Goal: Task Accomplishment & Management: Complete application form

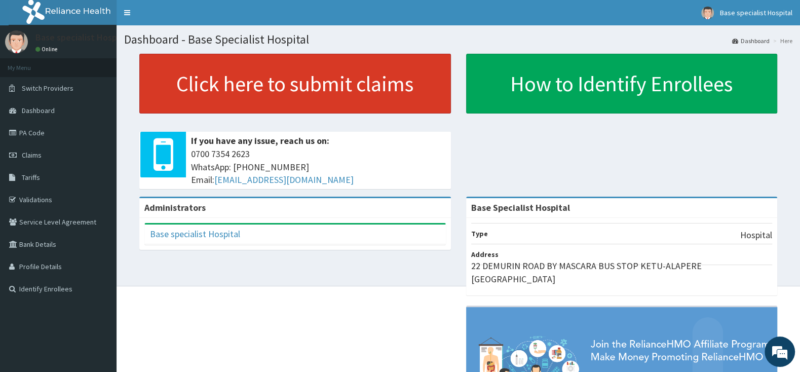
click at [309, 87] on link "Click here to submit claims" at bounding box center [295, 84] width 312 height 60
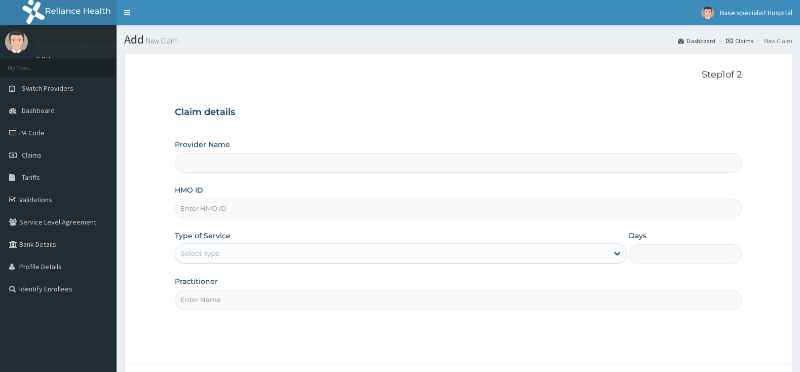
type input "AEB/10015/A"
type input "Base Specialist Hospital"
type input "AEB/10015/A"
drag, startPoint x: 220, startPoint y: 249, endPoint x: 220, endPoint y: 263, distance: 13.7
click at [221, 249] on div "Select type" at bounding box center [391, 253] width 433 height 16
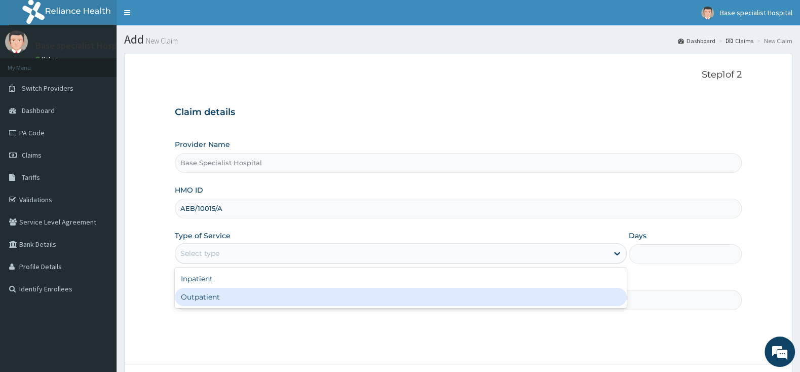
click at [220, 296] on div "Outpatient" at bounding box center [401, 297] width 452 height 18
type input "1"
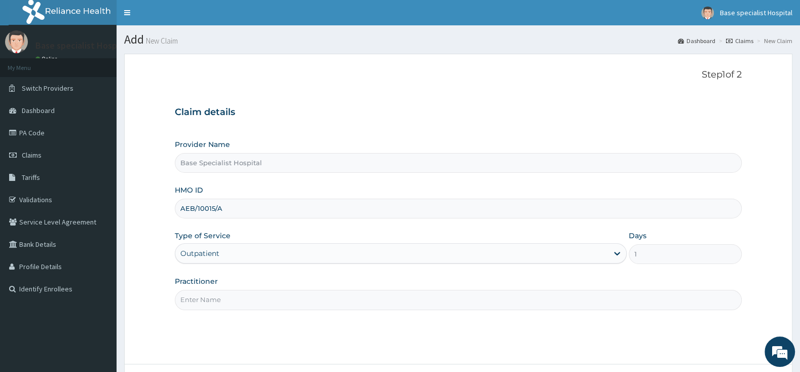
click at [223, 305] on input "Practitioner" at bounding box center [458, 300] width 567 height 20
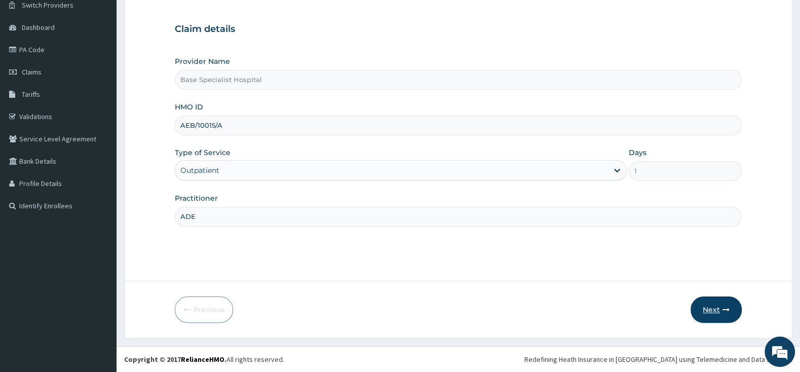
type input "ADE"
click at [707, 304] on button "Next" at bounding box center [716, 310] width 51 height 26
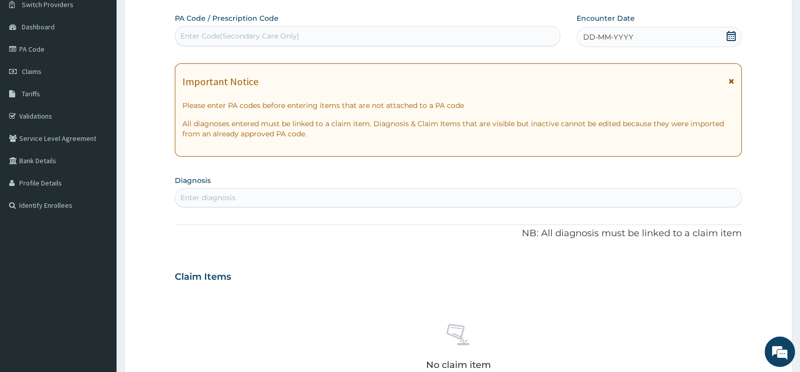
click at [729, 39] on icon at bounding box center [731, 36] width 9 height 10
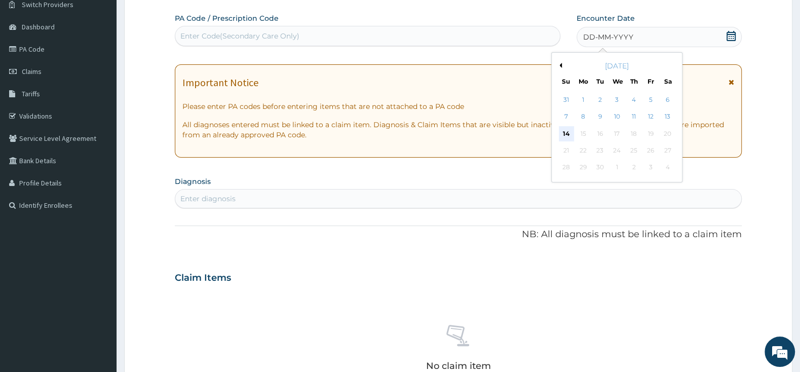
click at [565, 134] on div "14" at bounding box center [566, 133] width 15 height 15
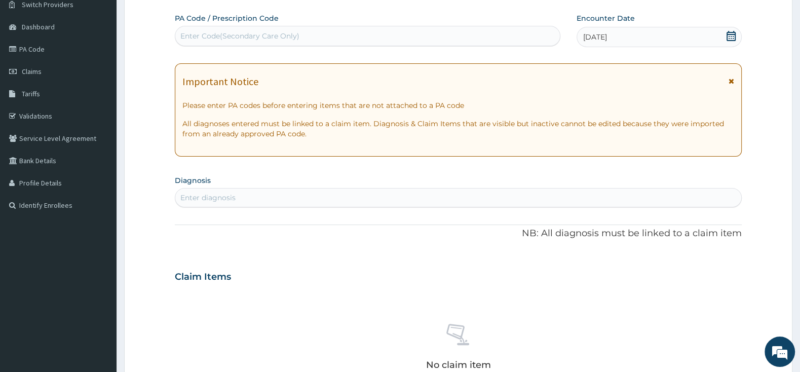
click at [455, 190] on div "Enter diagnosis" at bounding box center [458, 197] width 567 height 19
type input "MALARIA"
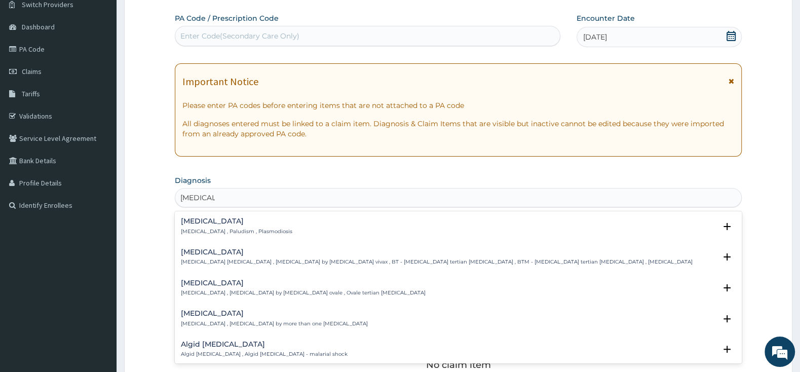
click at [212, 225] on h4 "Malaria" at bounding box center [237, 221] width 112 height 8
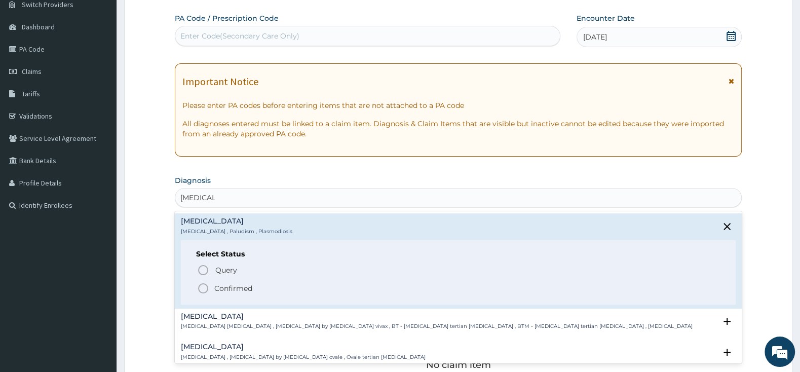
scroll to position [0, 0]
drag, startPoint x: 213, startPoint y: 283, endPoint x: 296, endPoint y: 232, distance: 97.6
click at [218, 279] on div "Query Query covers suspected (?), Keep in view (kiv), Ruled out (r/o) Confirmed" at bounding box center [458, 278] width 525 height 31
click at [204, 288] on icon "status option filled" at bounding box center [203, 288] width 12 height 12
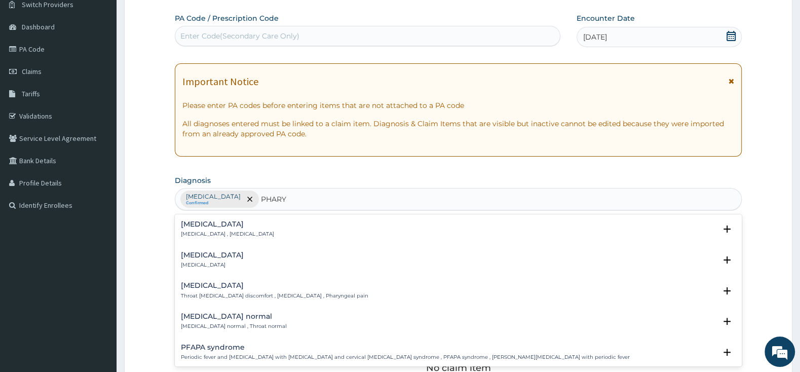
type input "PHARYN"
click at [217, 261] on div "Pharyngitis Pharyngitis" at bounding box center [212, 260] width 63 height 18
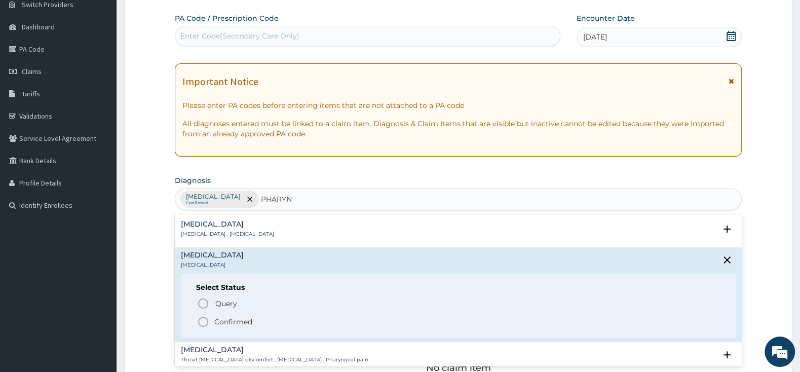
click at [202, 321] on icon "status option filled" at bounding box center [203, 322] width 12 height 12
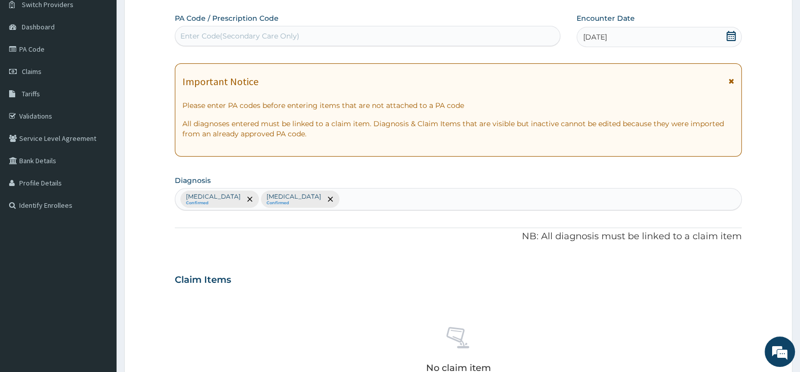
click at [487, 34] on div "Enter Code(Secondary Care Only)" at bounding box center [367, 36] width 385 height 16
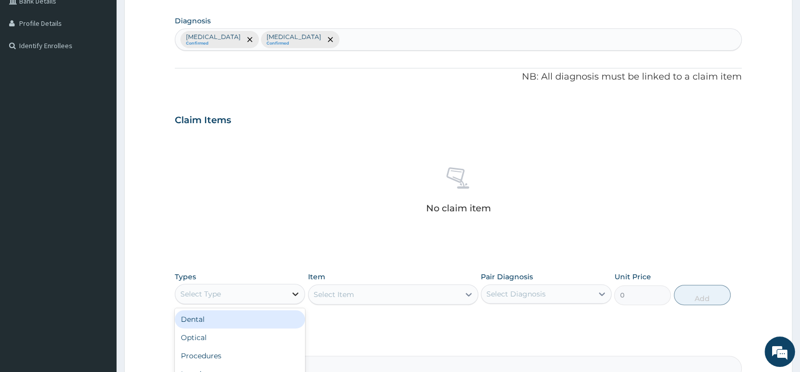
click at [294, 296] on icon at bounding box center [295, 294] width 10 height 10
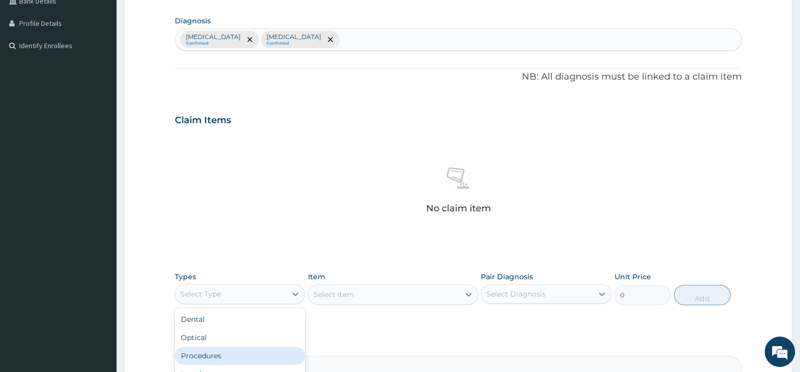
click at [245, 353] on div "Procedures" at bounding box center [240, 356] width 130 height 18
click at [398, 297] on div "Select Item" at bounding box center [393, 294] width 170 height 20
click at [405, 299] on div "Select Item" at bounding box center [393, 294] width 170 height 20
click at [406, 299] on div "Select Item" at bounding box center [393, 294] width 170 height 20
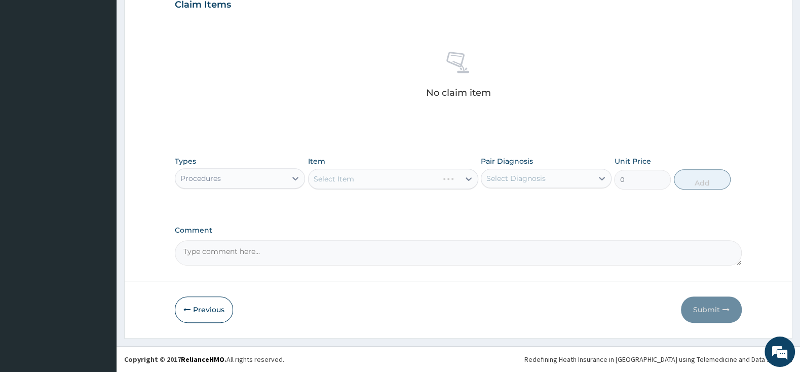
click at [386, 180] on div "Select Item" at bounding box center [393, 179] width 170 height 20
click at [388, 178] on div "Select Item" at bounding box center [393, 179] width 170 height 20
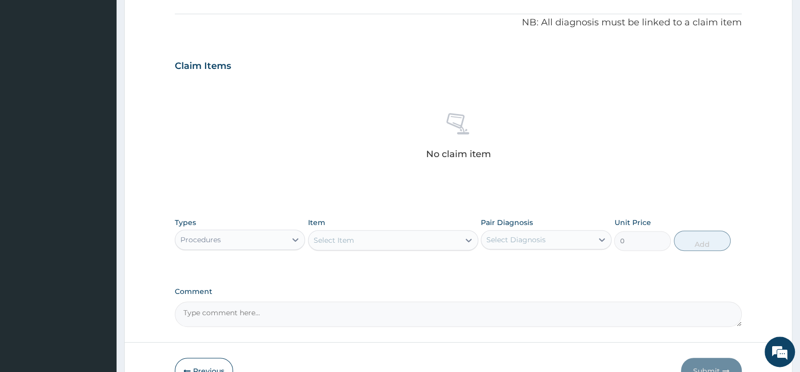
scroll to position [307, 0]
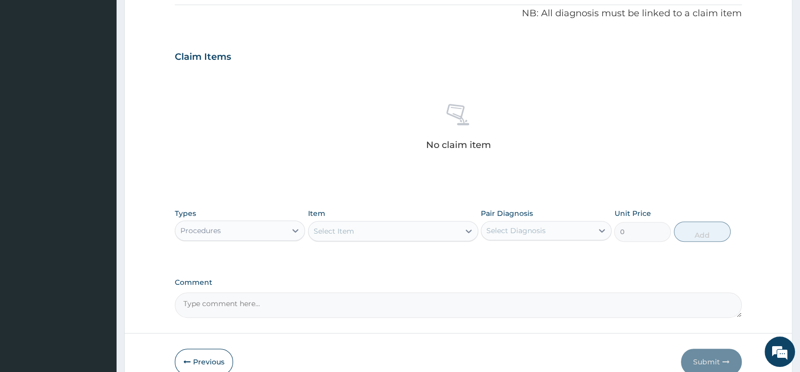
click at [433, 233] on div "Select Item" at bounding box center [384, 231] width 151 height 16
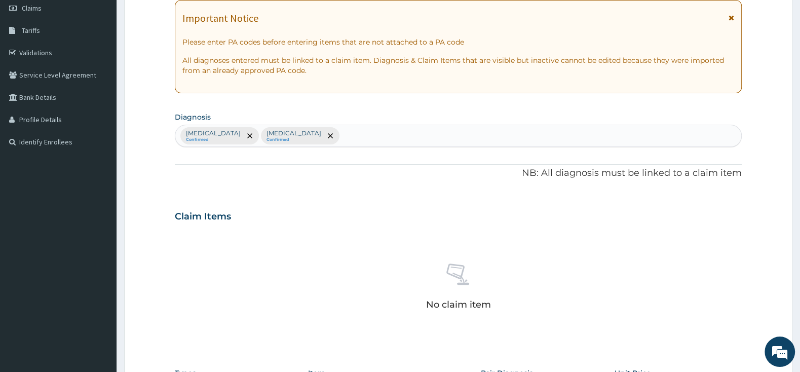
scroll to position [360, 0]
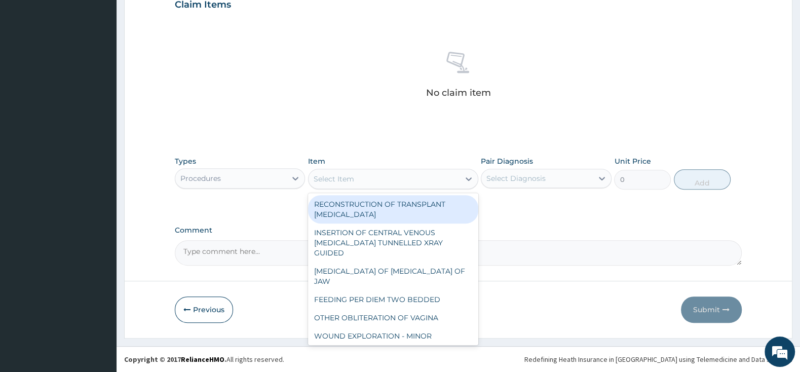
click at [385, 175] on div "Select Item" at bounding box center [384, 179] width 151 height 16
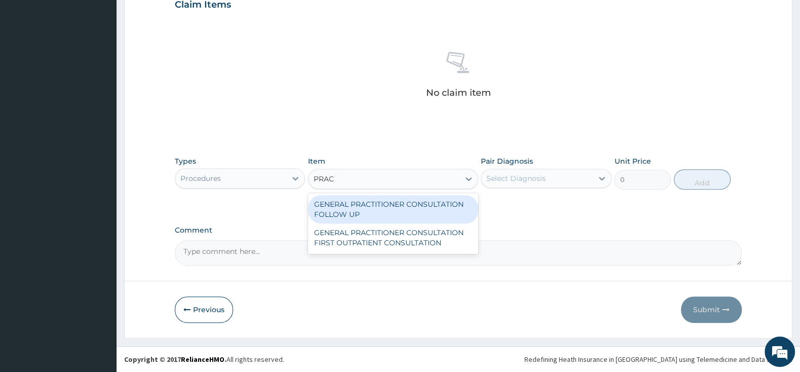
type input "PRACT"
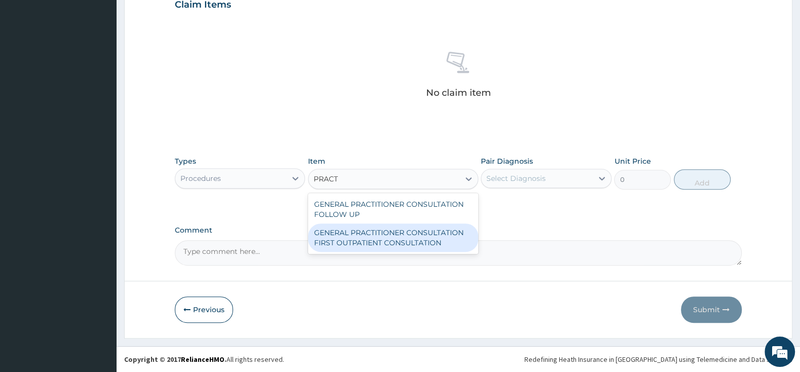
click at [415, 248] on div "GENERAL PRACTITIONER CONSULTATION FIRST OUTPATIENT CONSULTATION" at bounding box center [393, 238] width 170 height 28
type input "3000"
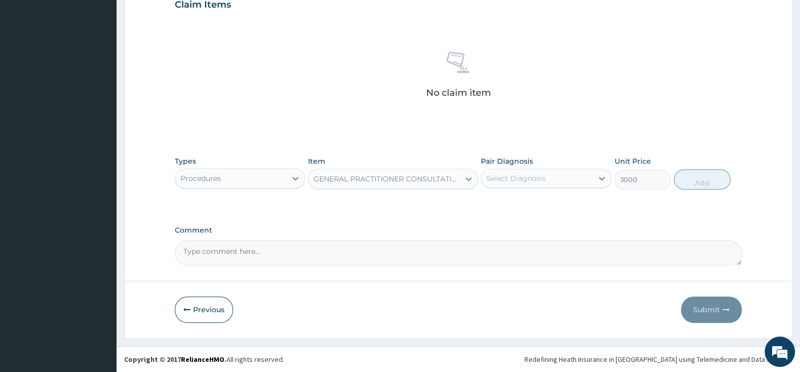
click at [562, 176] on div "Select Diagnosis" at bounding box center [537, 178] width 111 height 16
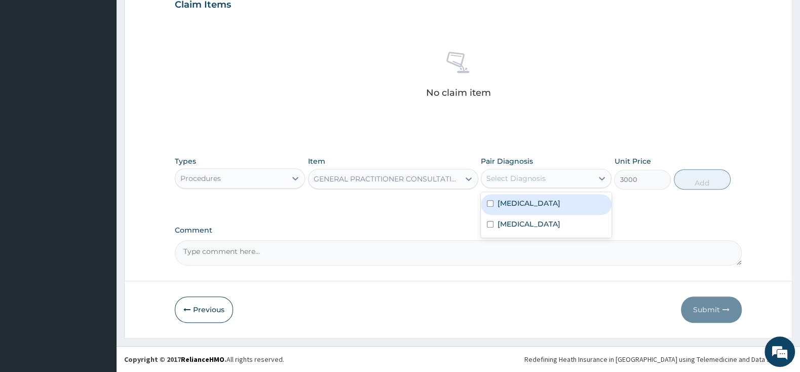
click at [488, 203] on input "checkbox" at bounding box center [490, 203] width 7 height 7
checkbox input "true"
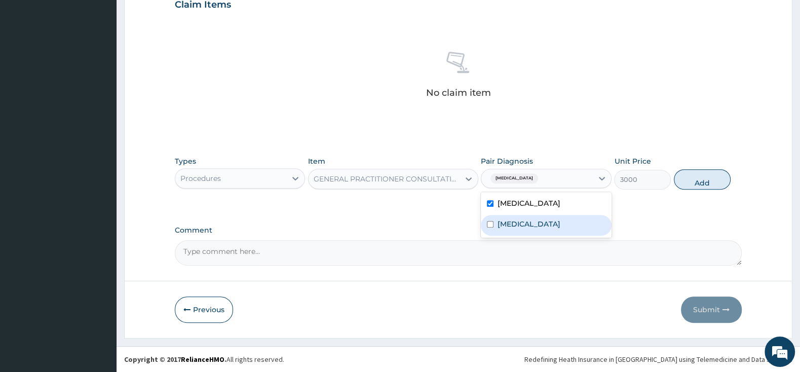
click at [491, 230] on div "Pharyngitis" at bounding box center [546, 225] width 130 height 21
checkbox input "true"
click at [714, 174] on button "Add" at bounding box center [702, 179] width 57 height 20
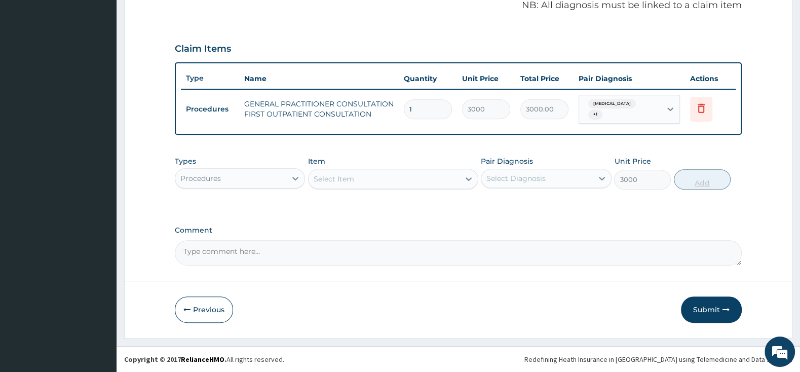
type input "0"
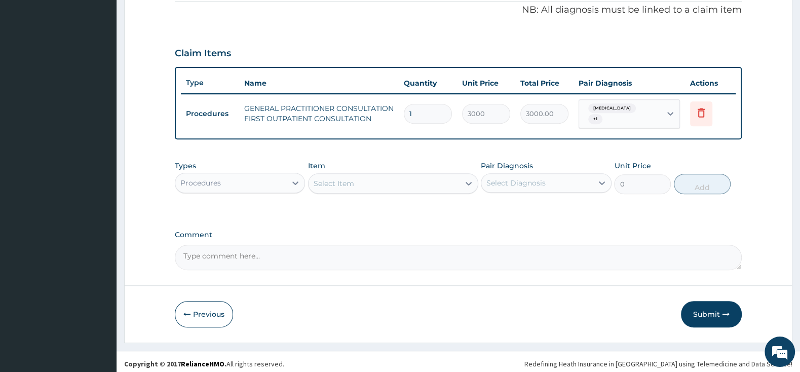
click at [261, 175] on div "Procedures" at bounding box center [230, 183] width 111 height 16
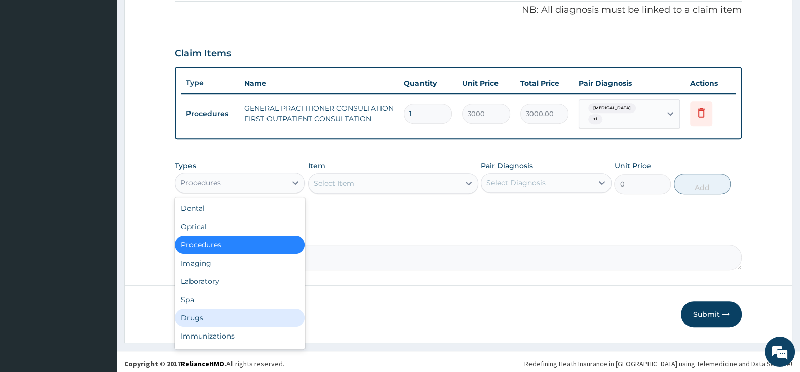
click at [243, 310] on div "Drugs" at bounding box center [240, 318] width 130 height 18
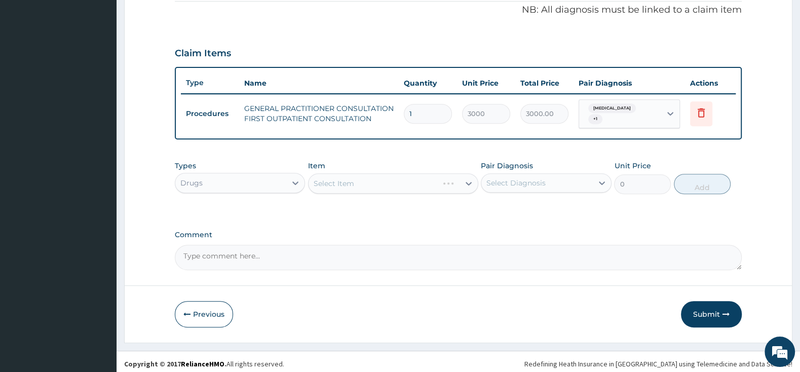
click at [374, 173] on div "Select Item" at bounding box center [393, 183] width 170 height 20
click at [377, 178] on div "Select Item" at bounding box center [393, 183] width 170 height 20
click at [367, 187] on div "Select Item" at bounding box center [393, 183] width 170 height 20
click at [367, 179] on div "Select Item" at bounding box center [384, 183] width 151 height 16
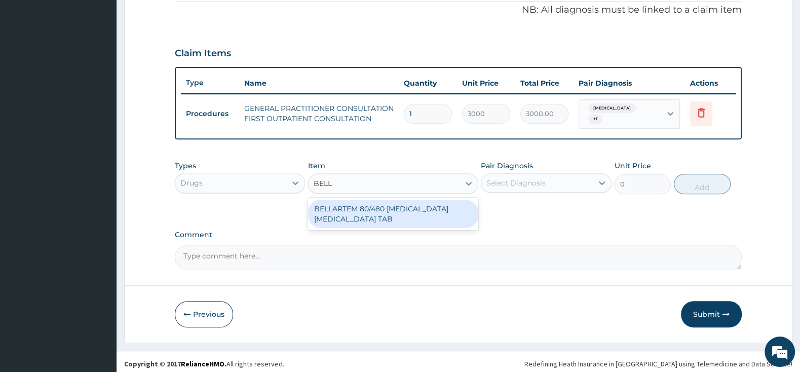
type input "BELLA"
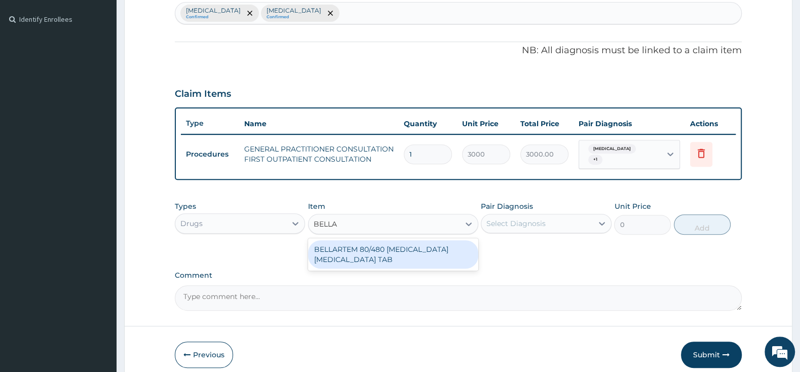
scroll to position [257, 0]
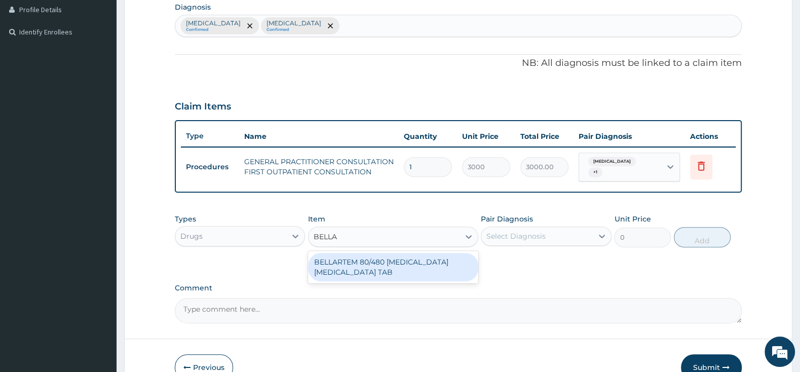
click at [406, 263] on div "BELLARTEM 80/480 ARTEMETHER LUMEFANTRINE TAB" at bounding box center [393, 267] width 170 height 28
type input "379.5"
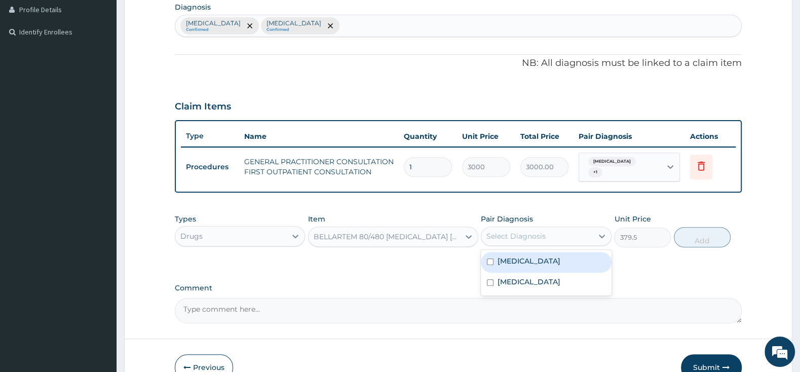
drag, startPoint x: 532, startPoint y: 226, endPoint x: 523, endPoint y: 237, distance: 14.4
click at [532, 228] on div "Select Diagnosis" at bounding box center [537, 236] width 111 height 16
click at [490, 259] on input "checkbox" at bounding box center [490, 262] width 7 height 7
checkbox input "true"
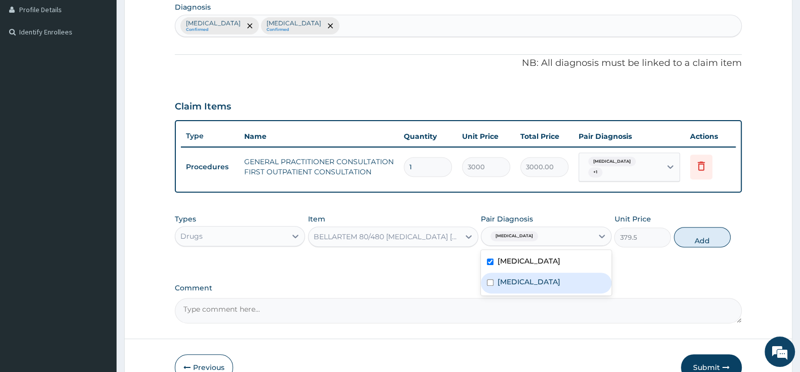
drag, startPoint x: 489, startPoint y: 278, endPoint x: 534, endPoint y: 278, distance: 45.1
click at [489, 279] on input "checkbox" at bounding box center [490, 282] width 7 height 7
click at [492, 279] on input "checkbox" at bounding box center [490, 282] width 7 height 7
checkbox input "false"
click at [697, 229] on button "Add" at bounding box center [702, 237] width 57 height 20
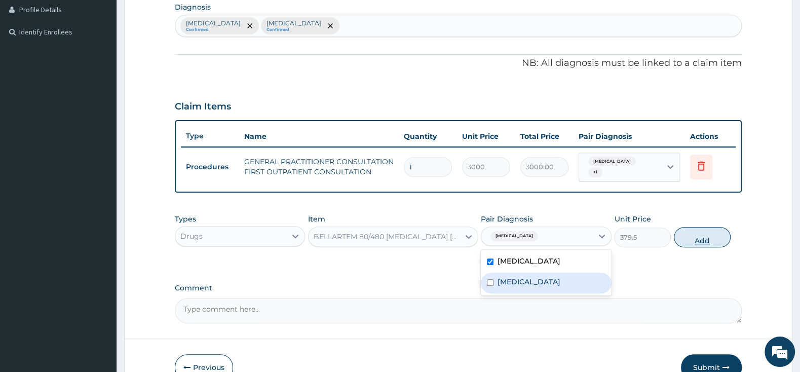
type input "0"
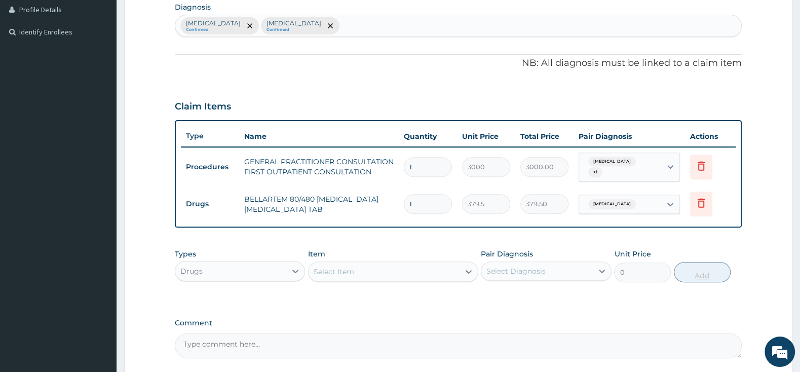
type input "0.00"
type input "6"
type input "2277.00"
type input "6"
click at [324, 269] on div "Select Item" at bounding box center [334, 272] width 41 height 10
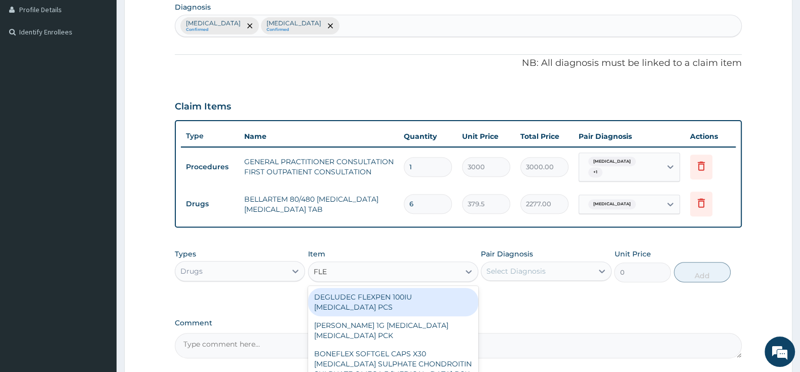
type input "FLEM"
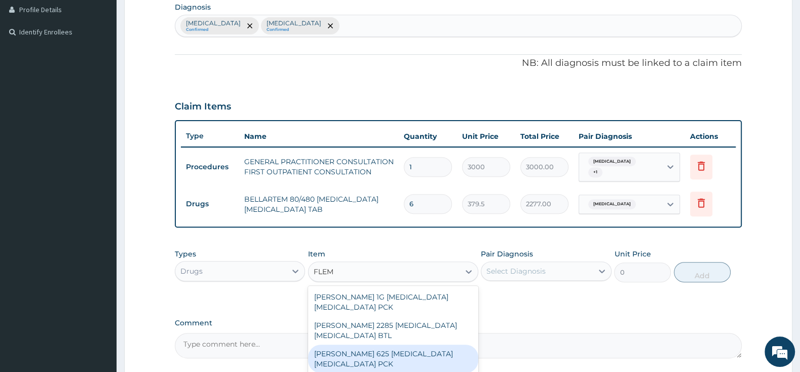
drag, startPoint x: 376, startPoint y: 352, endPoint x: 427, endPoint y: 336, distance: 54.2
click at [377, 352] on div "FLEMING 625 AMOXICILLIN CLAVULANIC ACID PCK" at bounding box center [393, 359] width 170 height 28
type input "2300"
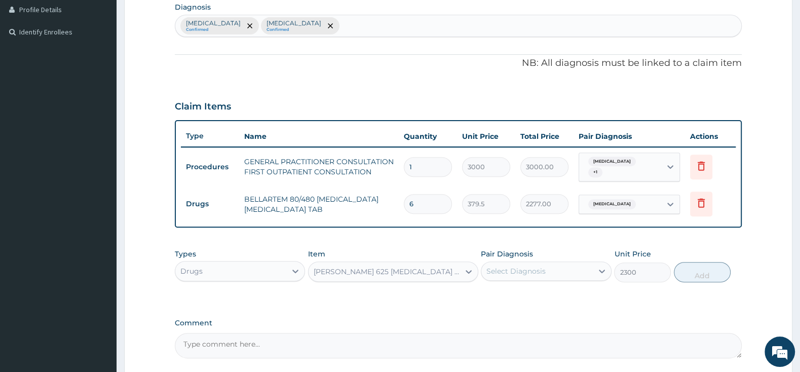
click at [542, 269] on div "Select Diagnosis" at bounding box center [516, 271] width 59 height 10
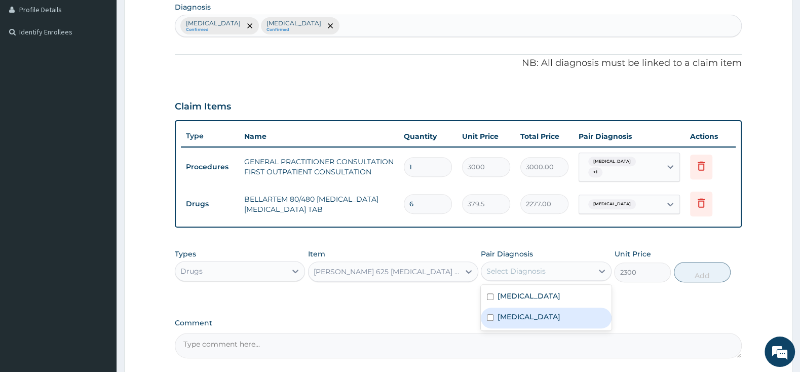
click at [489, 316] on input "checkbox" at bounding box center [490, 317] width 7 height 7
checkbox input "true"
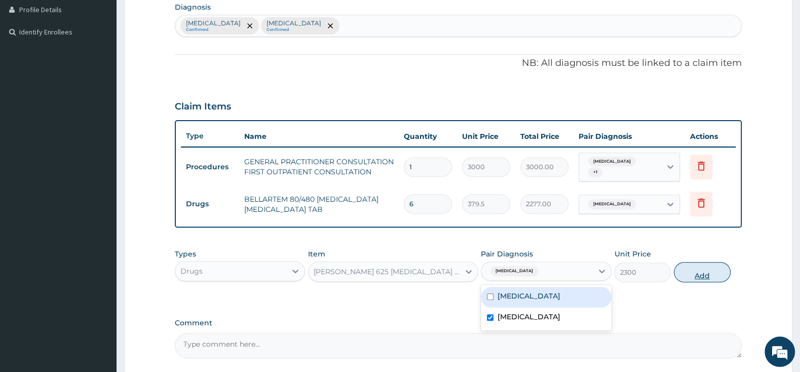
click at [707, 266] on button "Add" at bounding box center [702, 272] width 57 height 20
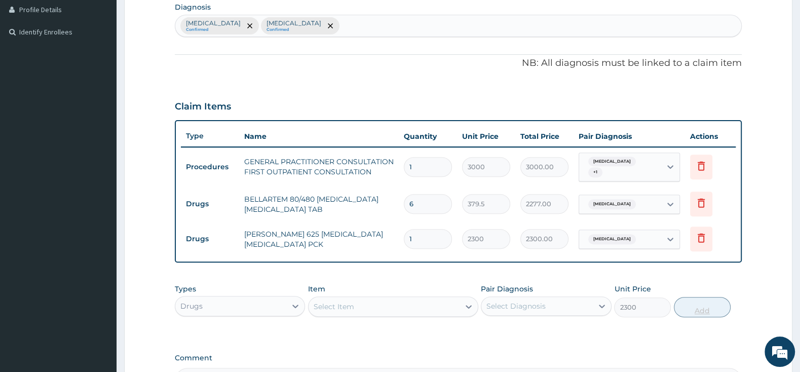
type input "0"
click at [373, 299] on div "Select Item" at bounding box center [384, 307] width 151 height 16
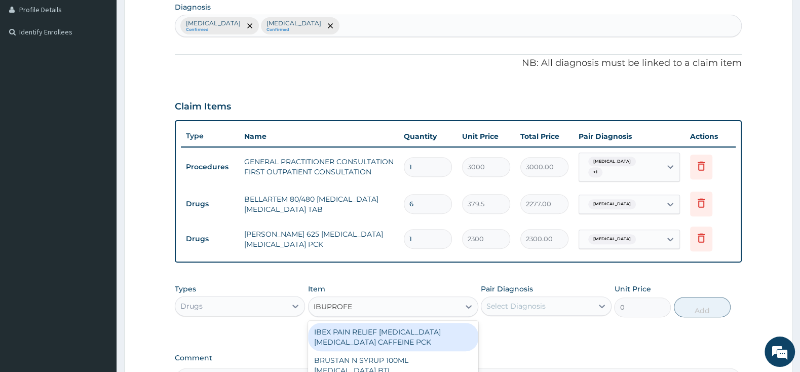
type input "IBUPROFEN"
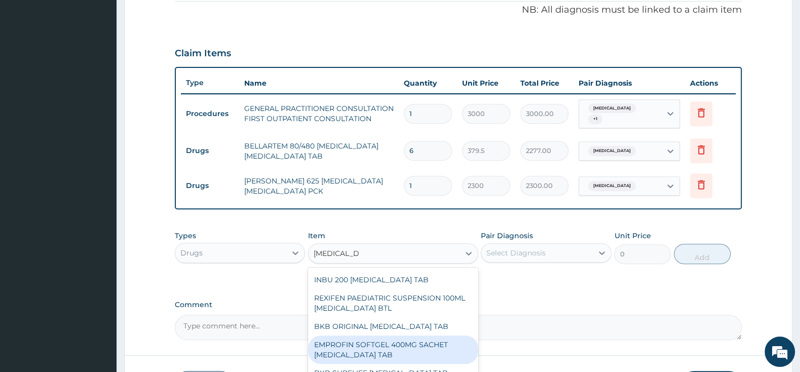
scroll to position [213, 0]
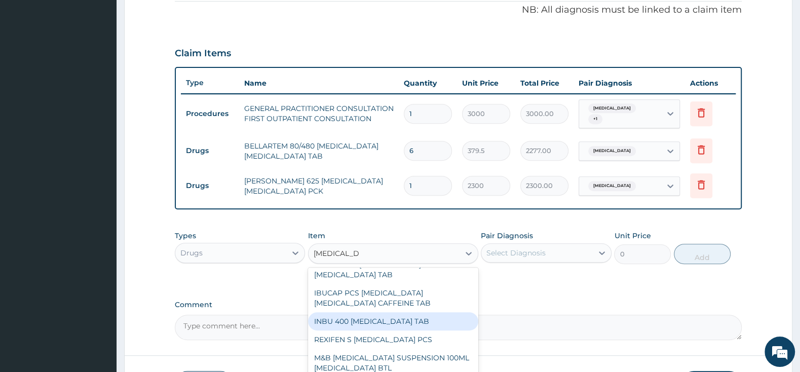
drag, startPoint x: 400, startPoint y: 312, endPoint x: 465, endPoint y: 280, distance: 72.3
click at [401, 312] on div "INBU 400 IBUPROFEN TAB" at bounding box center [393, 321] width 170 height 18
type input "63.25"
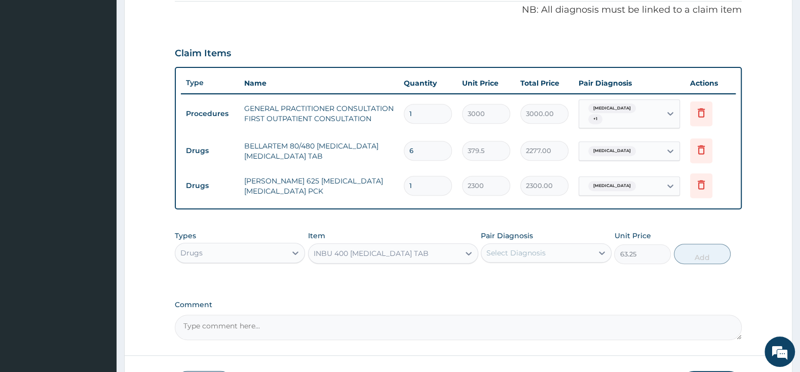
click at [502, 248] on div "Select Diagnosis" at bounding box center [516, 253] width 59 height 10
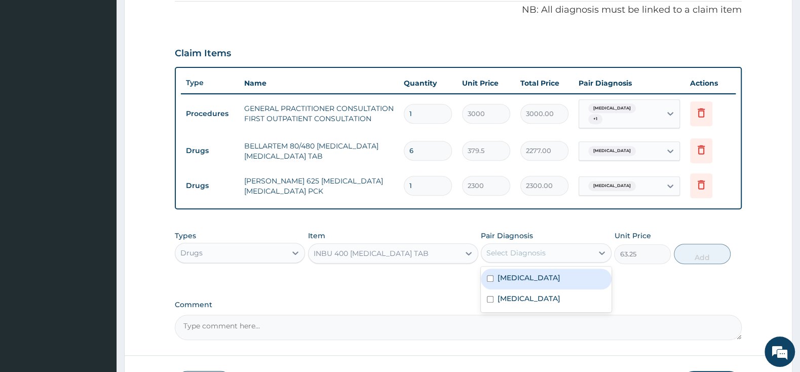
click at [490, 275] on input "checkbox" at bounding box center [490, 278] width 7 height 7
checkbox input "true"
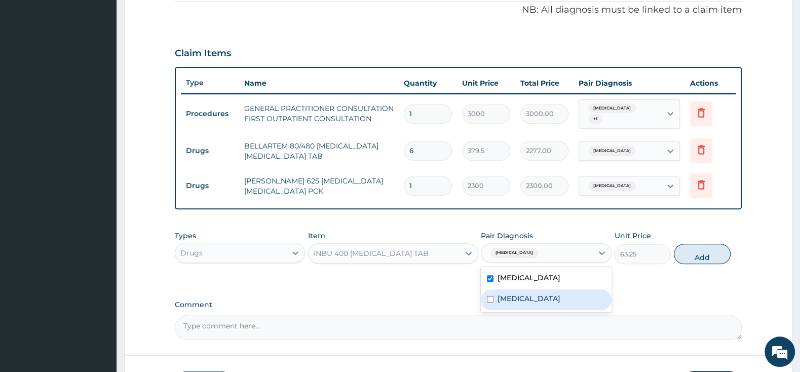
click at [490, 296] on input "checkbox" at bounding box center [490, 299] width 7 height 7
checkbox input "true"
click at [700, 249] on button "Add" at bounding box center [702, 254] width 57 height 20
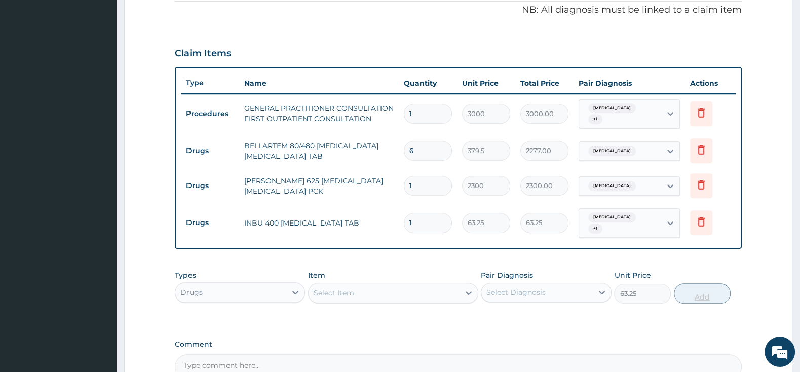
type input "0"
type input "15"
type input "948.75"
type input "15"
click at [402, 285] on div "Select Item" at bounding box center [384, 293] width 151 height 16
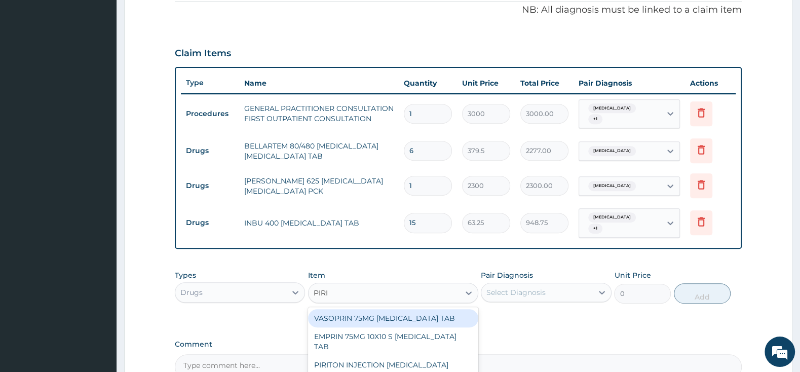
type input "PIRIT"
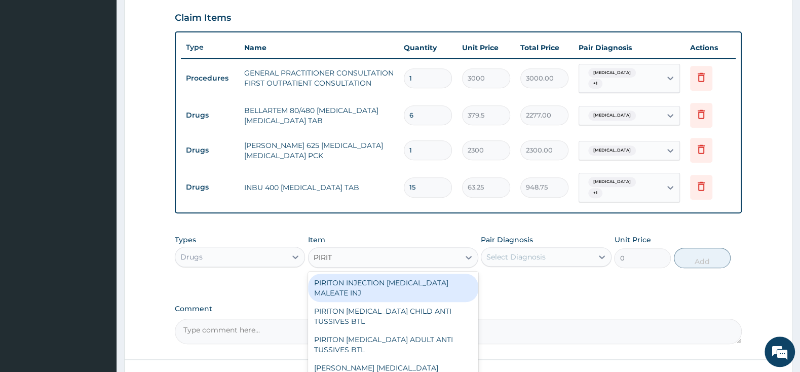
scroll to position [363, 0]
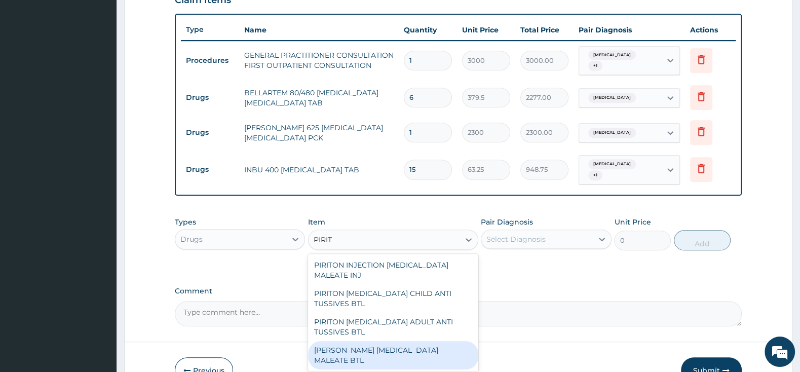
click at [415, 341] on div "PIRITON EVANS CHLORPHENAMINE MALEATE BTL" at bounding box center [393, 355] width 170 height 28
type input "747.5"
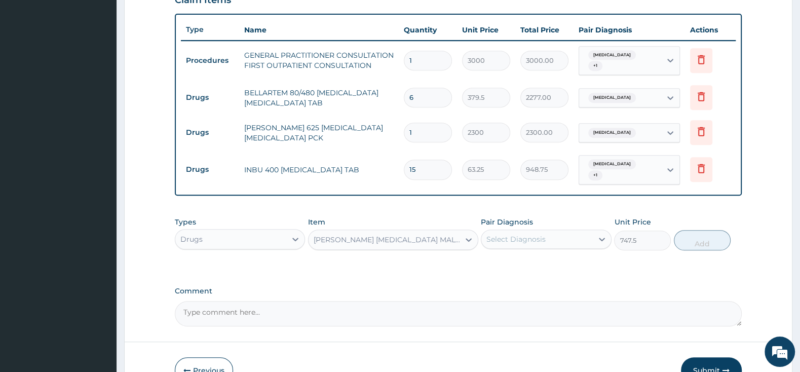
click at [519, 234] on div "Select Diagnosis" at bounding box center [516, 239] width 59 height 10
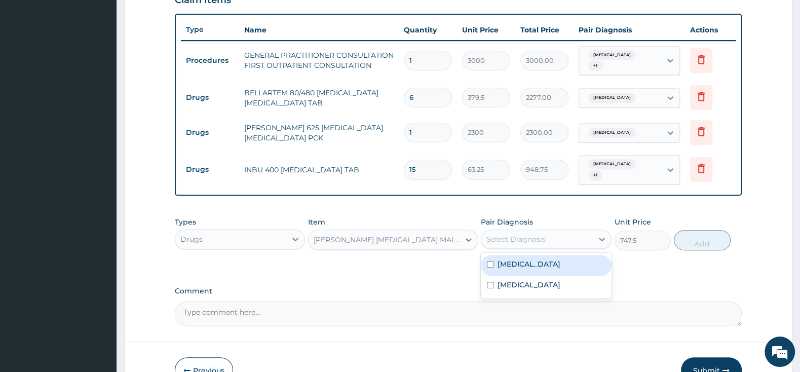
click at [489, 259] on div "Malaria" at bounding box center [546, 265] width 130 height 21
checkbox input "true"
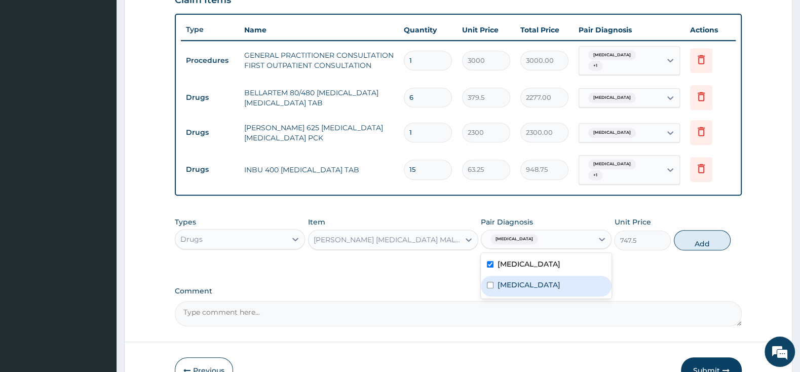
click at [491, 276] on div "Pharyngitis" at bounding box center [546, 286] width 130 height 21
checkbox input "true"
click at [702, 230] on button "Add" at bounding box center [702, 240] width 57 height 20
type input "0"
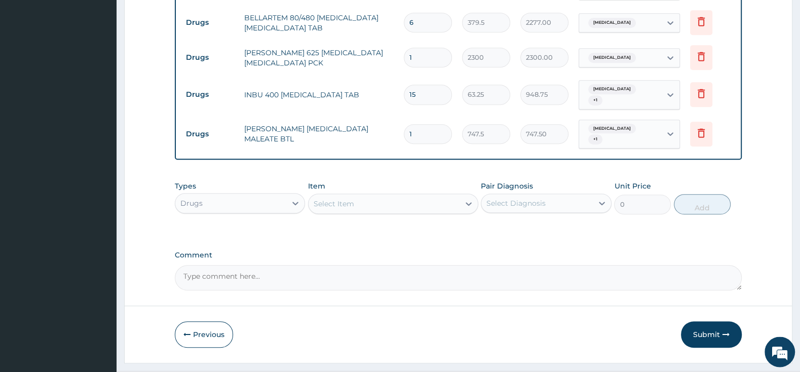
scroll to position [450, 0]
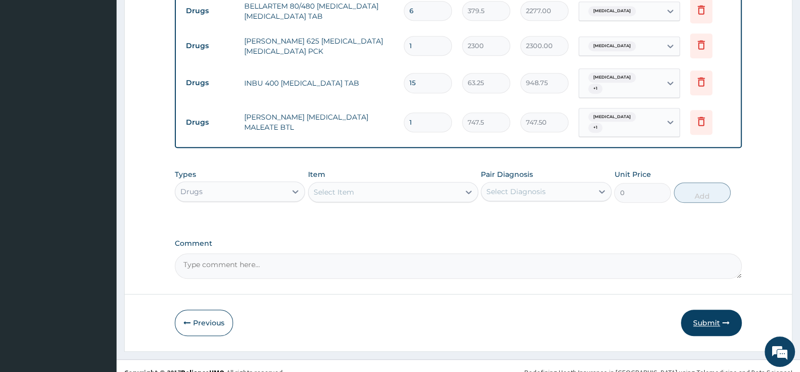
click at [707, 311] on button "Submit" at bounding box center [711, 323] width 61 height 26
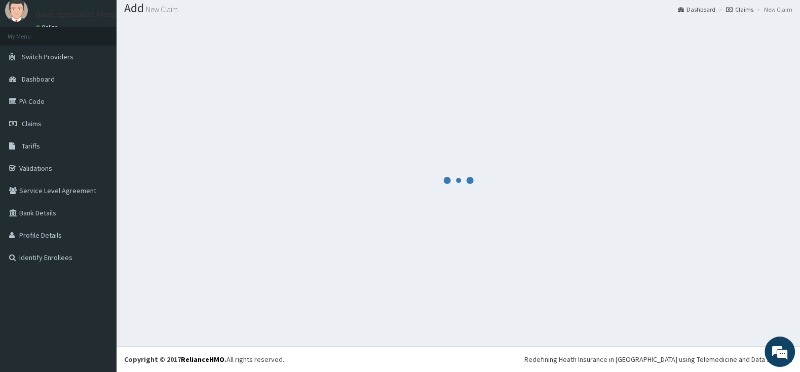
scroll to position [31, 0]
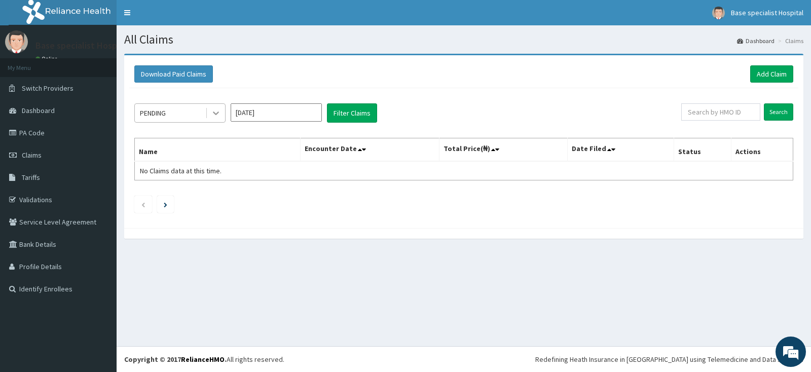
click at [213, 112] on icon at bounding box center [216, 113] width 10 height 10
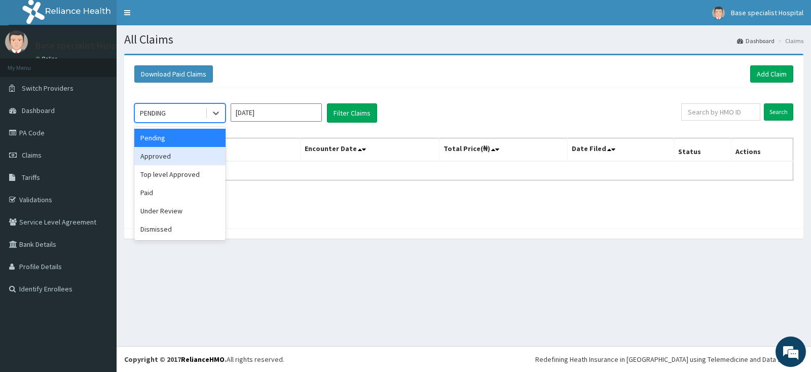
click at [207, 156] on div "Approved" at bounding box center [179, 156] width 91 height 18
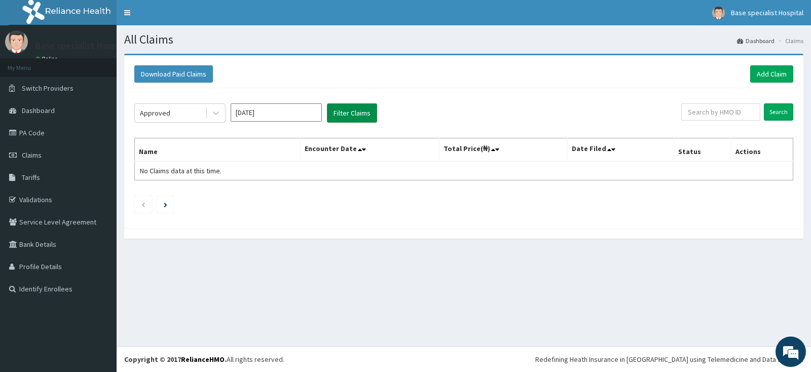
click at [349, 111] on button "Filter Claims" at bounding box center [352, 112] width 50 height 19
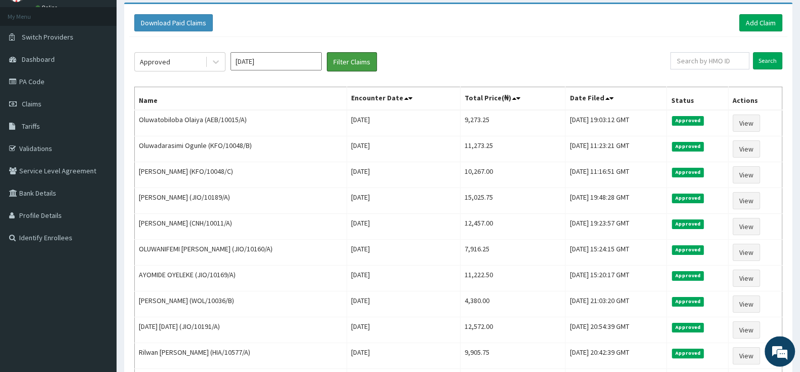
scroll to position [46, 0]
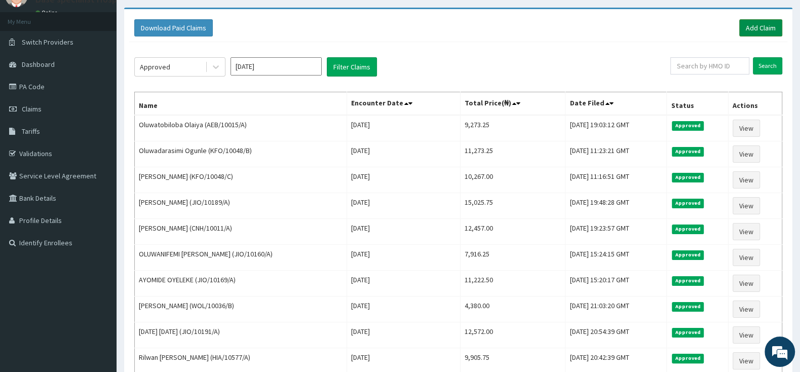
click at [767, 23] on link "Add Claim" at bounding box center [761, 27] width 43 height 17
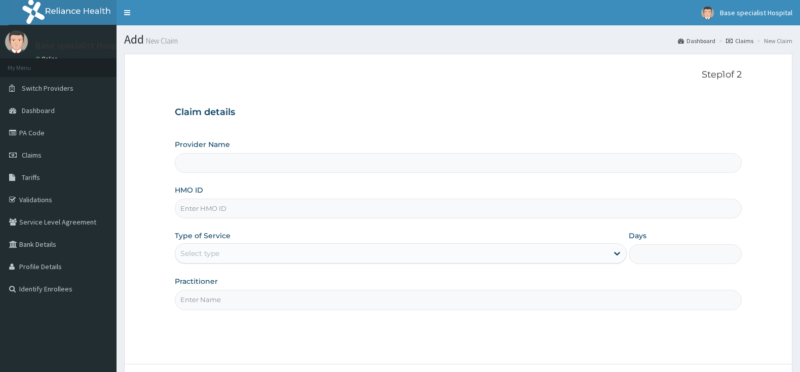
type input "PNS/10115/A"
click at [195, 210] on input "PNS/10115/A" at bounding box center [458, 209] width 567 height 20
type input "Base Specialist Hospital"
type input "PNS/10115/A"
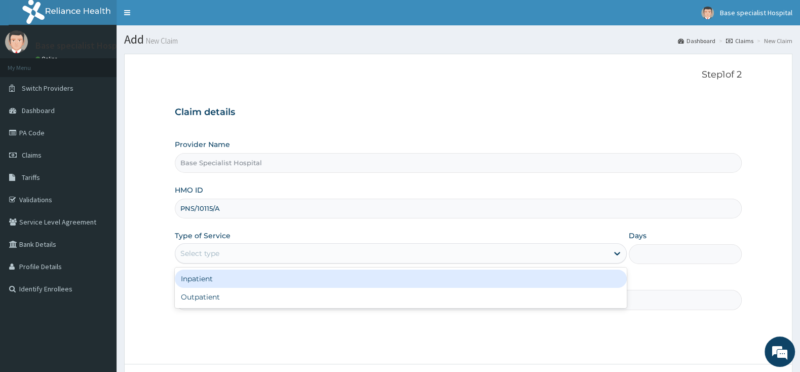
drag, startPoint x: 215, startPoint y: 255, endPoint x: 206, endPoint y: 285, distance: 31.8
click at [215, 254] on div "Select type" at bounding box center [199, 253] width 39 height 10
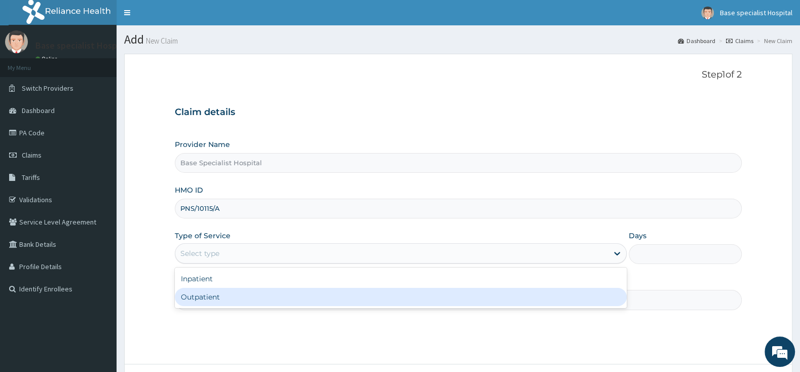
click at [208, 299] on div "Outpatient" at bounding box center [401, 297] width 452 height 18
type input "1"
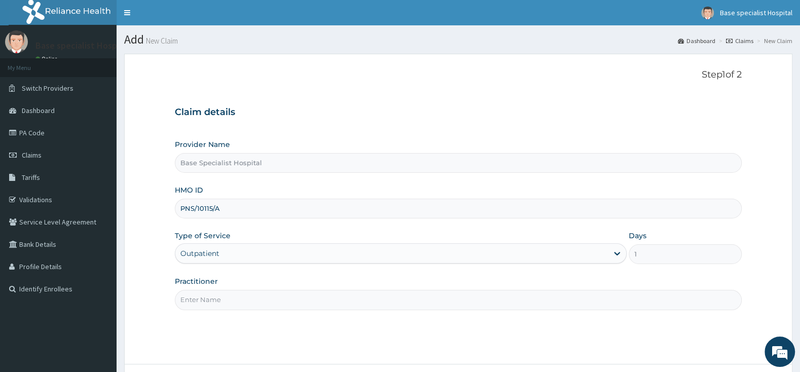
click at [208, 299] on input "Practitioner" at bounding box center [458, 300] width 567 height 20
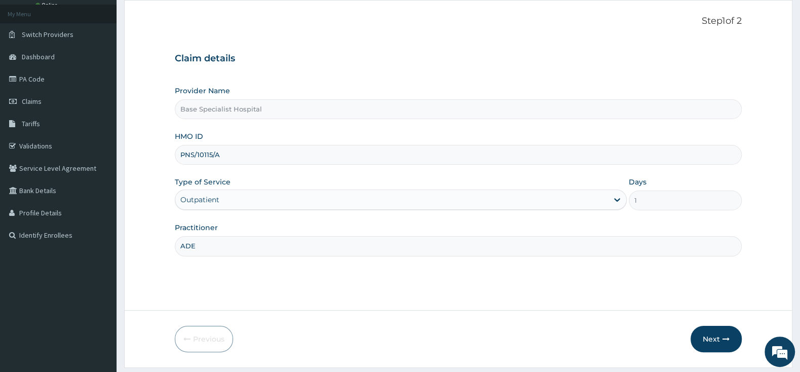
scroll to position [84, 0]
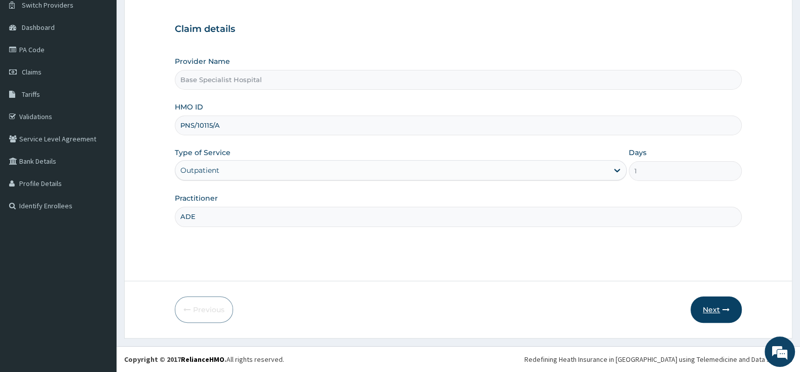
type input "ADE"
click at [711, 308] on button "Next" at bounding box center [716, 310] width 51 height 26
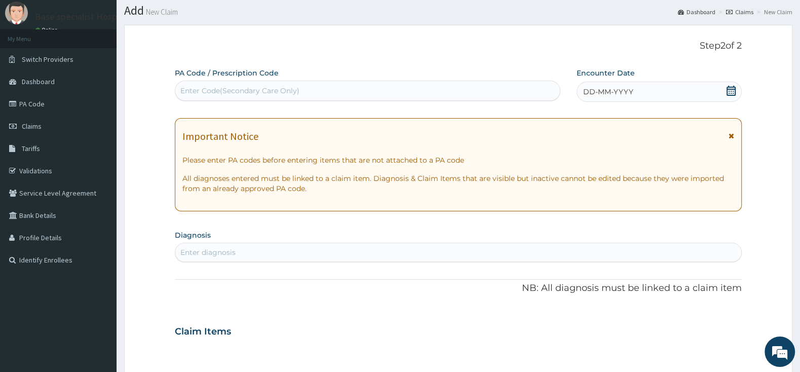
scroll to position [0, 0]
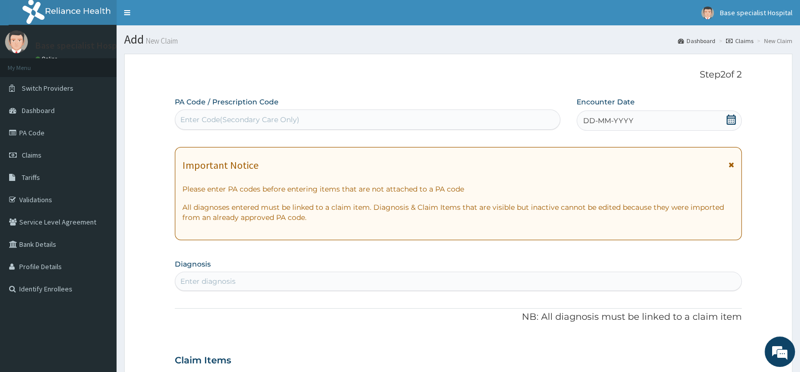
click at [729, 117] on icon at bounding box center [731, 120] width 9 height 10
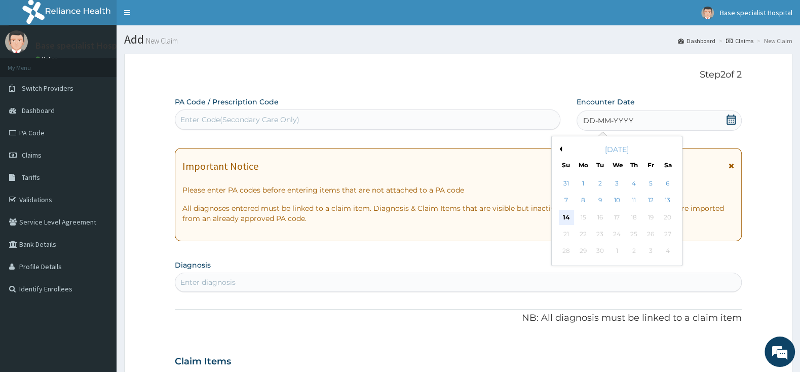
click at [567, 216] on div "14" at bounding box center [566, 217] width 15 height 15
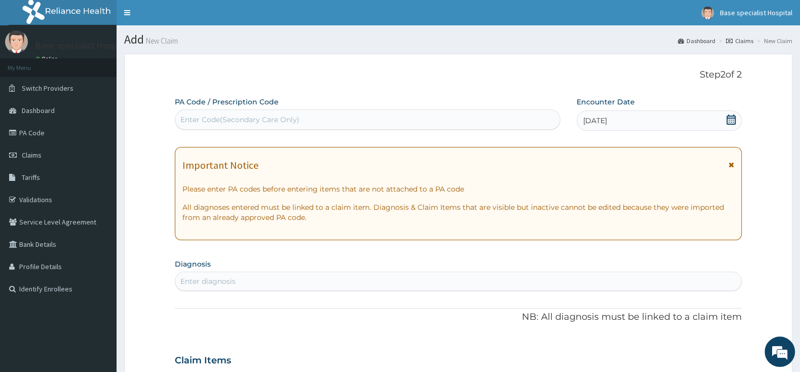
click at [343, 277] on div "Enter diagnosis" at bounding box center [458, 281] width 566 height 16
type input "MALARIA"
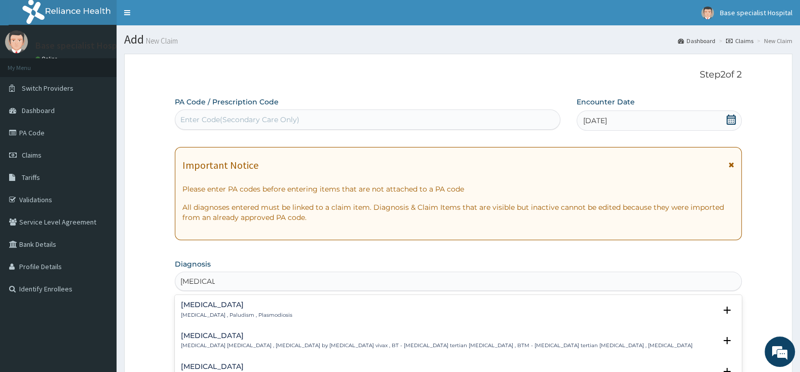
click at [220, 320] on div "Malaria Malaria , Paludism , Plasmodiosis Select Status Query Query covers susp…" at bounding box center [458, 312] width 555 height 23
click at [205, 312] on p "Malaria , Paludism , Plasmodiosis" at bounding box center [237, 315] width 112 height 7
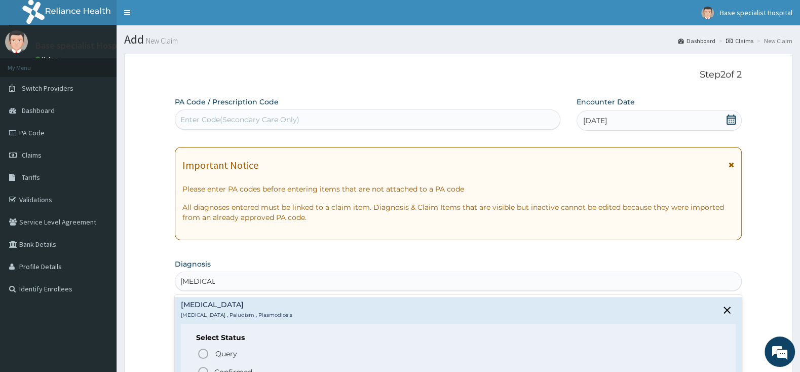
scroll to position [53, 0]
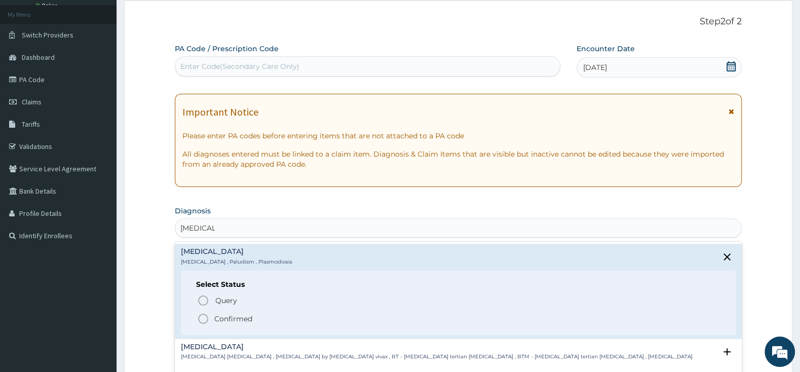
click at [203, 321] on icon "status option filled" at bounding box center [203, 319] width 12 height 12
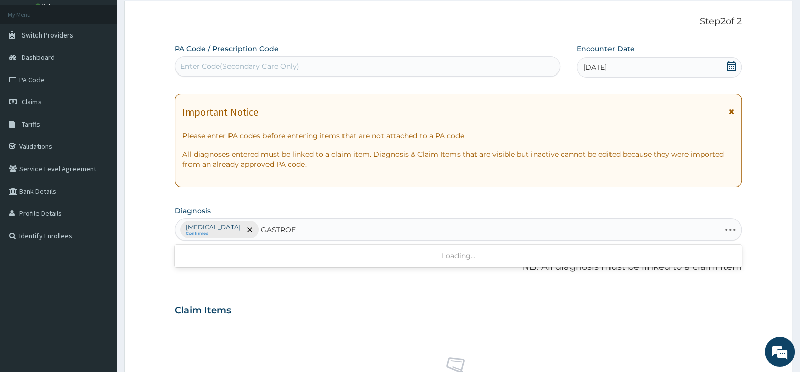
type input "GASTROEN"
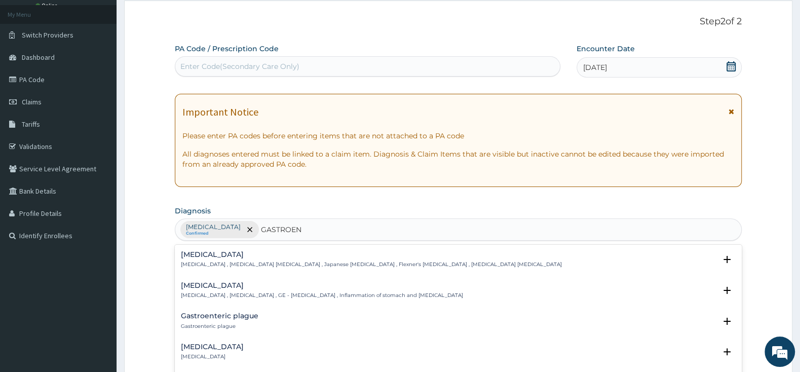
click at [207, 283] on h4 "Gastroenteritis" at bounding box center [322, 286] width 282 height 8
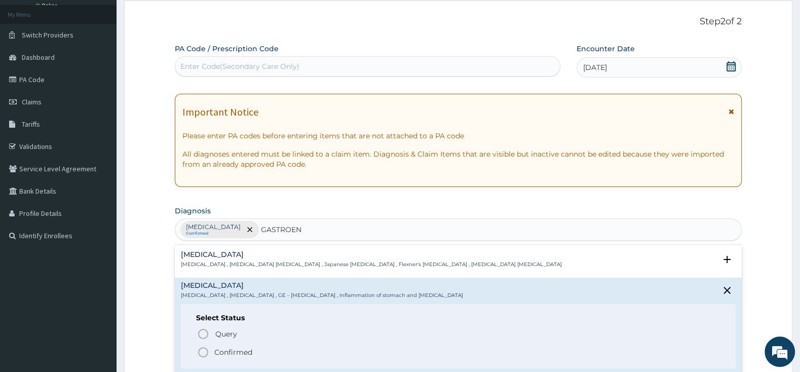
click at [207, 351] on circle "status option filled" at bounding box center [203, 352] width 9 height 9
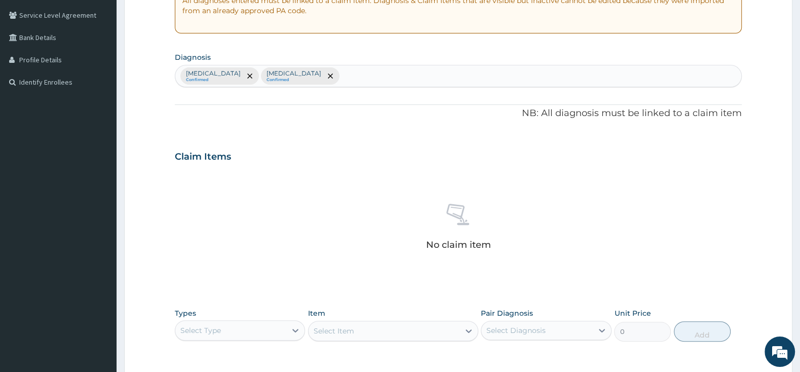
scroll to position [266, 0]
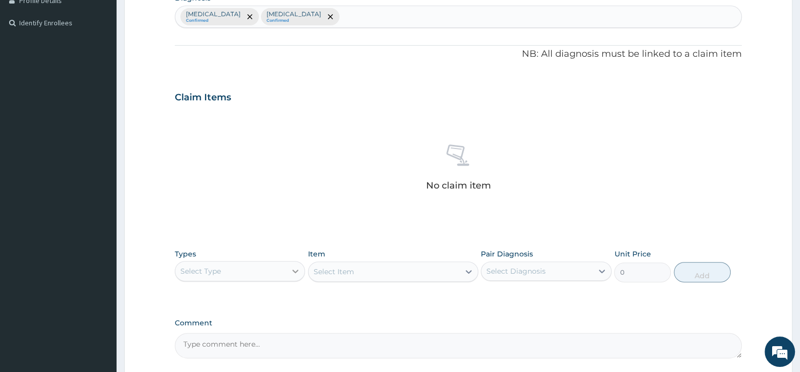
click at [289, 268] on div at bounding box center [295, 271] width 18 height 18
drag, startPoint x: 230, startPoint y: 328, endPoint x: 271, endPoint y: 327, distance: 41.1
click at [231, 328] on div "Procedures" at bounding box center [240, 333] width 130 height 18
click at [392, 265] on div "Select Item" at bounding box center [393, 272] width 170 height 20
click at [392, 269] on div "Select Item" at bounding box center [393, 272] width 170 height 20
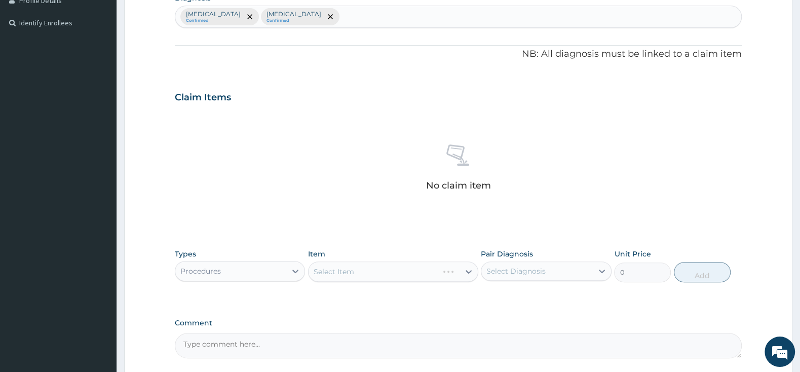
click at [391, 266] on div "Select Item" at bounding box center [393, 272] width 170 height 20
click at [392, 268] on div "Select Item" at bounding box center [393, 272] width 170 height 20
click at [395, 270] on div "Select Item" at bounding box center [393, 272] width 170 height 20
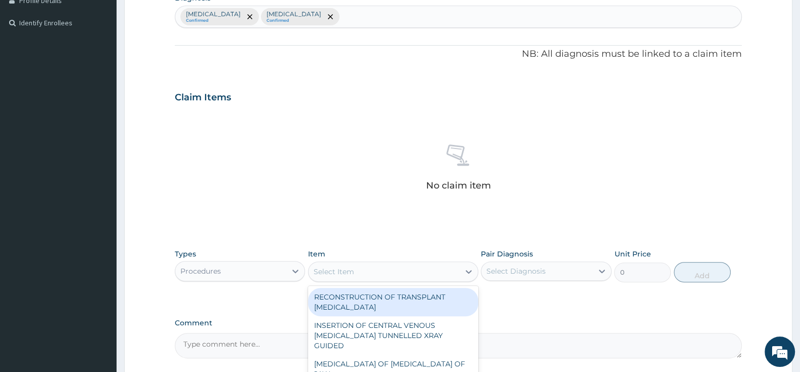
click at [397, 272] on div "Select Item" at bounding box center [384, 272] width 151 height 16
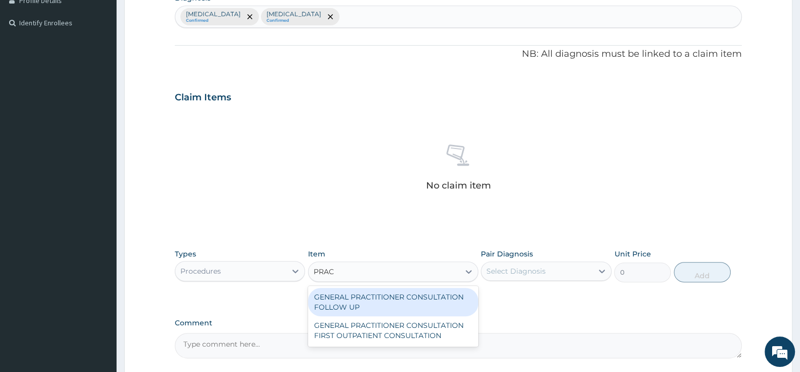
type input "PRACT"
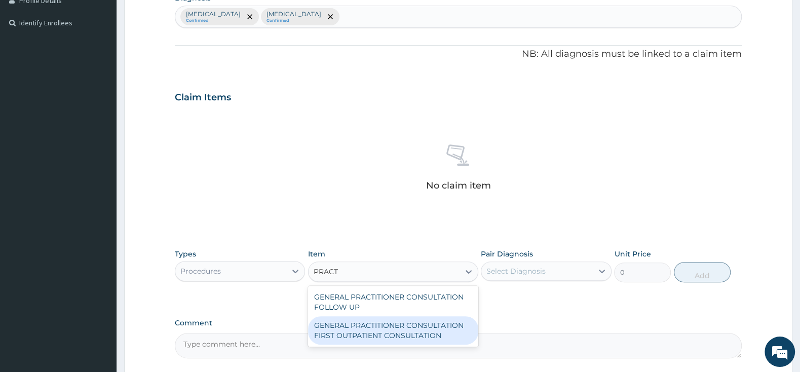
click at [410, 331] on div "GENERAL PRACTITIONER CONSULTATION FIRST OUTPATIENT CONSULTATION" at bounding box center [393, 330] width 170 height 28
type input "3000"
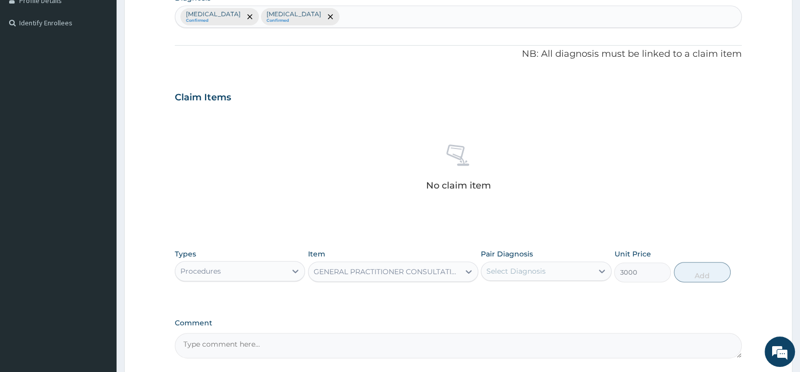
click at [522, 269] on div "Select Diagnosis" at bounding box center [516, 271] width 59 height 10
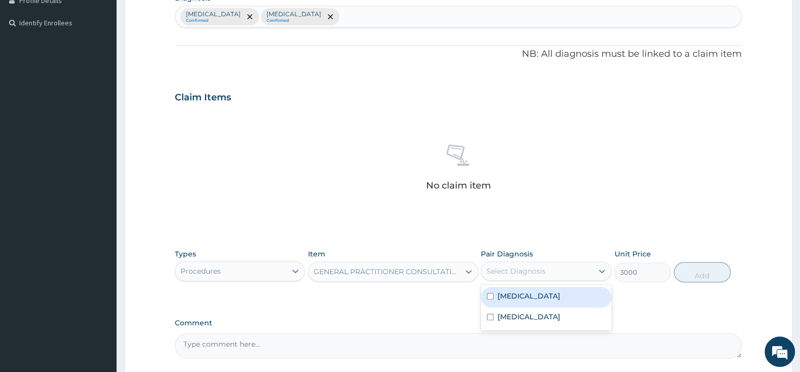
click at [494, 297] on input "checkbox" at bounding box center [490, 296] width 7 height 7
checkbox input "true"
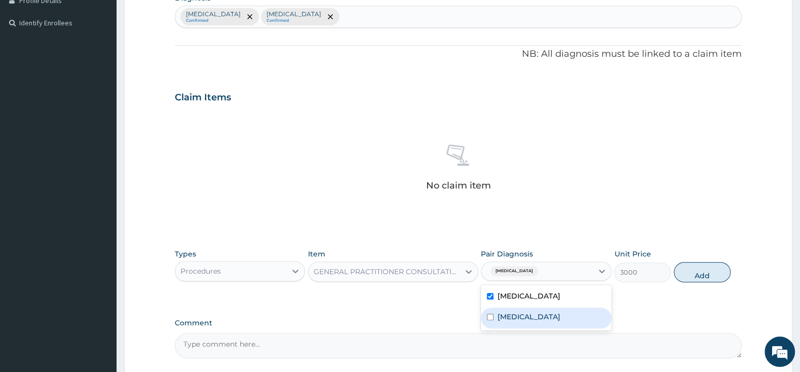
click at [492, 318] on input "checkbox" at bounding box center [490, 317] width 7 height 7
checkbox input "true"
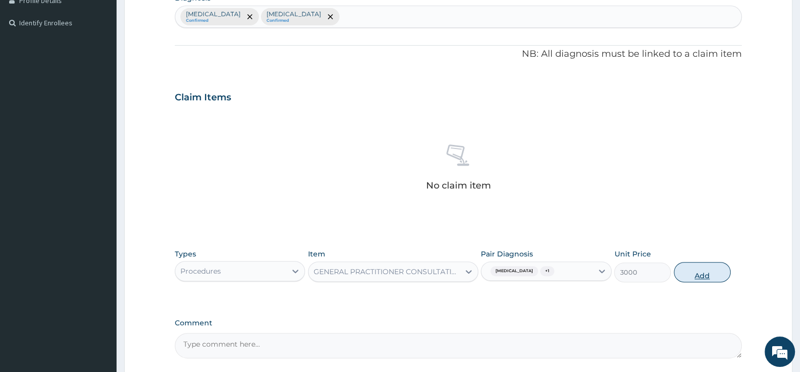
click at [686, 270] on button "Add" at bounding box center [702, 272] width 57 height 20
type input "0"
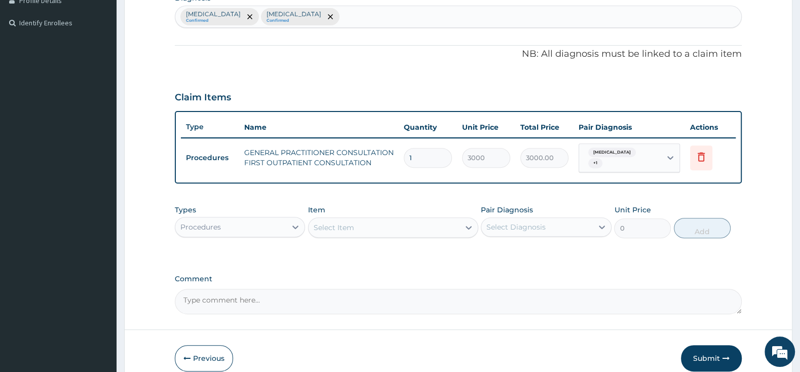
click at [338, 223] on div "Select Item" at bounding box center [334, 228] width 41 height 10
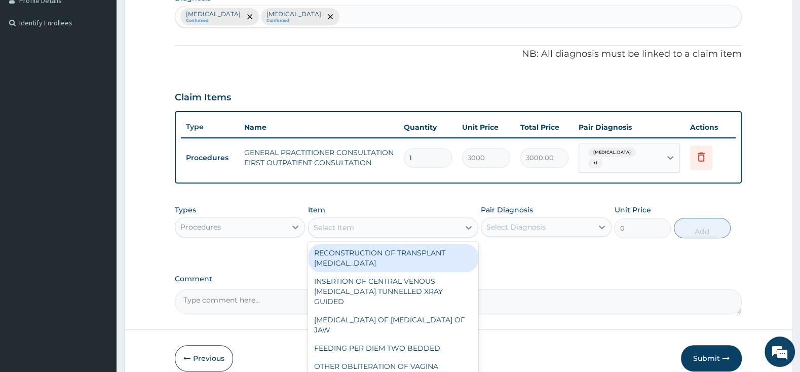
click at [276, 221] on div "Procedures" at bounding box center [230, 227] width 111 height 16
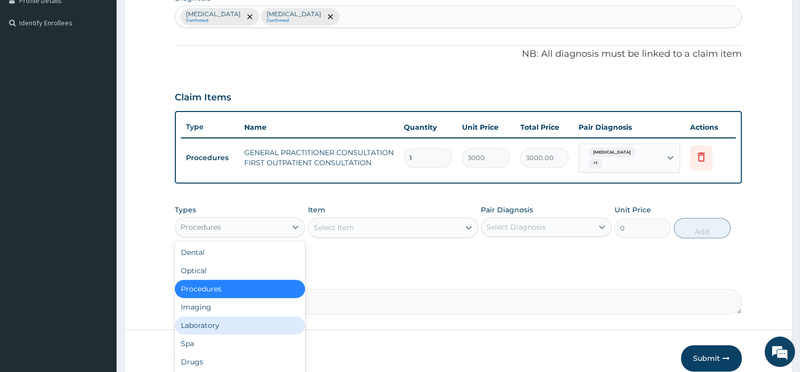
click at [249, 319] on div "Laboratory" at bounding box center [240, 325] width 130 height 18
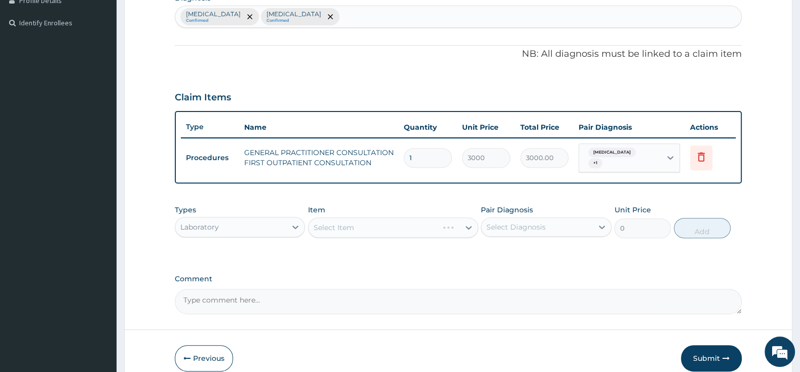
click at [250, 219] on div "Laboratory" at bounding box center [230, 227] width 111 height 16
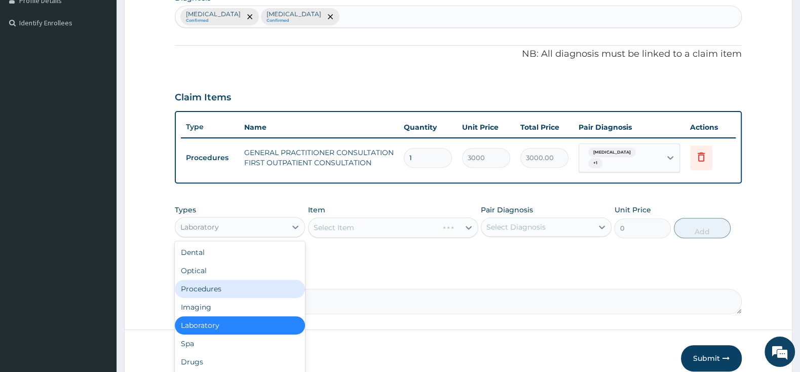
scroll to position [34, 0]
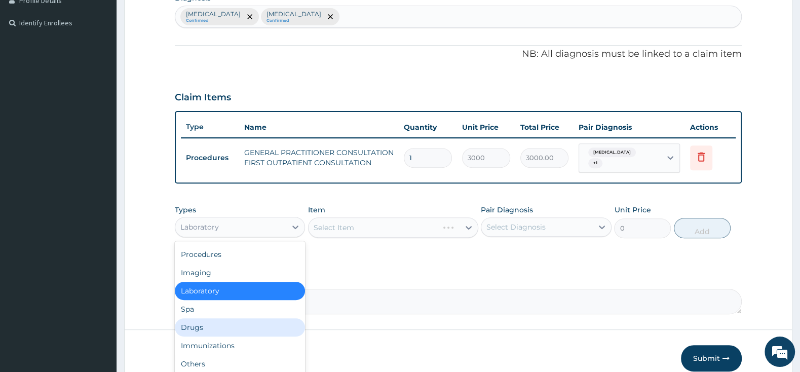
click at [222, 320] on div "Drugs" at bounding box center [240, 327] width 130 height 18
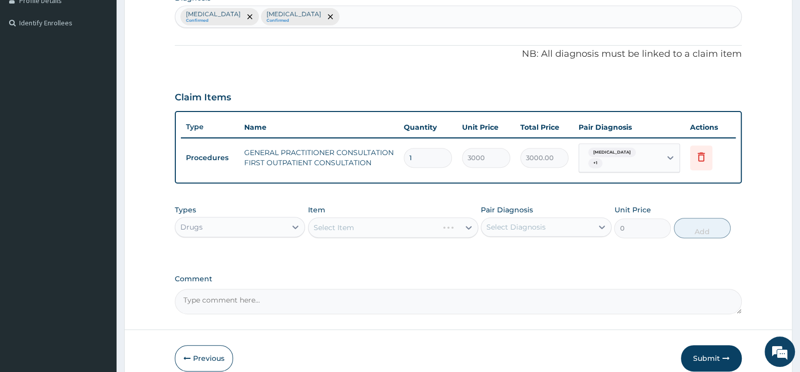
click at [423, 220] on div "Select Item" at bounding box center [374, 228] width 130 height 16
type input "CIPRO"
click at [362, 230] on div "Select Item" at bounding box center [384, 228] width 151 height 16
click at [362, 220] on div "Select Item" at bounding box center [384, 228] width 151 height 16
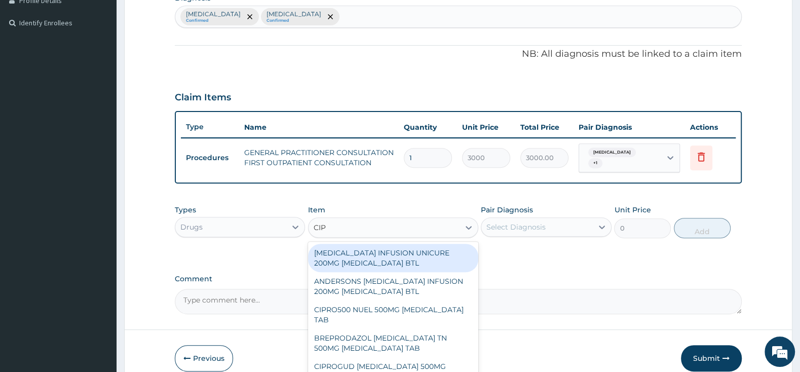
type input "CIPR"
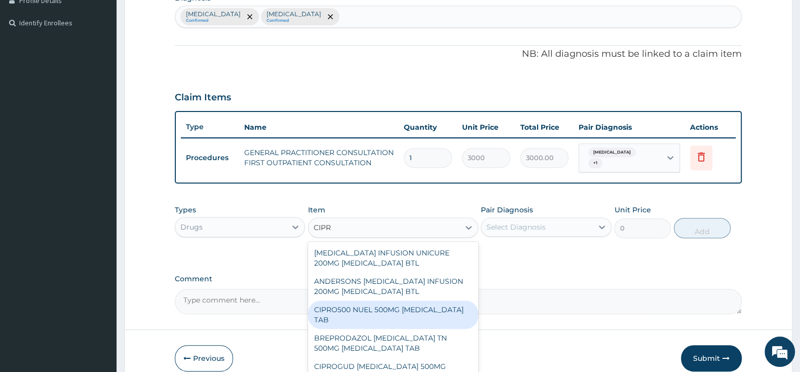
click at [375, 310] on div "CIPRO500 NUEL 500MG CIPROFLOXACIN TAB" at bounding box center [393, 315] width 170 height 28
type input "201.25"
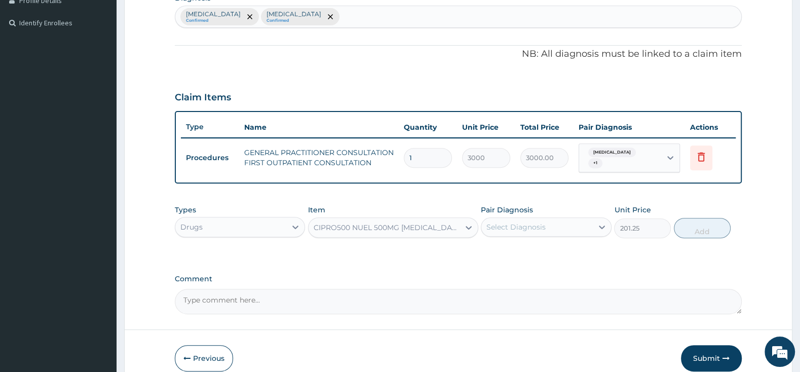
click at [509, 222] on div "Select Diagnosis" at bounding box center [516, 227] width 59 height 10
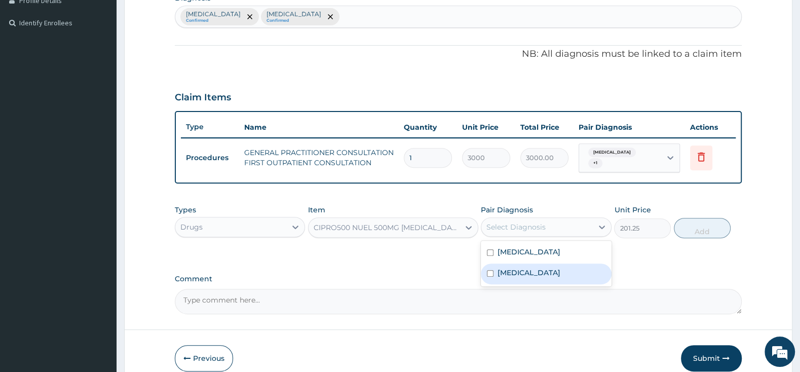
click at [487, 271] on input "checkbox" at bounding box center [490, 273] width 7 height 7
checkbox input "true"
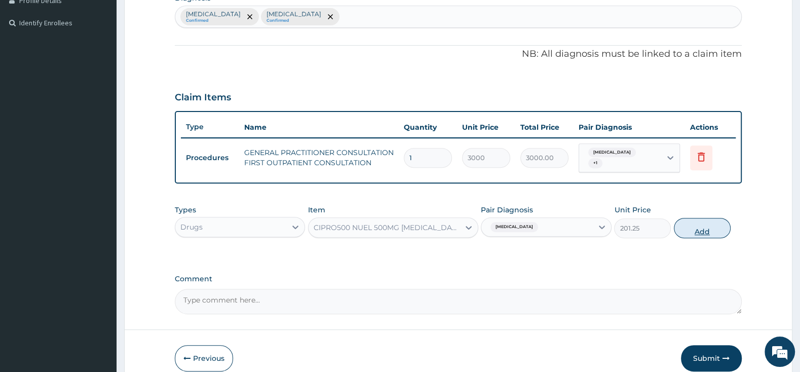
click at [694, 233] on button "Add" at bounding box center [702, 228] width 57 height 20
type input "0"
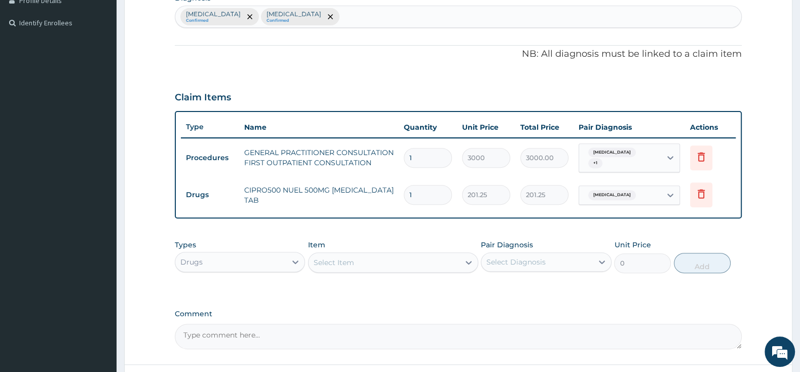
type input "10"
type input "2012.50"
type input "10"
click at [422, 254] on div "Select Item" at bounding box center [384, 262] width 151 height 16
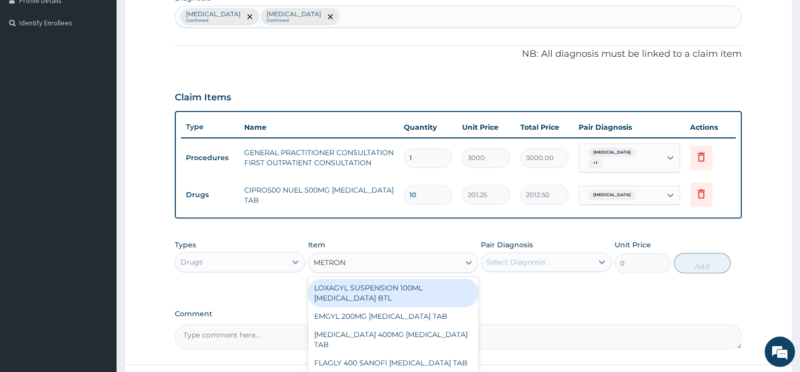
type input "METRONI"
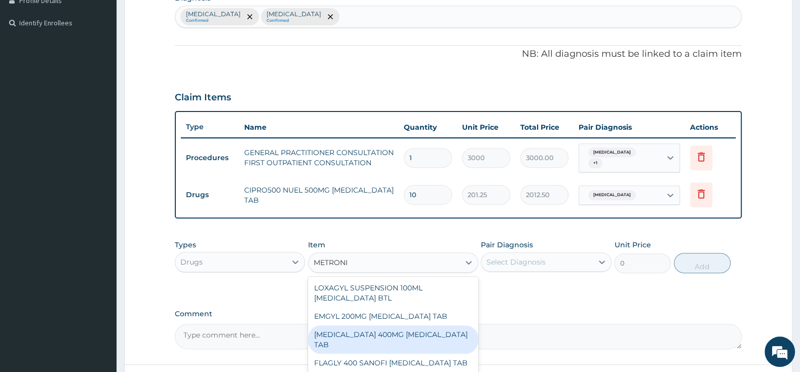
click at [428, 333] on div "METRONIDAZOLE 400MG METRONIDAZOLE TAB" at bounding box center [393, 339] width 170 height 28
type input "57.5"
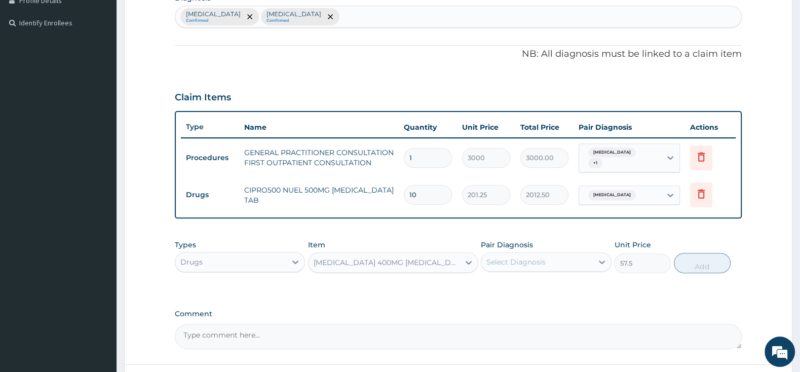
click at [496, 257] on div "Select Diagnosis" at bounding box center [516, 262] width 59 height 10
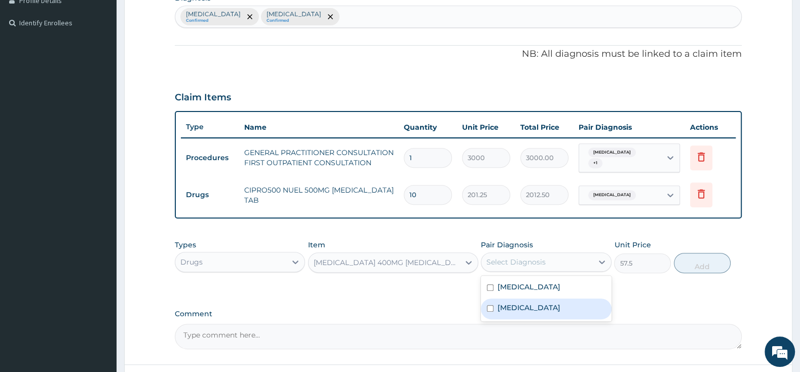
click at [490, 307] on input "checkbox" at bounding box center [490, 308] width 7 height 7
checkbox input "true"
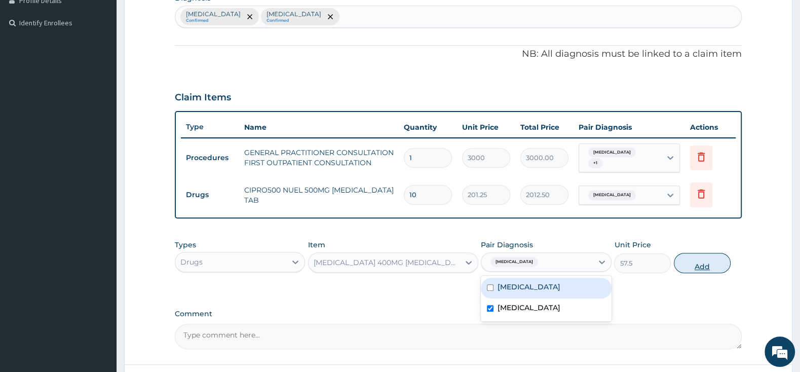
click at [700, 257] on button "Add" at bounding box center [702, 263] width 57 height 20
type input "0"
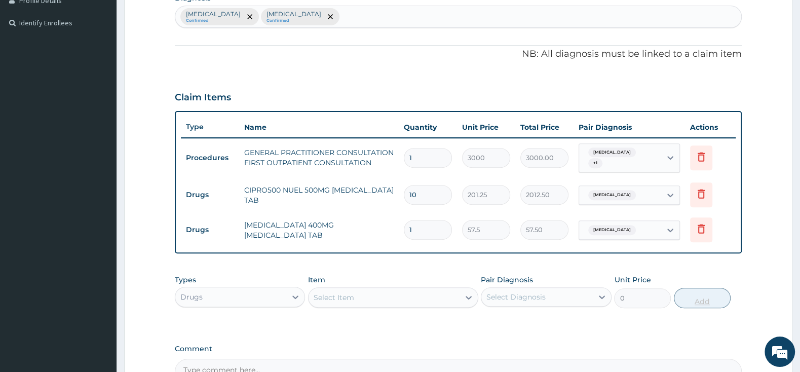
type input "10"
type input "575.00"
type input "10"
click at [354, 289] on div "Select Item" at bounding box center [384, 297] width 151 height 16
type input "BELLA"
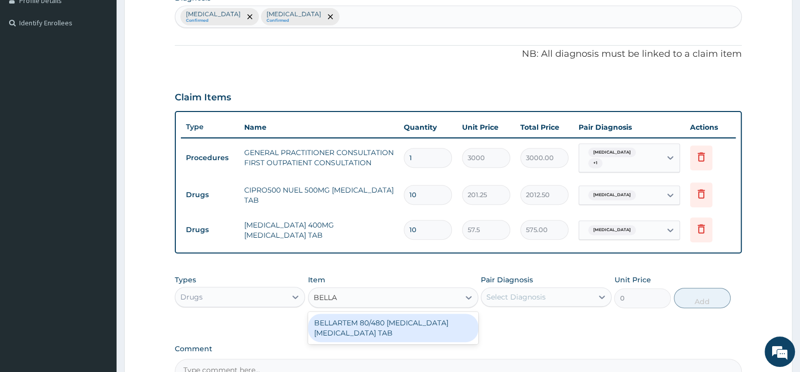
click at [410, 328] on div "BELLARTEM 80/480 ARTEMETHER LUMEFANTRINE TAB" at bounding box center [393, 328] width 170 height 28
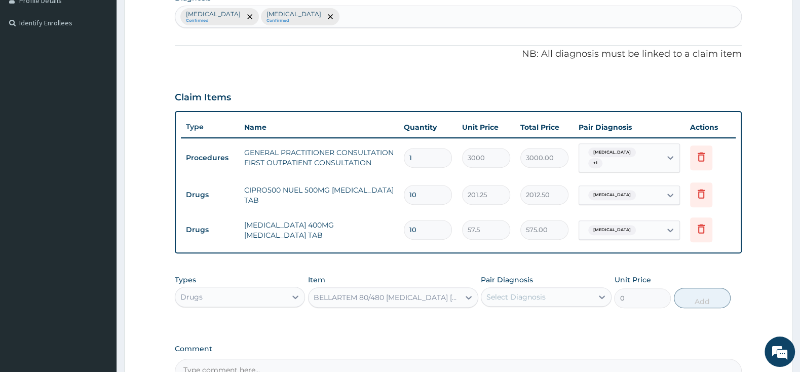
type input "379.5"
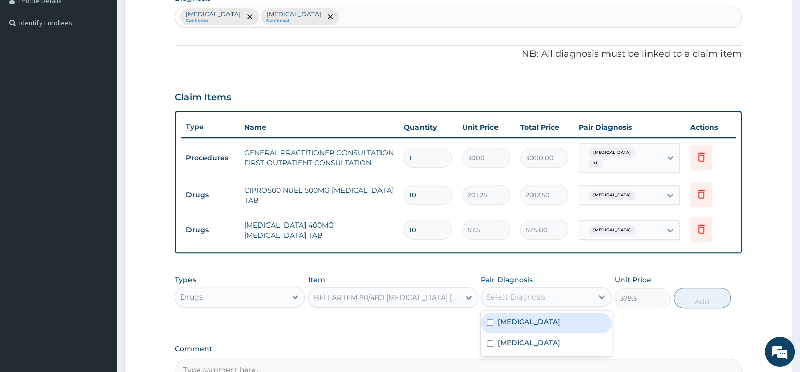
click at [504, 289] on div "Select Diagnosis" at bounding box center [537, 297] width 111 height 16
click at [491, 313] on div "Malaria" at bounding box center [546, 323] width 130 height 21
checkbox input "true"
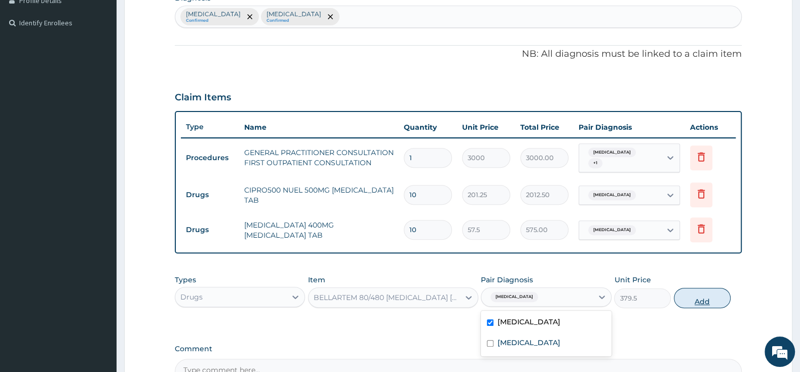
click at [712, 289] on button "Add" at bounding box center [702, 298] width 57 height 20
type input "0"
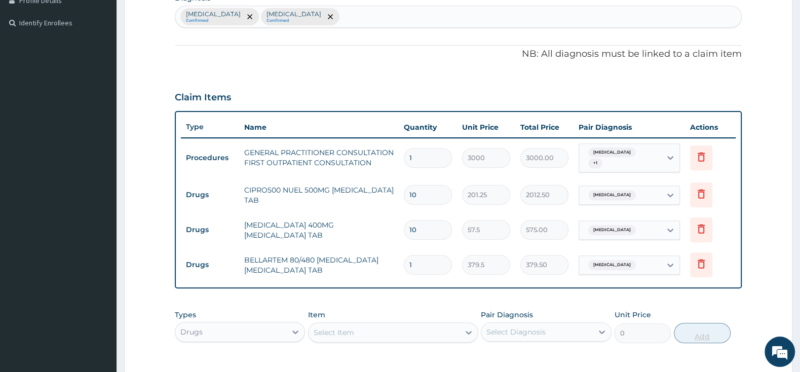
type input "0.00"
type input "6"
type input "2277.00"
type input "6"
click at [444, 326] on div "Select Item" at bounding box center [384, 332] width 151 height 16
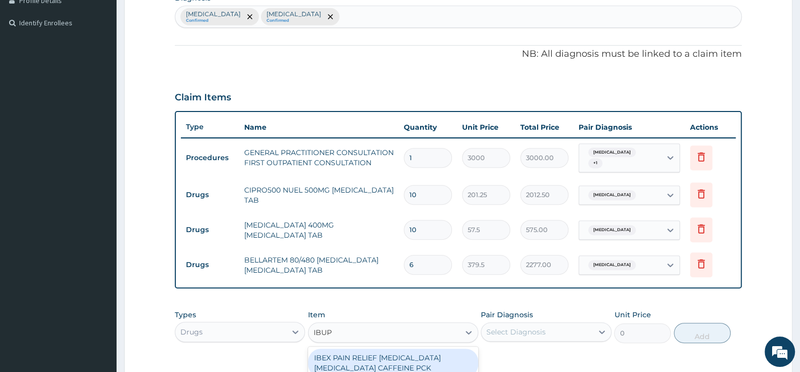
type input "IBUPR"
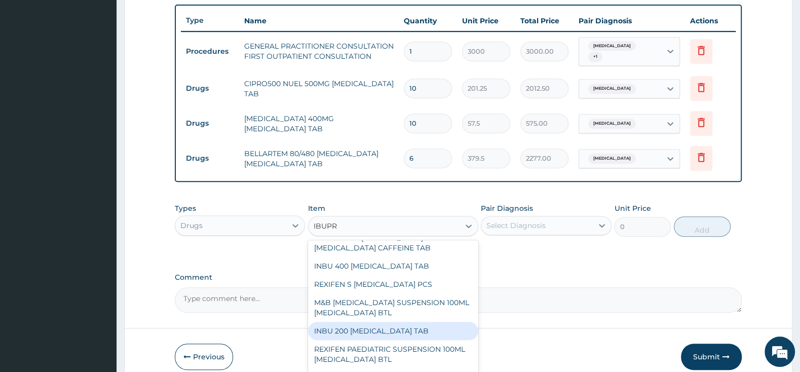
scroll to position [231, 0]
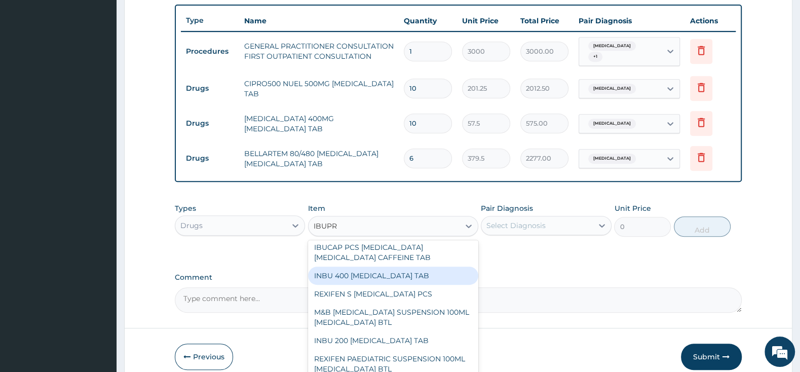
drag, startPoint x: 410, startPoint y: 261, endPoint x: 482, endPoint y: 234, distance: 77.5
click at [410, 267] on div "INBU 400 IBUPROFEN TAB" at bounding box center [393, 276] width 170 height 18
type input "63.25"
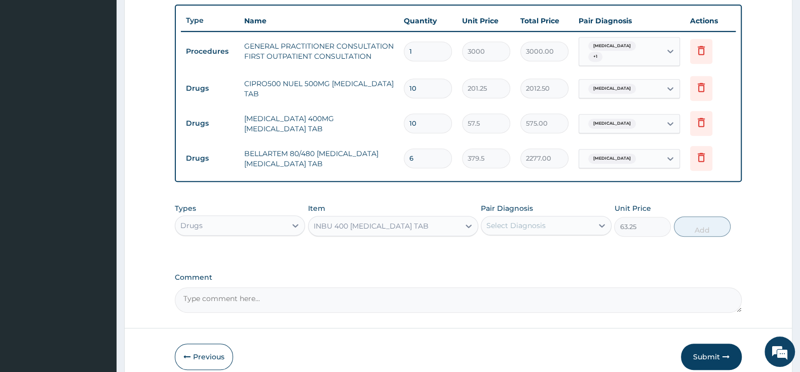
click at [503, 221] on div "Select Diagnosis" at bounding box center [516, 226] width 59 height 10
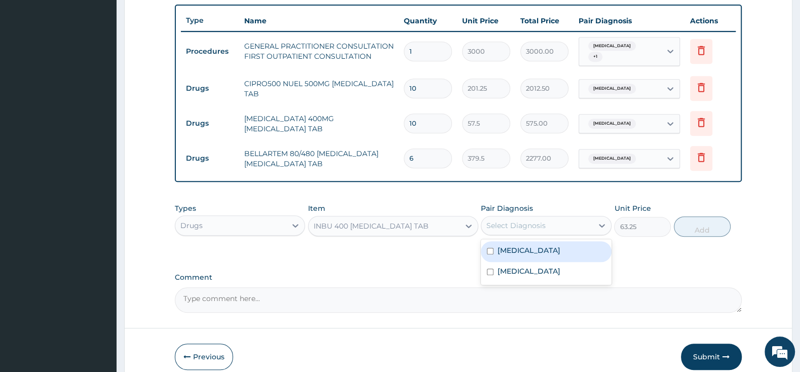
click at [489, 248] on input "checkbox" at bounding box center [490, 251] width 7 height 7
checkbox input "true"
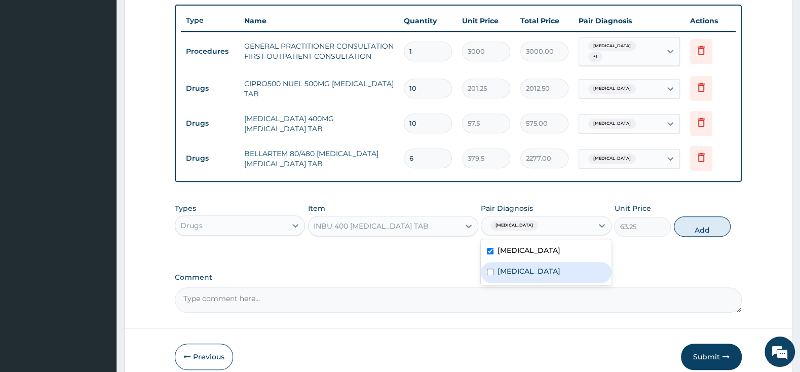
drag, startPoint x: 491, startPoint y: 268, endPoint x: 510, endPoint y: 271, distance: 19.5
click at [490, 269] on input "checkbox" at bounding box center [490, 272] width 7 height 7
checkbox input "true"
click at [686, 225] on button "Add" at bounding box center [702, 226] width 57 height 20
type input "0"
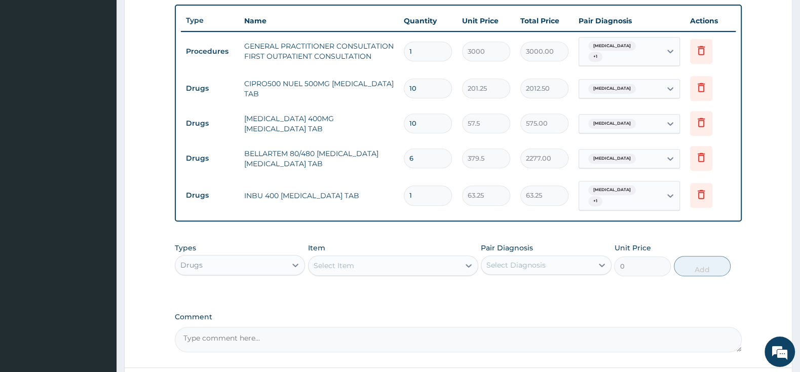
type input "15"
type input "948.75"
type input "15"
click at [438, 258] on div "Select Item" at bounding box center [384, 266] width 151 height 16
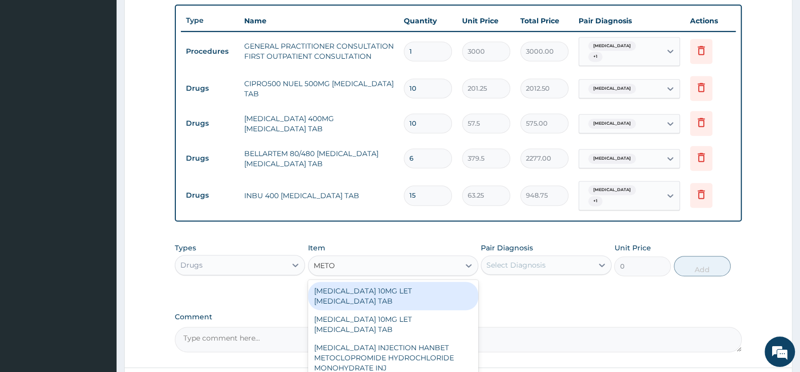
type input "METOC"
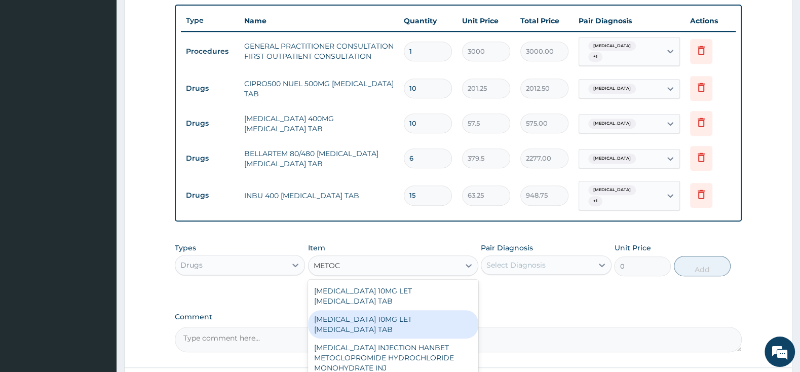
click at [443, 310] on div "MAXOLON 10MG LET METOCLOPRAMIDE TAB" at bounding box center [393, 324] width 170 height 28
type input "2185"
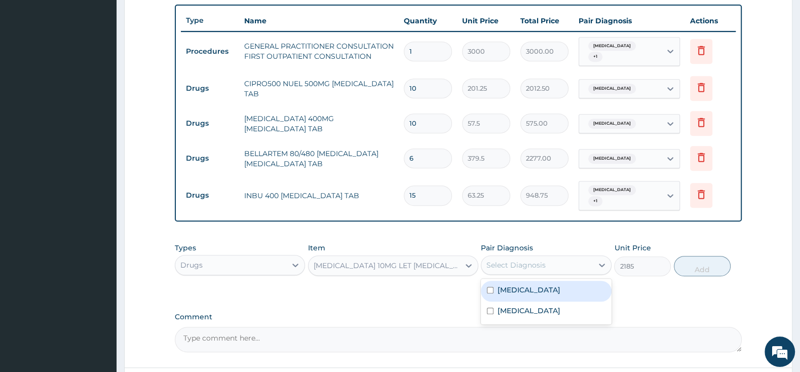
click at [510, 260] on div "Select Diagnosis" at bounding box center [516, 265] width 59 height 10
click at [489, 281] on div "Malaria" at bounding box center [546, 291] width 130 height 21
checkbox input "true"
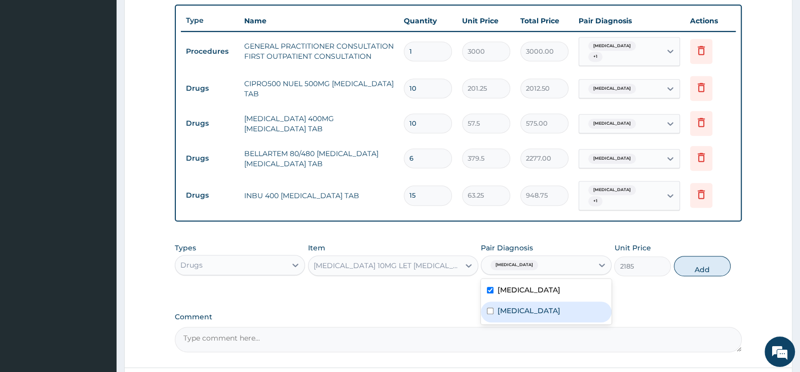
click at [490, 307] on div "Gastroenteritis" at bounding box center [546, 312] width 130 height 21
checkbox input "true"
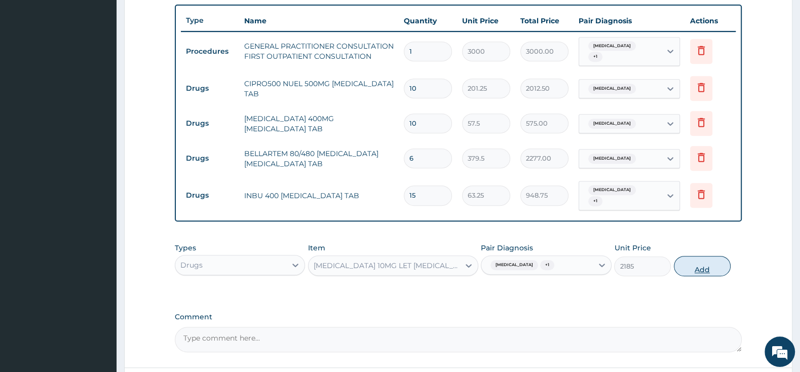
drag, startPoint x: 707, startPoint y: 259, endPoint x: 717, endPoint y: 258, distance: 9.6
click at [707, 258] on button "Add" at bounding box center [702, 266] width 57 height 20
type input "0"
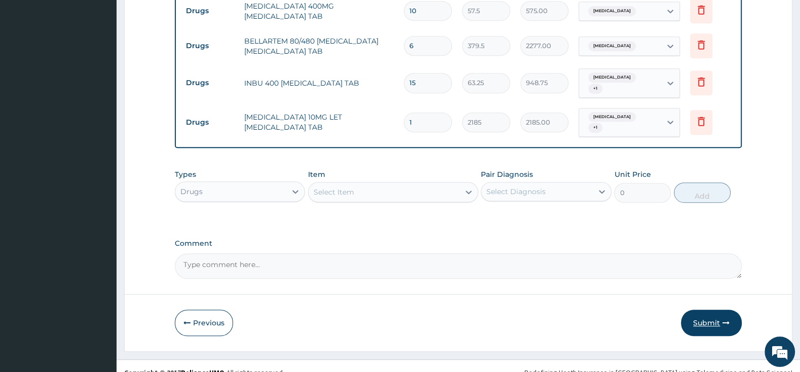
click at [715, 310] on button "Submit" at bounding box center [711, 323] width 61 height 26
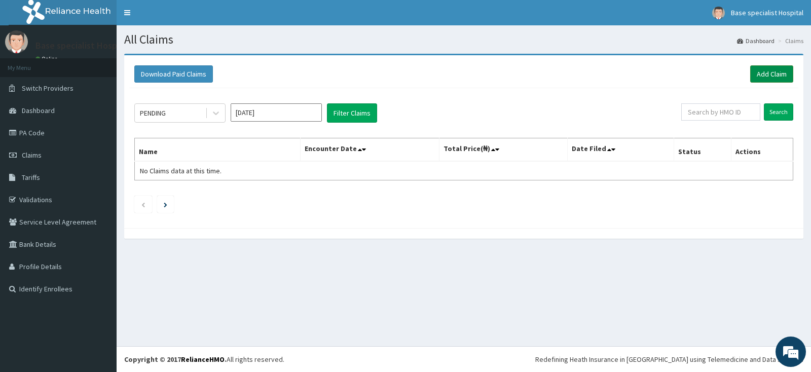
click at [777, 67] on link "Add Claim" at bounding box center [771, 73] width 43 height 17
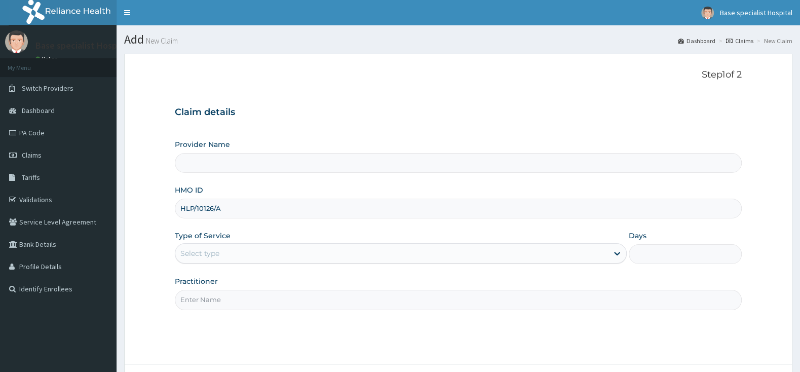
type input "Base Specialist Hospital"
click at [224, 246] on div "Select type" at bounding box center [401, 253] width 452 height 20
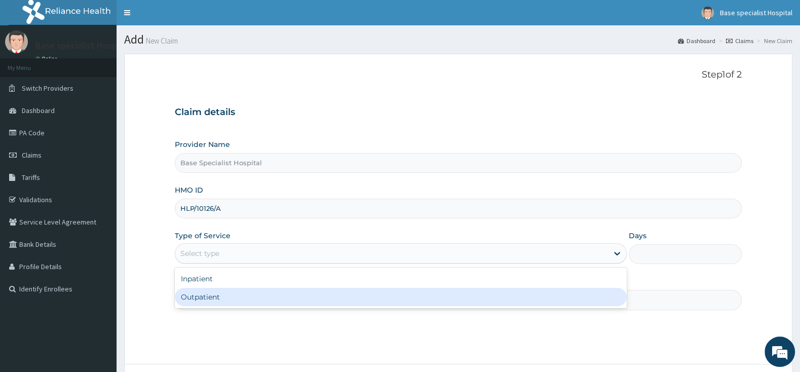
click at [223, 301] on div "Outpatient" at bounding box center [401, 297] width 452 height 18
type input "1"
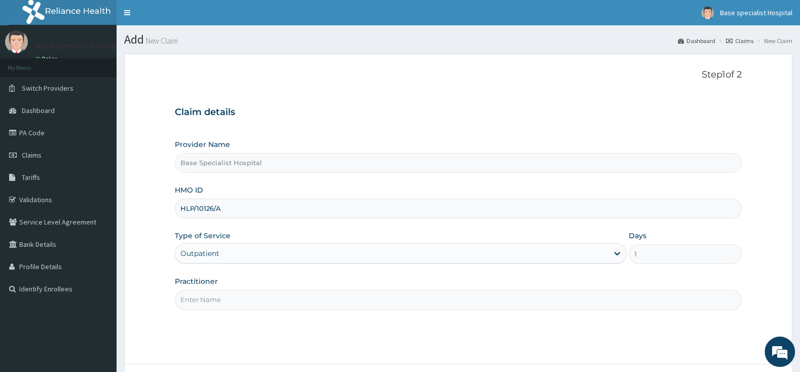
click at [223, 301] on input "Practitioner" at bounding box center [458, 300] width 567 height 20
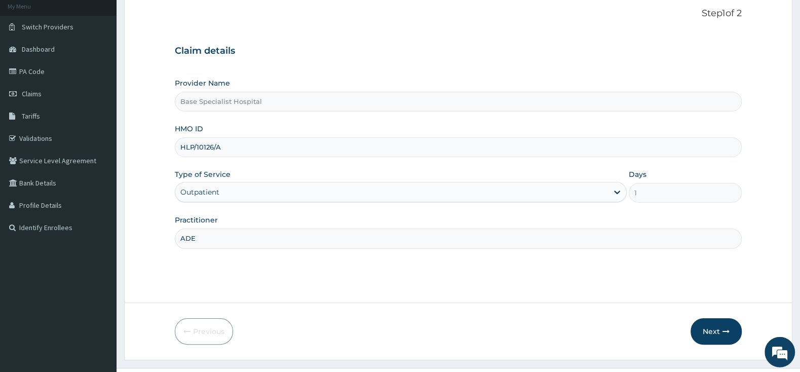
scroll to position [84, 0]
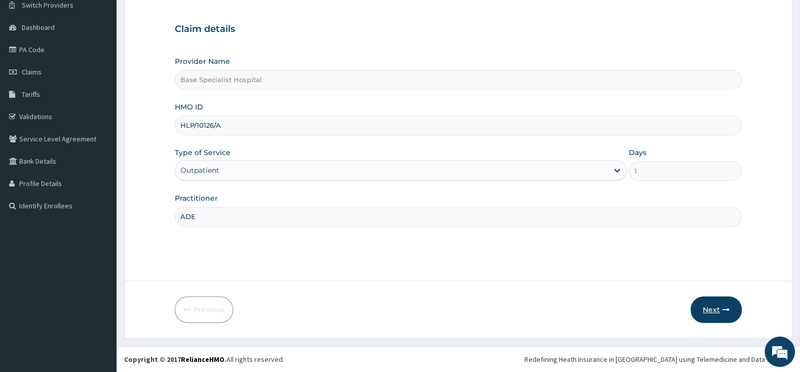
type input "ADE"
click at [692, 306] on button "Next" at bounding box center [716, 310] width 51 height 26
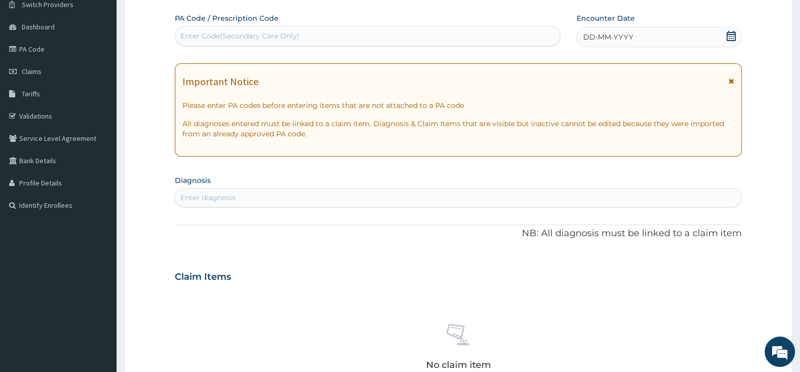
click at [729, 32] on icon at bounding box center [731, 36] width 10 height 10
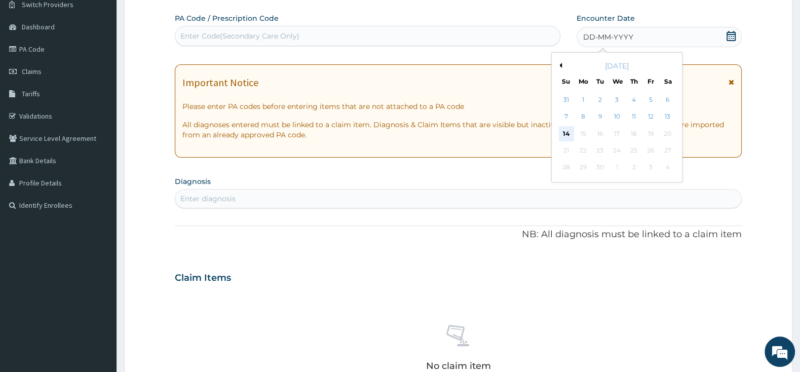
click at [566, 132] on div "14" at bounding box center [566, 133] width 15 height 15
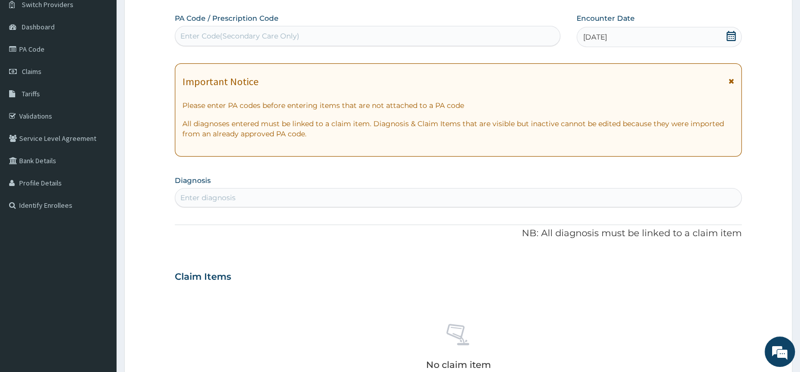
scroll to position [0, 0]
click at [402, 202] on div "Enter diagnosis" at bounding box center [458, 198] width 566 height 16
type input "MALARIA"
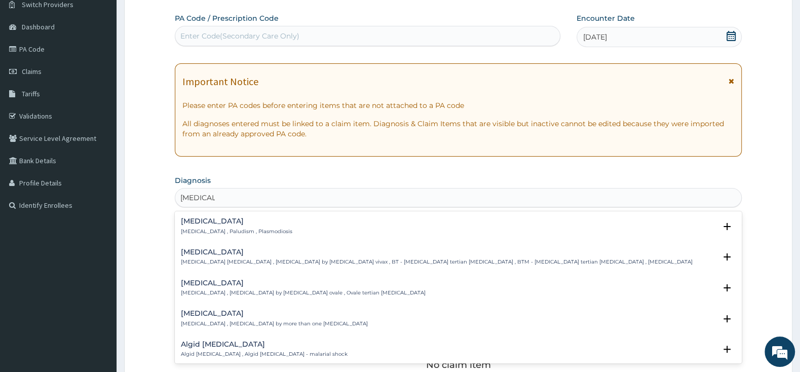
click at [212, 224] on h4 "Malaria" at bounding box center [237, 221] width 112 height 8
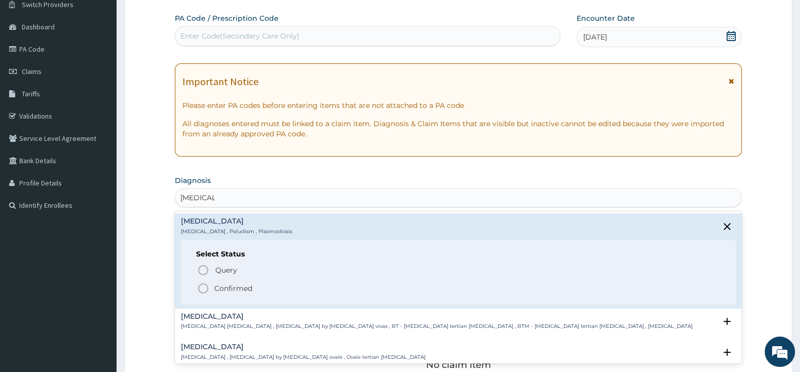
click at [202, 289] on icon "status option filled" at bounding box center [203, 288] width 12 height 12
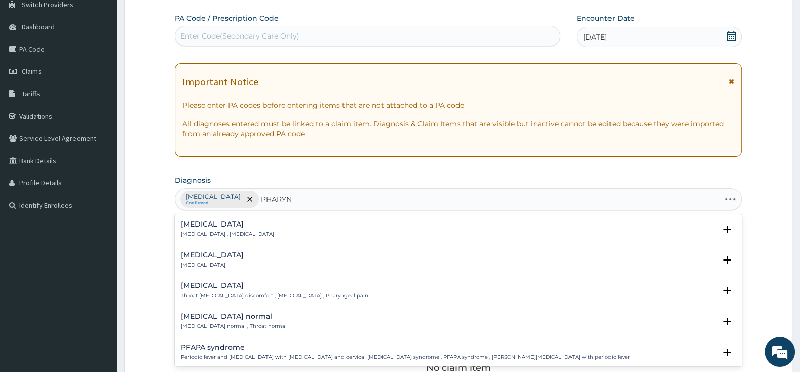
type input "PHARYNG"
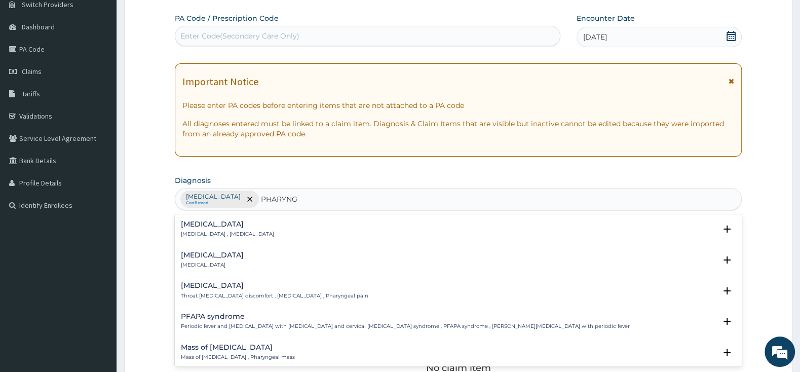
click at [189, 259] on h4 "Pharyngitis" at bounding box center [212, 255] width 63 height 8
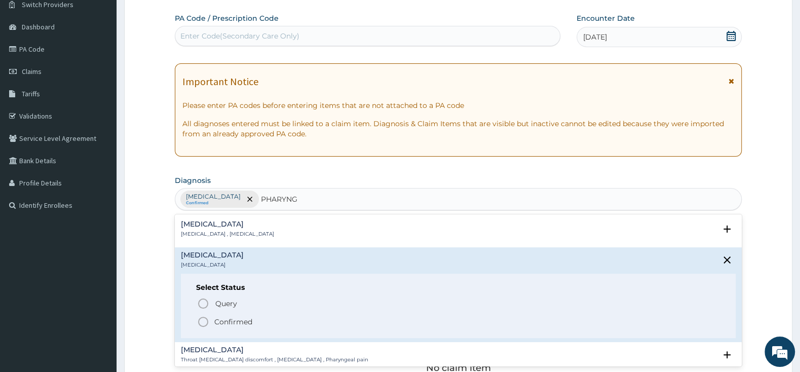
click at [196, 326] on div "Select Status Query Query covers suspected (?), Keep in view (kiv), Ruled out (…" at bounding box center [458, 306] width 555 height 64
click at [204, 321] on icon "status option filled" at bounding box center [203, 322] width 12 height 12
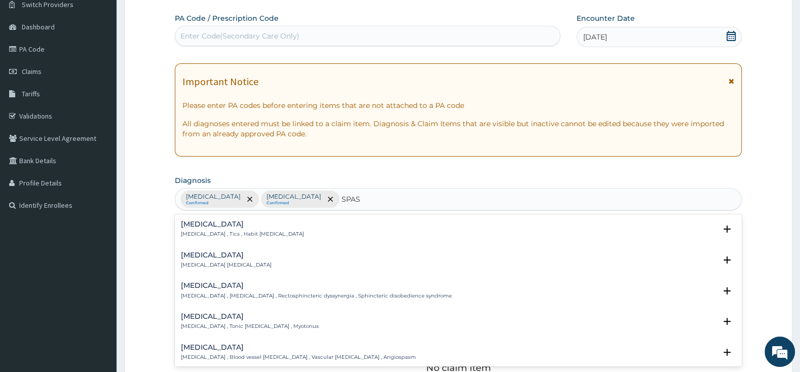
type input "SPASM"
click at [207, 262] on div "Spasm Spasm , Muscle spasm" at bounding box center [226, 260] width 91 height 18
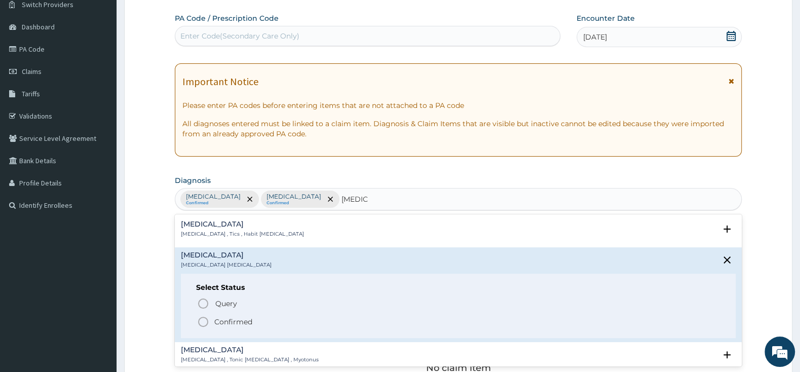
click at [203, 324] on icon "status option filled" at bounding box center [203, 322] width 12 height 12
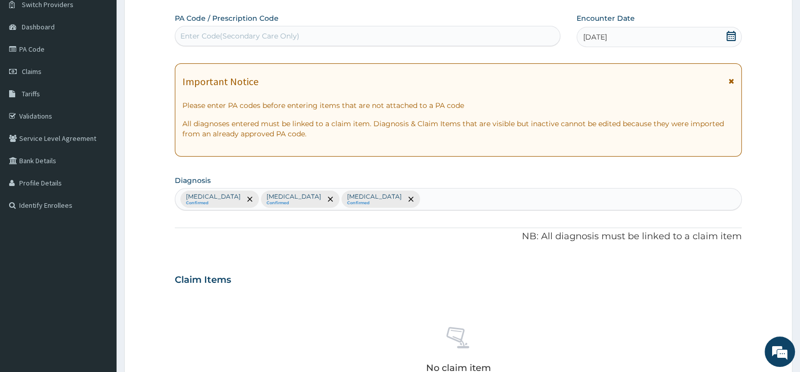
scroll to position [297, 0]
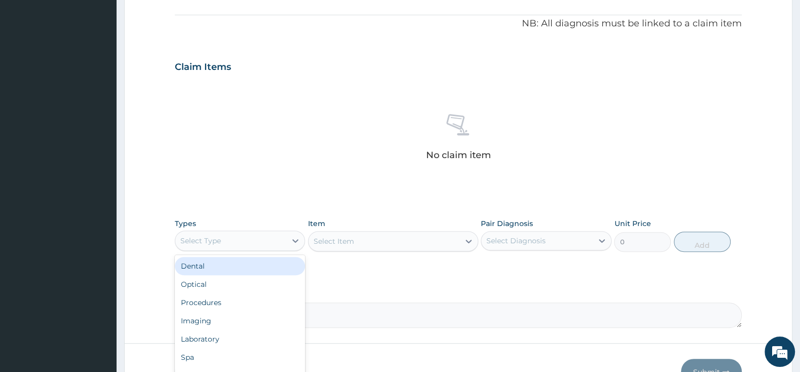
drag, startPoint x: 240, startPoint y: 240, endPoint x: 244, endPoint y: 249, distance: 9.5
click at [240, 240] on div "Select Type" at bounding box center [230, 241] width 111 height 16
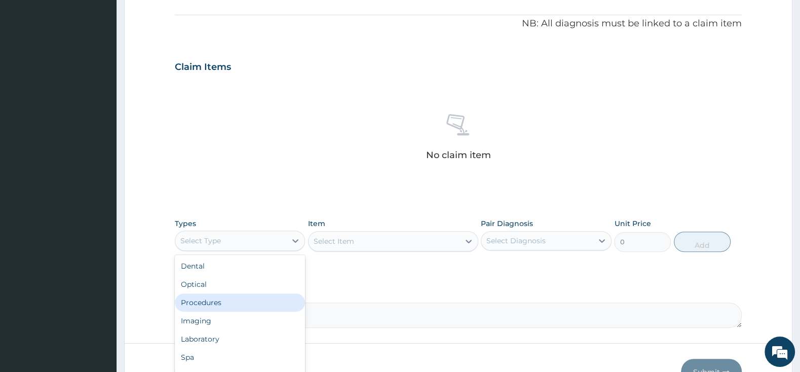
drag, startPoint x: 226, startPoint y: 305, endPoint x: 251, endPoint y: 294, distance: 27.5
click at [229, 304] on div "Procedures" at bounding box center [240, 303] width 130 height 18
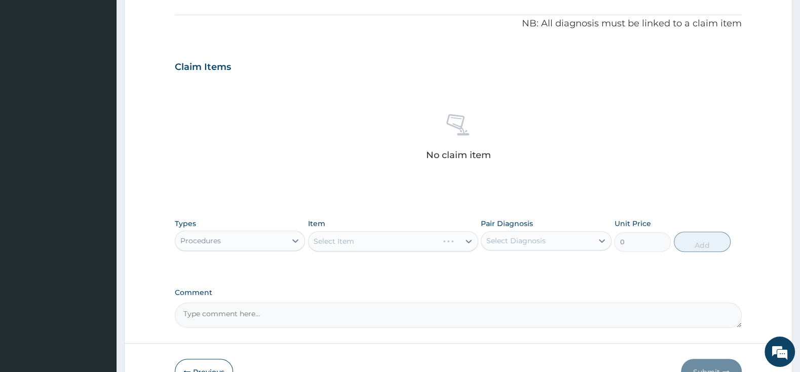
click at [391, 237] on div "Select Item" at bounding box center [393, 241] width 170 height 20
click at [391, 237] on div "Select Item" at bounding box center [384, 241] width 151 height 16
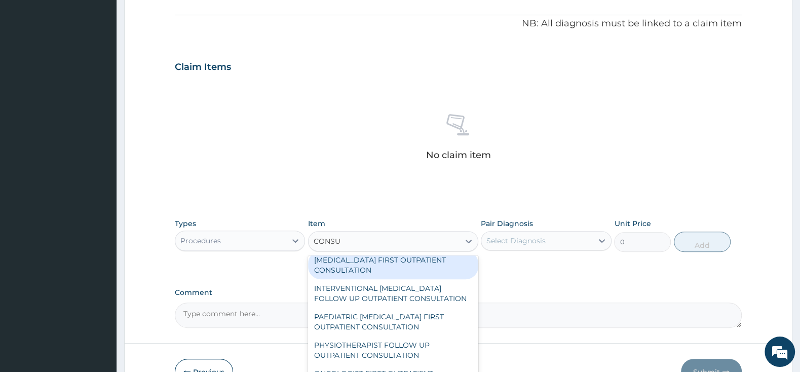
scroll to position [350, 0]
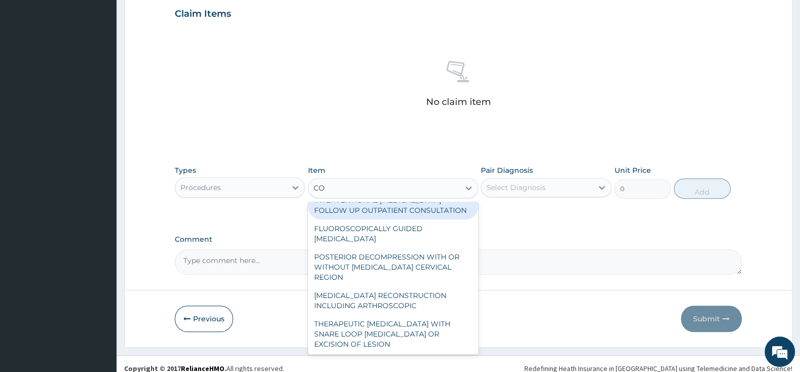
type input "C"
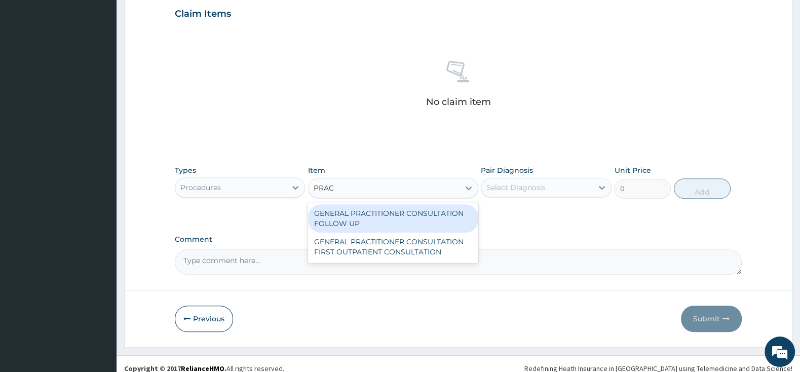
scroll to position [0, 0]
type input "PRACT"
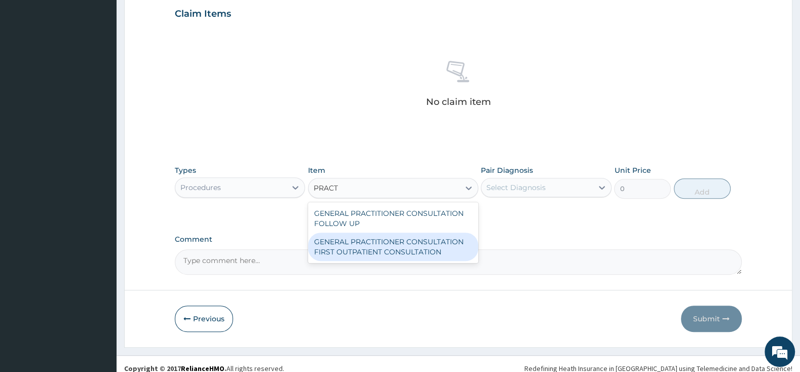
click at [452, 241] on div "GENERAL PRACTITIONER CONSULTATION FIRST OUTPATIENT CONSULTATION" at bounding box center [393, 247] width 170 height 28
type input "3000"
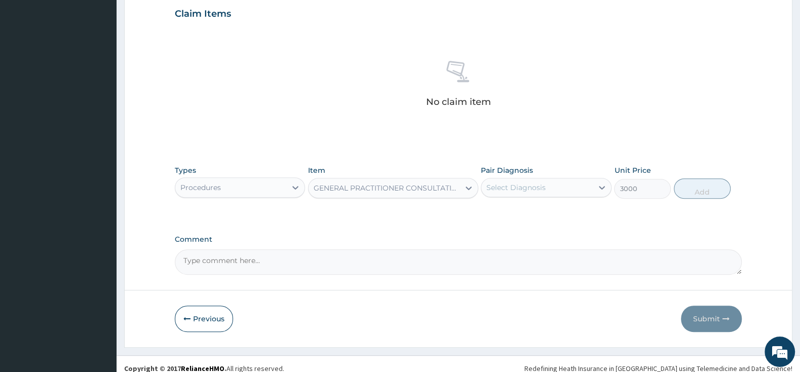
click at [527, 187] on div "Select Diagnosis" at bounding box center [516, 187] width 59 height 10
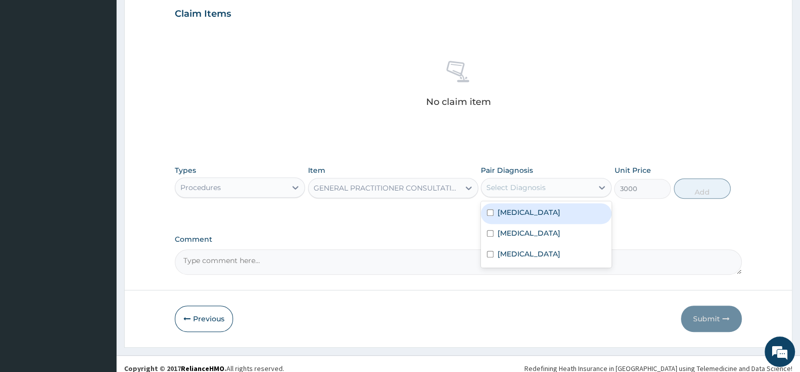
click at [494, 208] on div "Malaria" at bounding box center [546, 213] width 130 height 21
checkbox input "true"
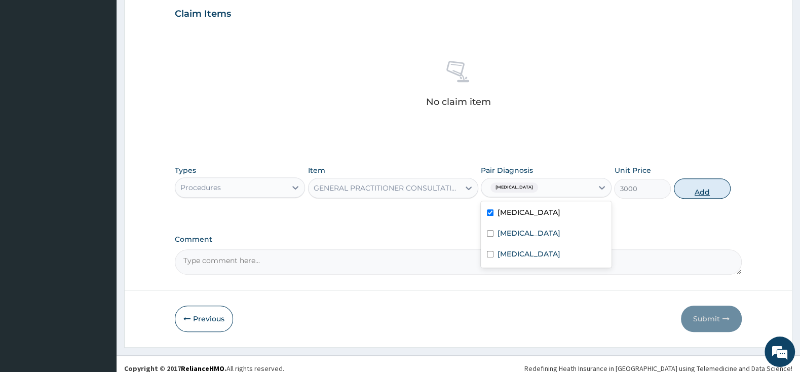
click at [705, 188] on button "Add" at bounding box center [702, 188] width 57 height 20
type input "0"
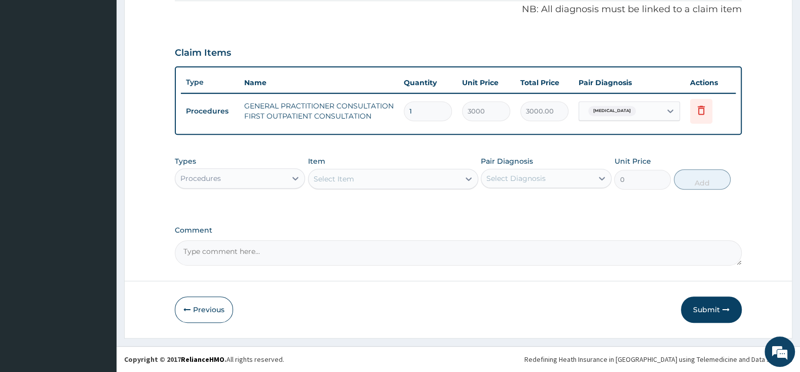
scroll to position [310, 0]
click at [279, 174] on div "Procedures" at bounding box center [230, 179] width 111 height 16
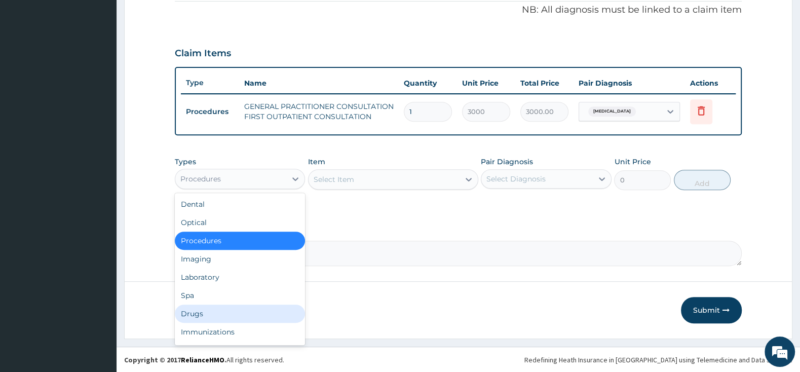
click at [217, 314] on div "Drugs" at bounding box center [240, 314] width 130 height 18
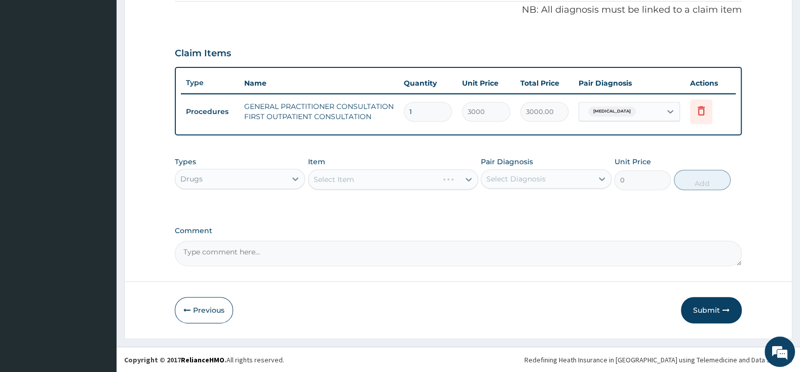
click at [385, 177] on div "Select Item" at bounding box center [393, 179] width 170 height 20
click at [385, 177] on div "Select Item" at bounding box center [384, 179] width 151 height 16
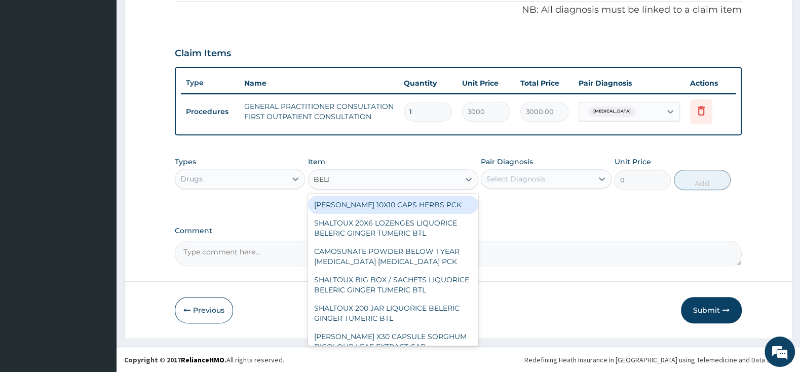
type input "BELLA"
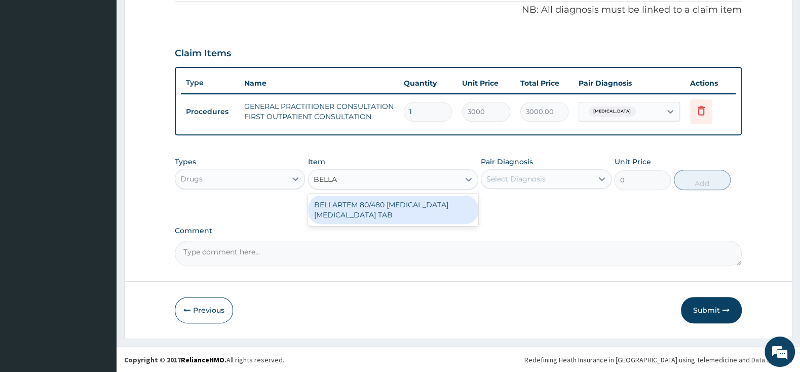
click at [401, 212] on div "BELLARTEM 80/480 ARTEMETHER LUMEFANTRINE TAB" at bounding box center [393, 210] width 170 height 28
type input "379.5"
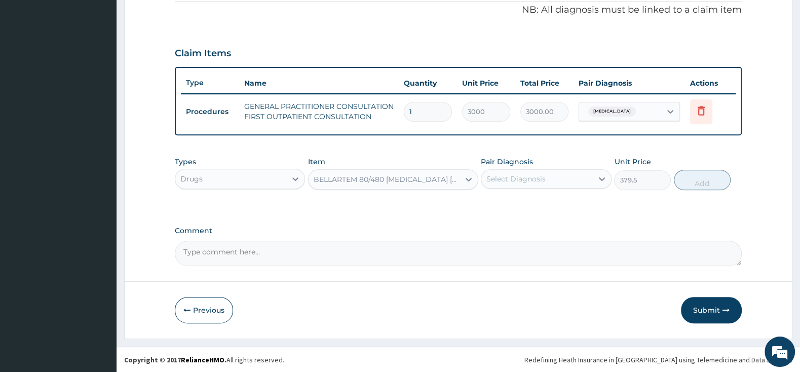
click at [510, 175] on div "Select Diagnosis" at bounding box center [516, 179] width 59 height 10
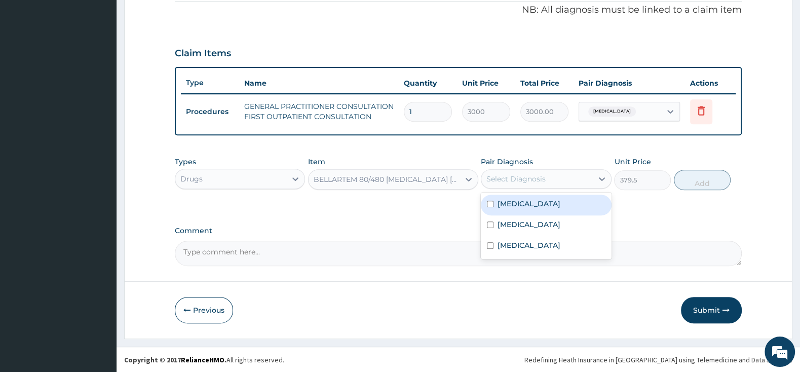
click at [491, 207] on input "checkbox" at bounding box center [490, 204] width 7 height 7
checkbox input "true"
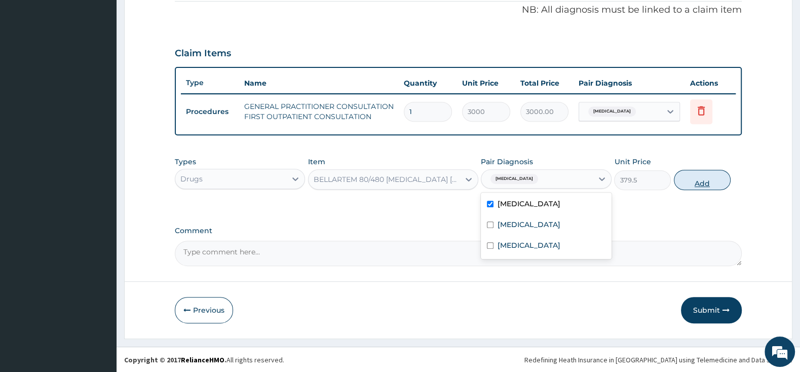
click at [689, 179] on button "Add" at bounding box center [702, 180] width 57 height 20
type input "0"
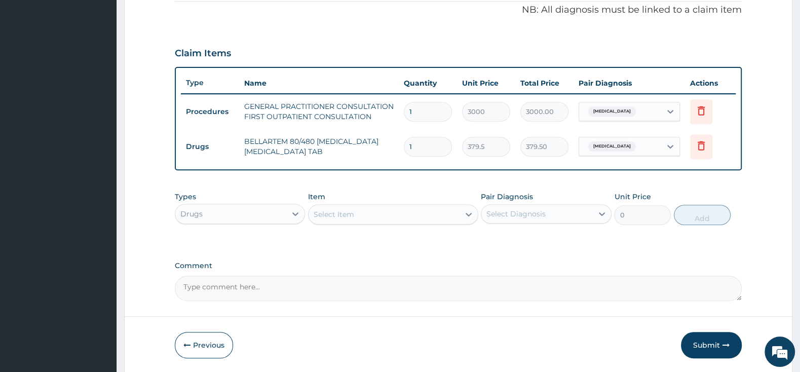
type input "0.00"
type input "6"
type input "2277.00"
type input "6"
click at [370, 210] on div "Select Item" at bounding box center [384, 214] width 151 height 16
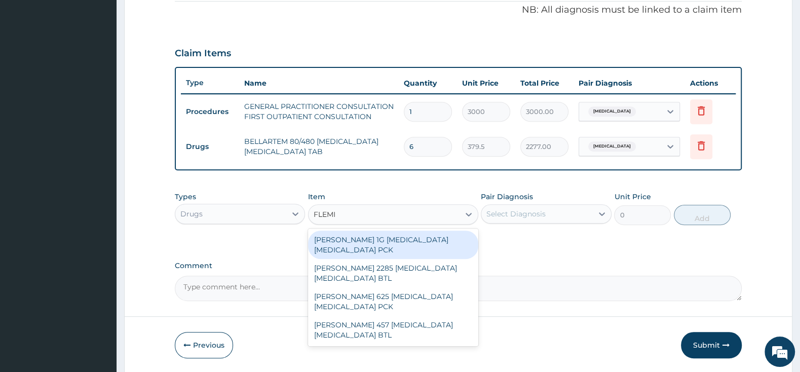
type input "FLEMIN"
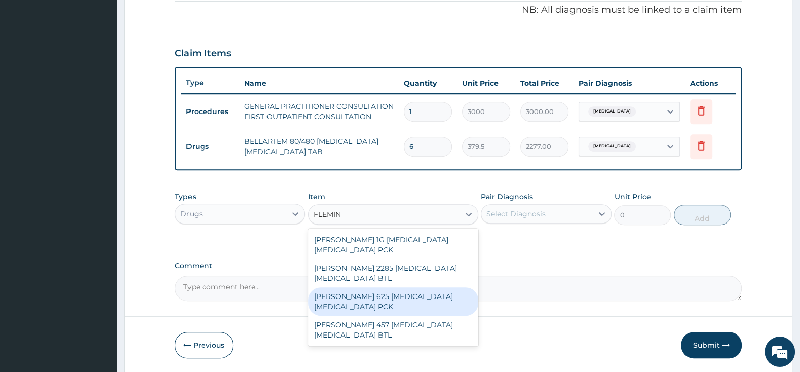
click at [396, 301] on div "FLEMING 625 AMOXICILLIN CLAVULANIC ACID PCK" at bounding box center [393, 301] width 170 height 28
type input "2300"
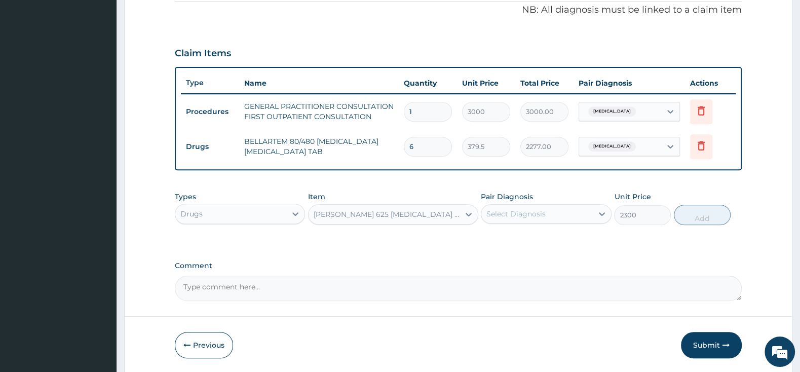
click at [491, 210] on div "Select Diagnosis" at bounding box center [516, 214] width 59 height 10
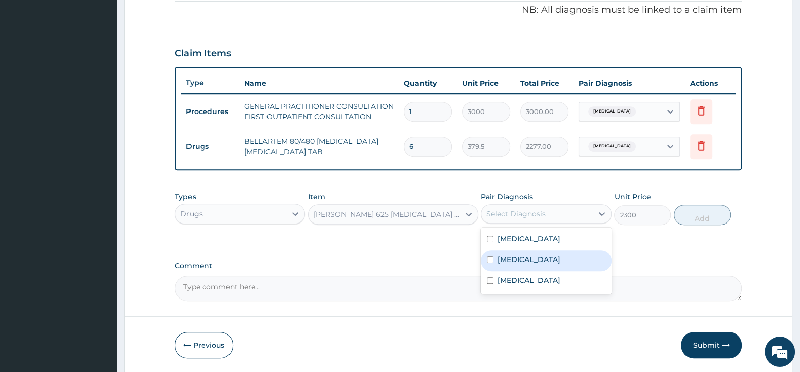
drag, startPoint x: 487, startPoint y: 258, endPoint x: 615, endPoint y: 237, distance: 130.3
click at [489, 255] on div "Pharyngitis" at bounding box center [546, 260] width 130 height 21
checkbox input "true"
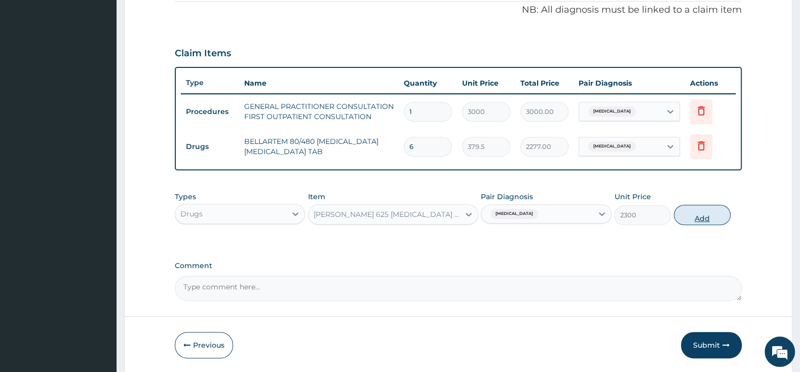
click at [712, 212] on button "Add" at bounding box center [702, 215] width 57 height 20
type input "0"
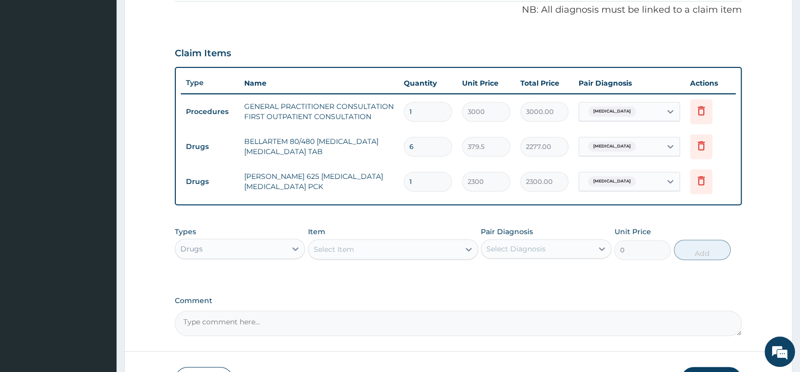
click at [409, 247] on div "Select Item" at bounding box center [384, 249] width 151 height 16
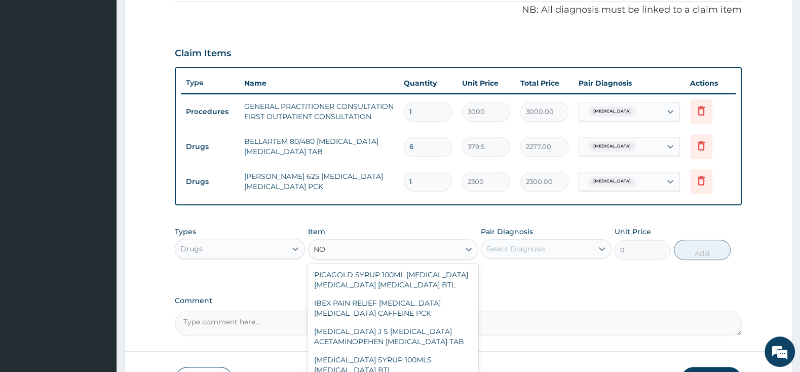
type input "NORF"
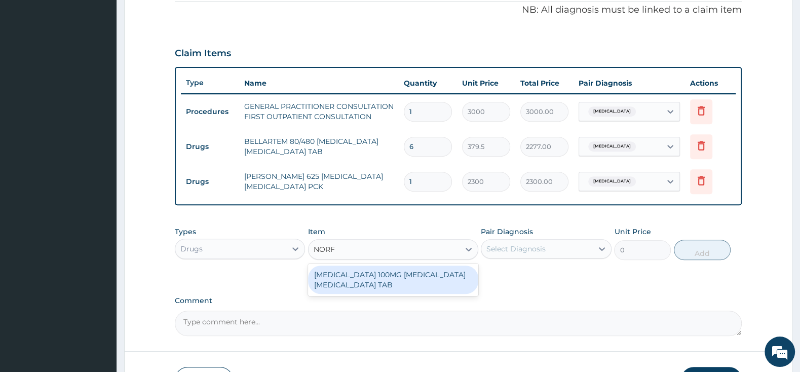
click at [413, 269] on div "NORFLEX 100MG ORPHENADRINE ACETAMINOPHEN TAB" at bounding box center [393, 280] width 170 height 28
type input "161"
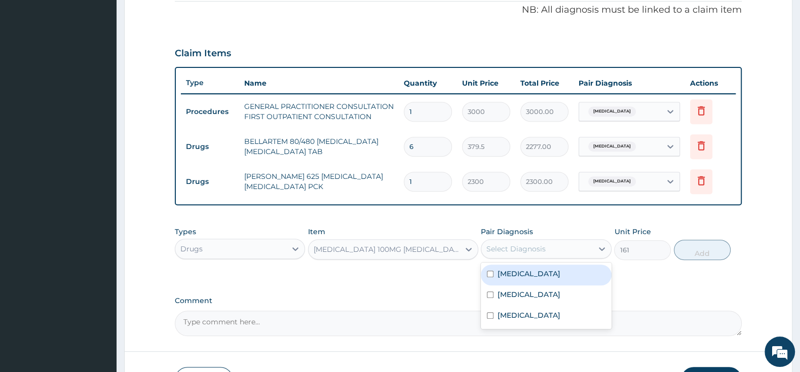
click at [553, 245] on div "Select Diagnosis" at bounding box center [537, 249] width 111 height 16
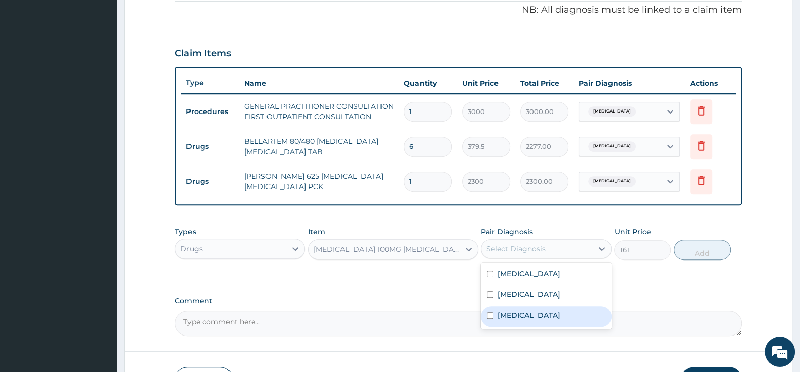
click at [488, 318] on div "Spasm" at bounding box center [546, 316] width 130 height 21
checkbox input "true"
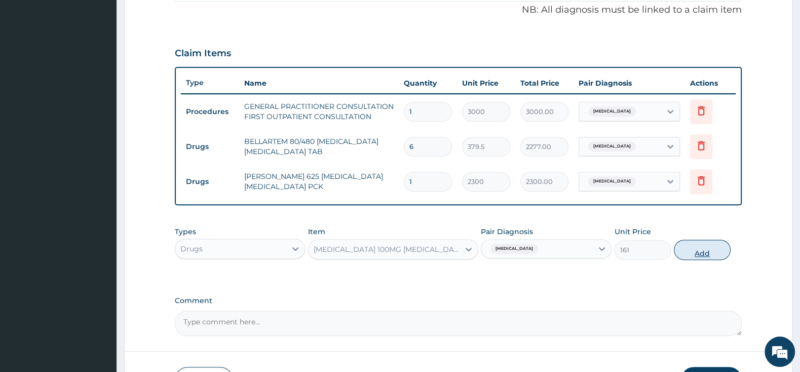
click at [688, 251] on button "Add" at bounding box center [702, 250] width 57 height 20
type input "0"
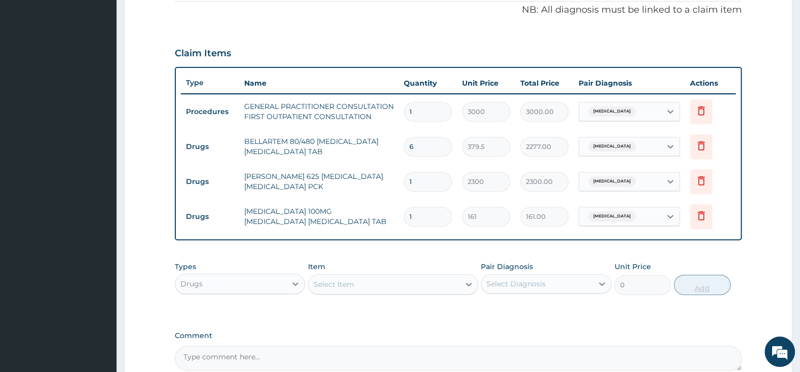
type input "10"
type input "1610.00"
type input "10"
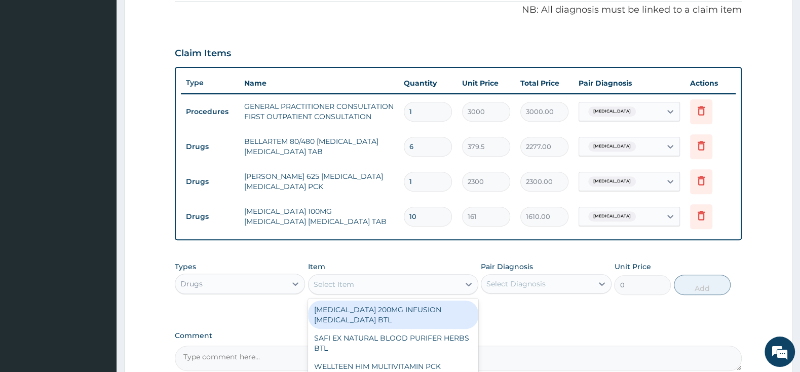
click at [370, 281] on div "Select Item" at bounding box center [384, 284] width 151 height 16
type input "IBUPROFE"
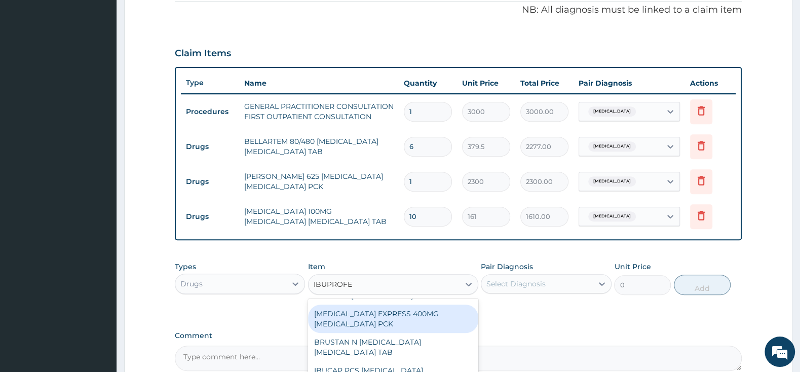
scroll to position [213, 0]
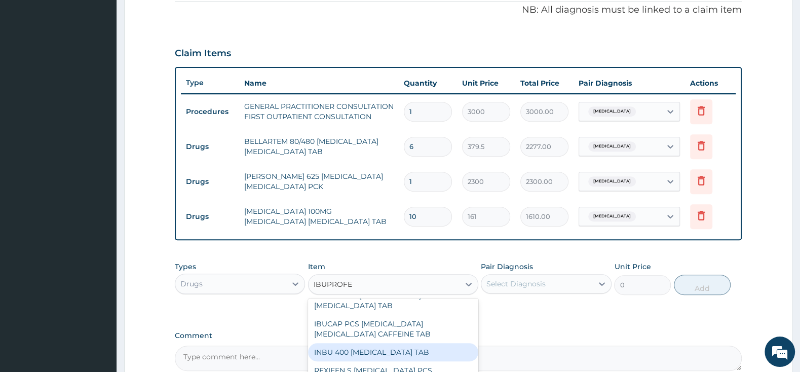
drag, startPoint x: 406, startPoint y: 337, endPoint x: 419, endPoint y: 333, distance: 13.3
click at [408, 343] on div "INBU 400 IBUPROFEN TAB" at bounding box center [393, 352] width 170 height 18
type input "63.25"
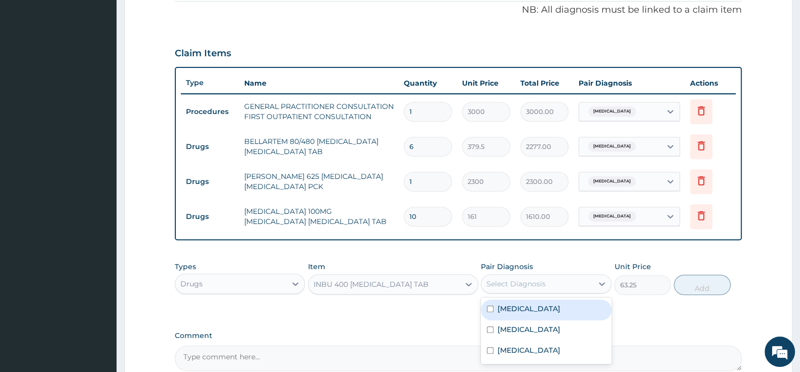
click at [506, 279] on div "Select Diagnosis" at bounding box center [516, 284] width 59 height 10
click at [491, 309] on input "checkbox" at bounding box center [490, 309] width 7 height 7
checkbox input "true"
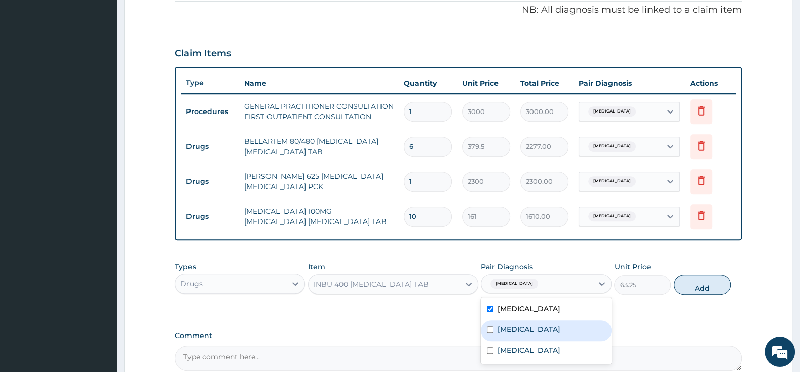
click at [491, 324] on div "Pharyngitis" at bounding box center [546, 330] width 130 height 21
checkbox input "true"
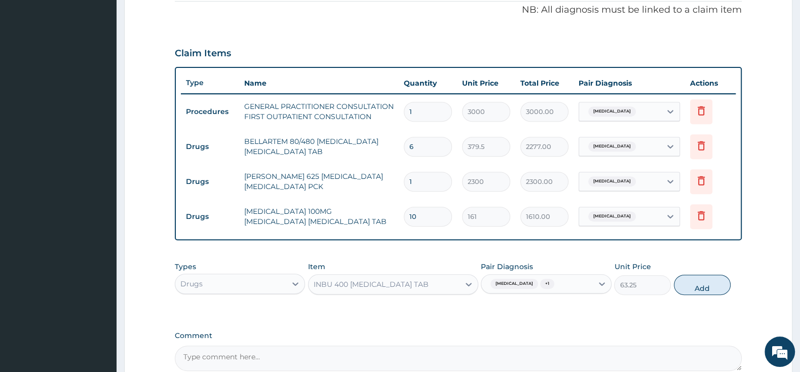
click at [489, 365] on textarea "Comment" at bounding box center [458, 358] width 567 height 25
click at [552, 283] on div "Malaria + 1" at bounding box center [537, 283] width 111 height 17
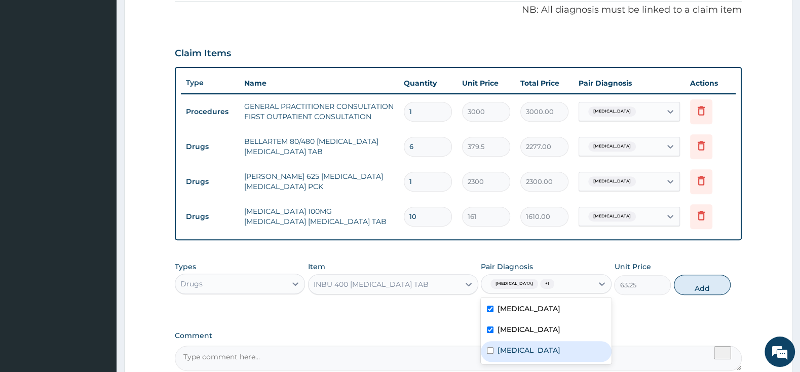
click at [489, 349] on input "checkbox" at bounding box center [490, 350] width 7 height 7
checkbox input "true"
click at [699, 276] on button "Add" at bounding box center [702, 285] width 57 height 20
type input "0"
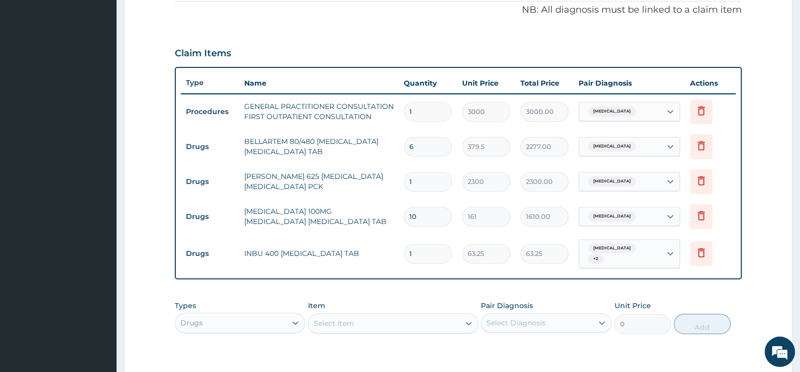
type input "15"
type input "948.75"
type input "15"
click at [309, 181] on td "FLEMING 625 AMOXICILLIN CLAVULANIC ACID PCK" at bounding box center [319, 181] width 160 height 30
click at [367, 319] on div "Select Item" at bounding box center [384, 323] width 151 height 16
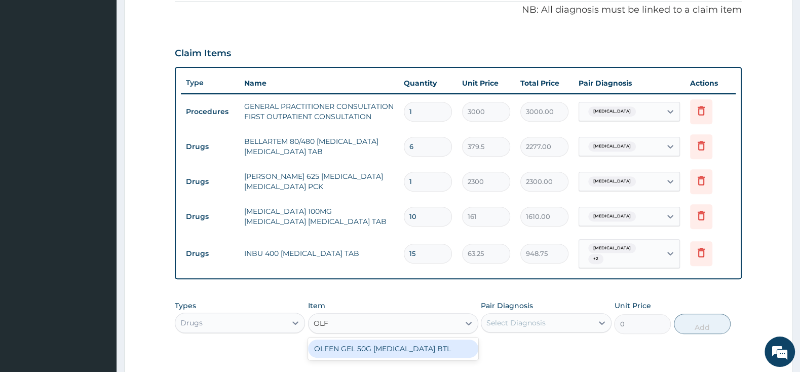
type input "OLFE"
click at [410, 349] on div "OLFEN GEL 50G DICLOFENAC BTL" at bounding box center [393, 349] width 170 height 18
type input "2587.5"
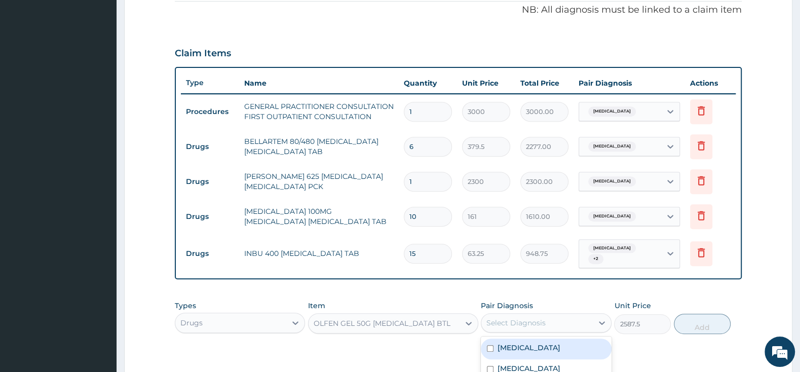
click at [497, 322] on div "Select Diagnosis" at bounding box center [516, 323] width 59 height 10
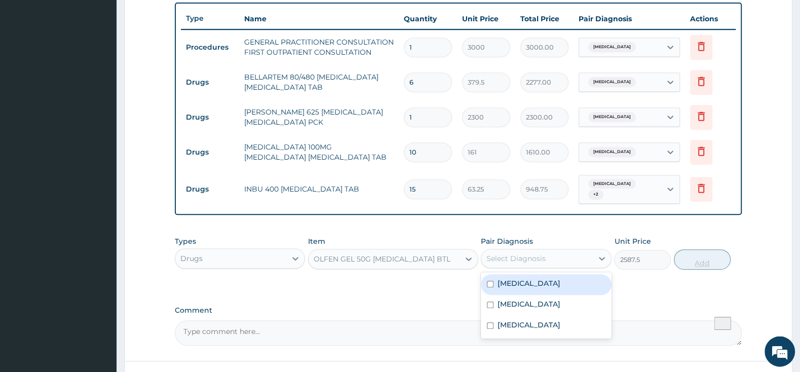
scroll to position [417, 0]
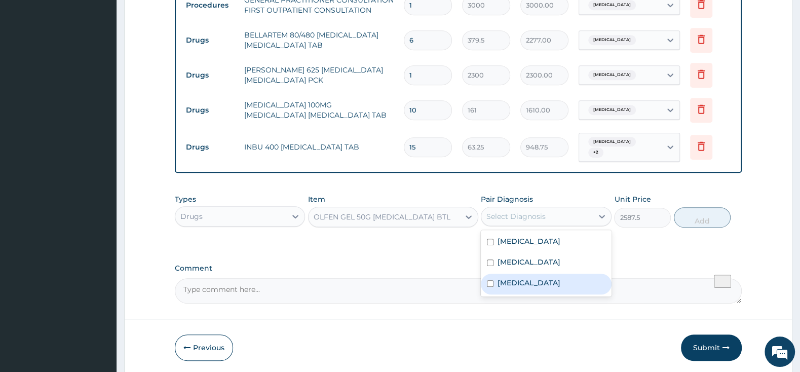
drag, startPoint x: 502, startPoint y: 280, endPoint x: 598, endPoint y: 268, distance: 96.1
click at [505, 280] on label "Spasm" at bounding box center [529, 283] width 63 height 10
checkbox input "true"
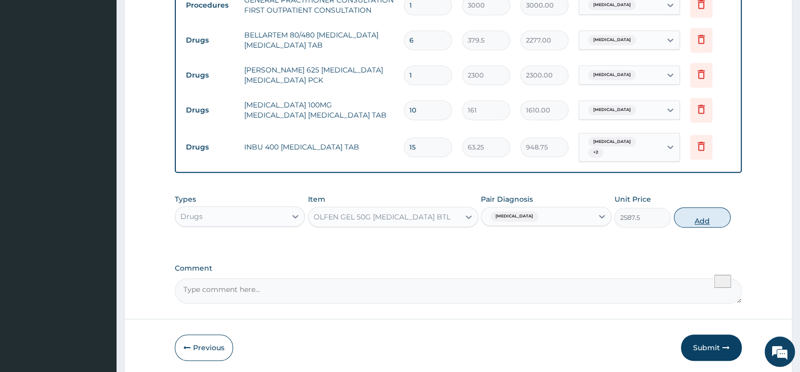
click at [697, 209] on button "Add" at bounding box center [702, 217] width 57 height 20
type input "0"
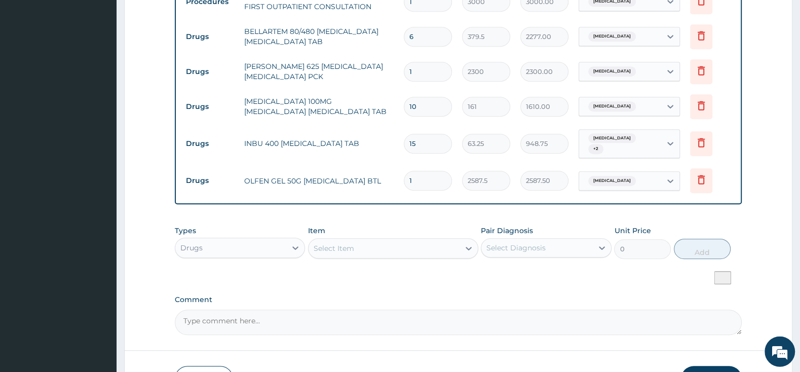
scroll to position [485, 0]
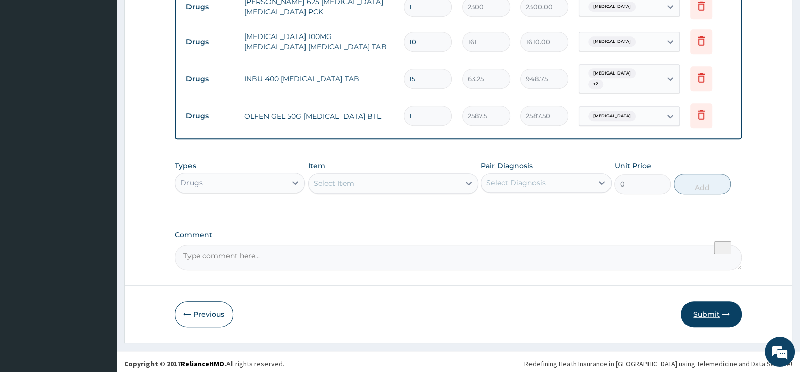
click at [711, 301] on button "Submit" at bounding box center [711, 314] width 61 height 26
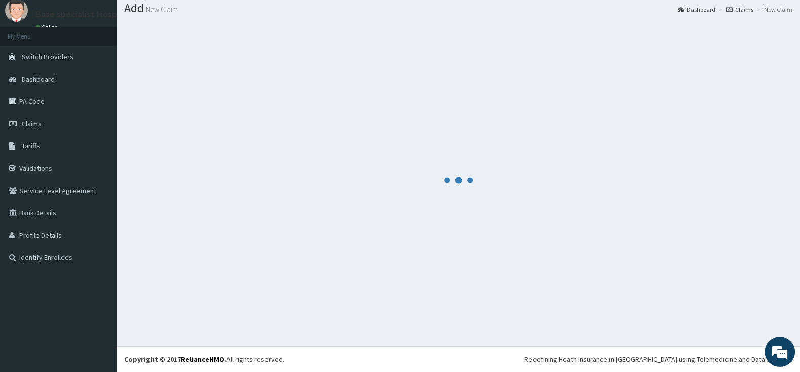
scroll to position [31, 0]
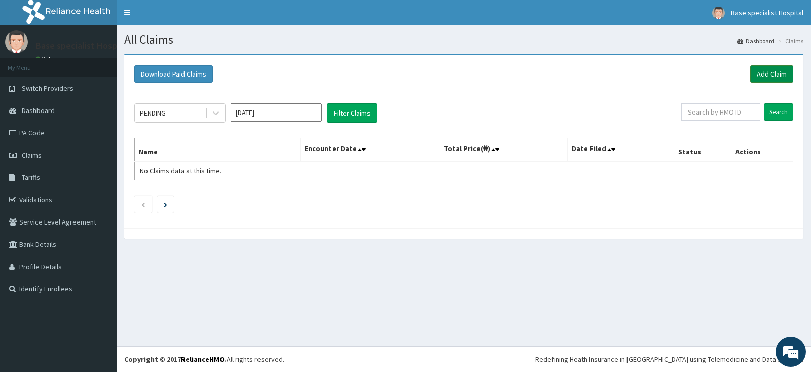
click at [761, 75] on link "Add Claim" at bounding box center [771, 73] width 43 height 17
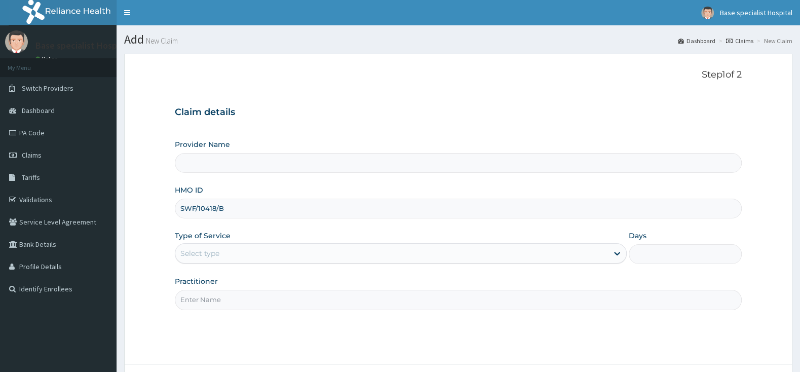
type input "SWF/10418/B"
click at [220, 248] on div "Select type" at bounding box center [391, 253] width 433 height 16
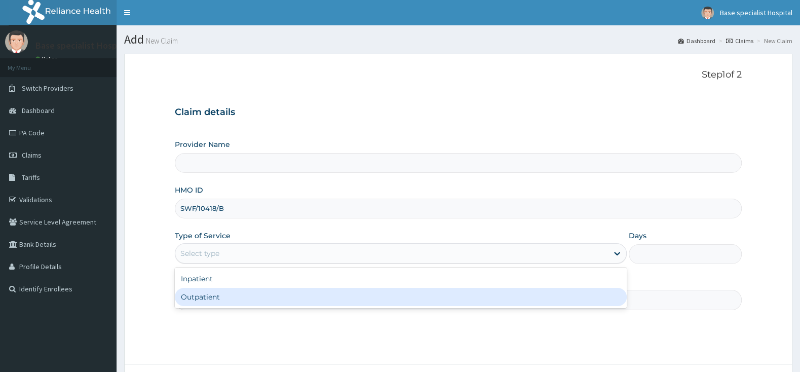
click at [225, 299] on div "Outpatient" at bounding box center [401, 297] width 452 height 18
type input "1"
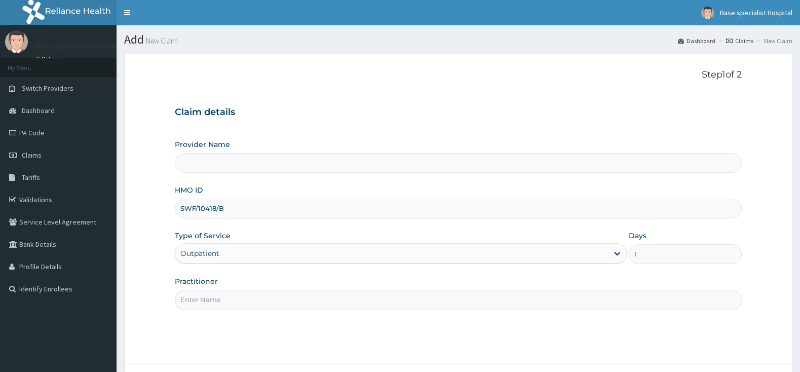
click at [225, 299] on input "Practitioner" at bounding box center [458, 300] width 567 height 20
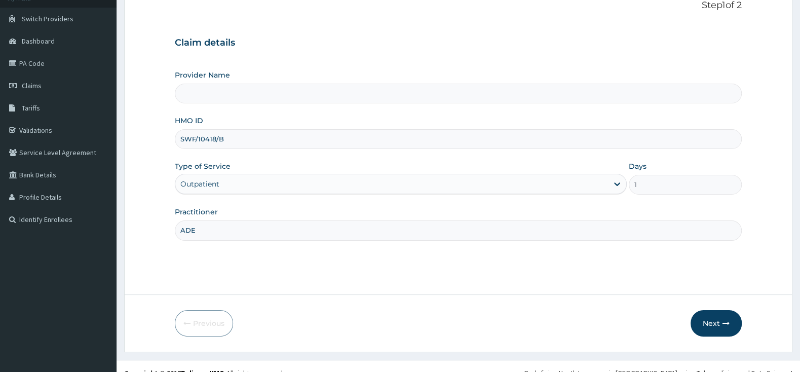
scroll to position [84, 0]
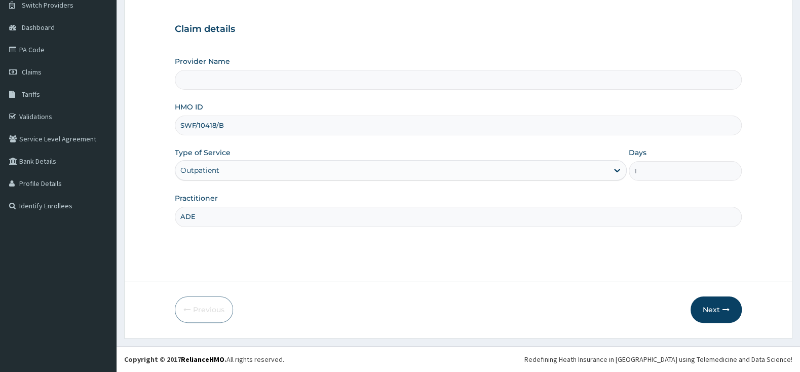
type input "ADE"
click at [218, 83] on input "Provider Name" at bounding box center [458, 80] width 567 height 20
type input "Base Specialist Hospital"
click at [715, 312] on button "Next" at bounding box center [716, 310] width 51 height 26
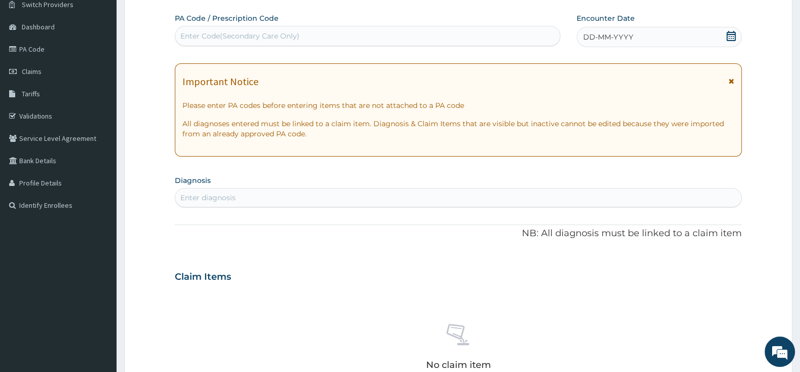
click at [734, 38] on icon at bounding box center [731, 36] width 10 height 10
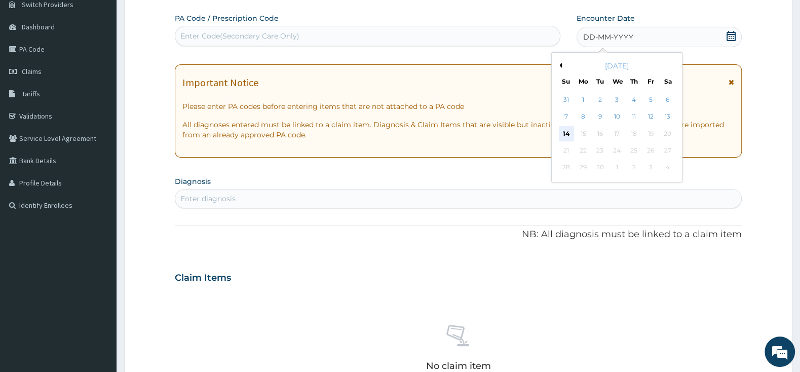
click at [568, 135] on div "14" at bounding box center [566, 133] width 15 height 15
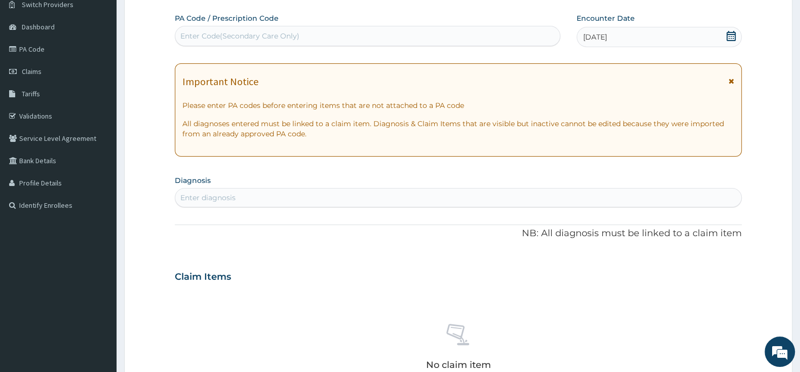
click at [243, 200] on div "Enter diagnosis" at bounding box center [458, 198] width 566 height 16
type input "MALARI"
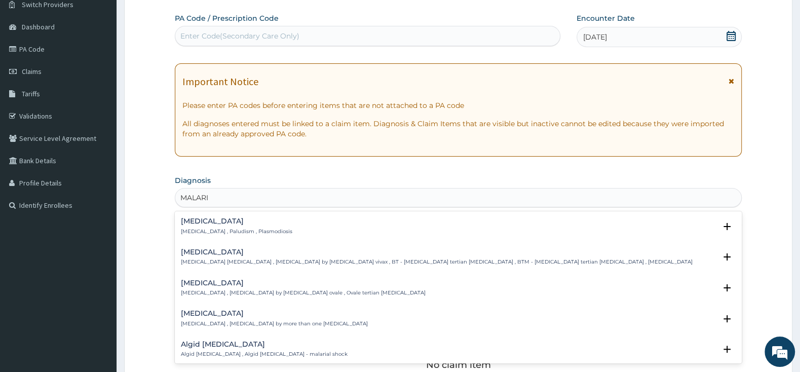
scroll to position [0, 0]
click at [209, 220] on h4 "Malaria" at bounding box center [237, 221] width 112 height 8
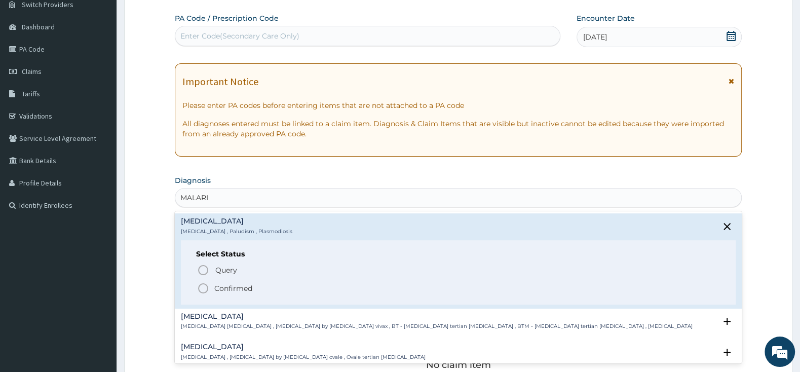
click at [208, 286] on icon "status option filled" at bounding box center [203, 288] width 12 height 12
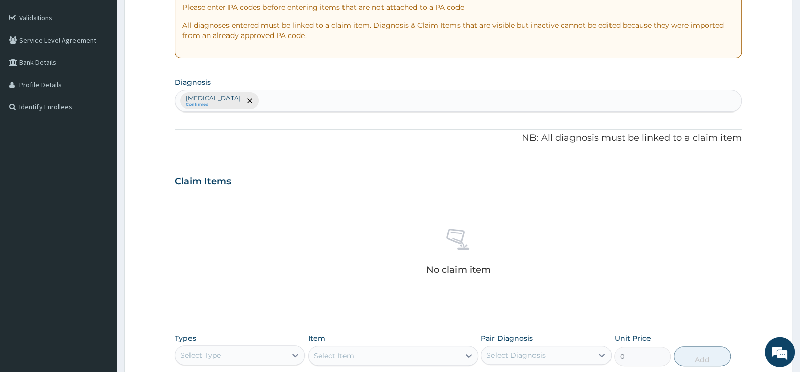
scroll to position [243, 0]
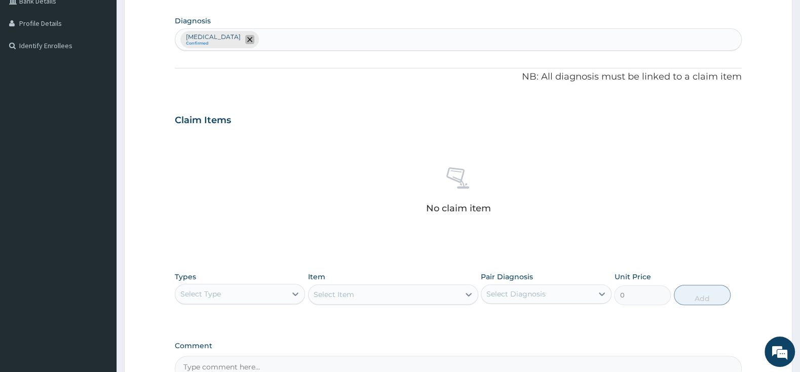
click at [245, 41] on span "remove selection option" at bounding box center [249, 39] width 9 height 9
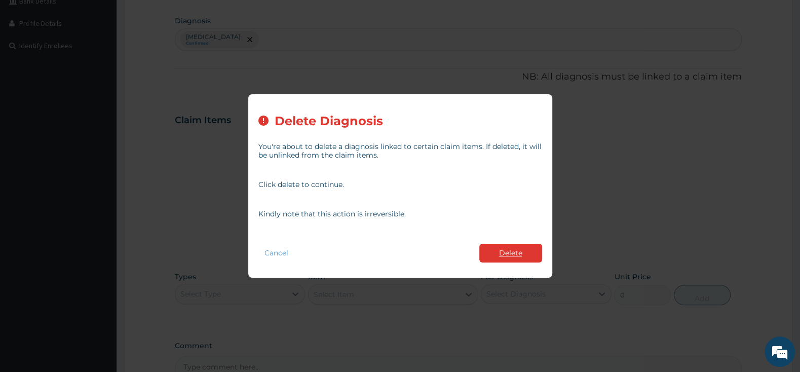
click at [521, 256] on button "Delete" at bounding box center [511, 253] width 63 height 19
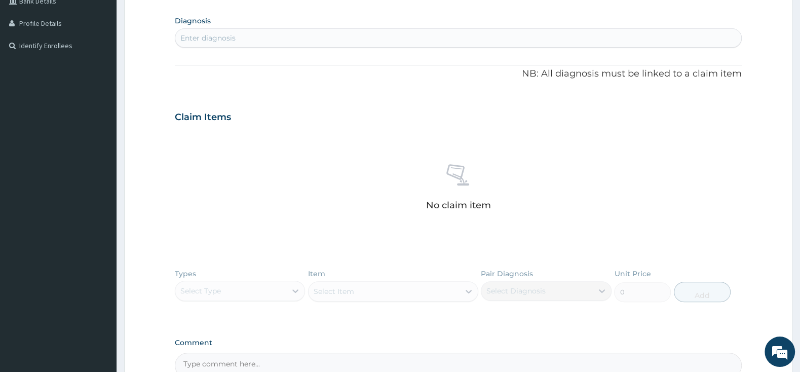
click at [201, 37] on div "Enter diagnosis" at bounding box center [207, 38] width 55 height 10
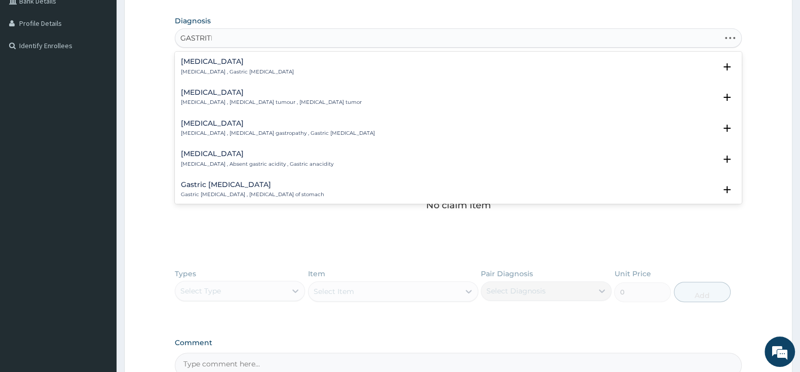
type input "GASTRITIS"
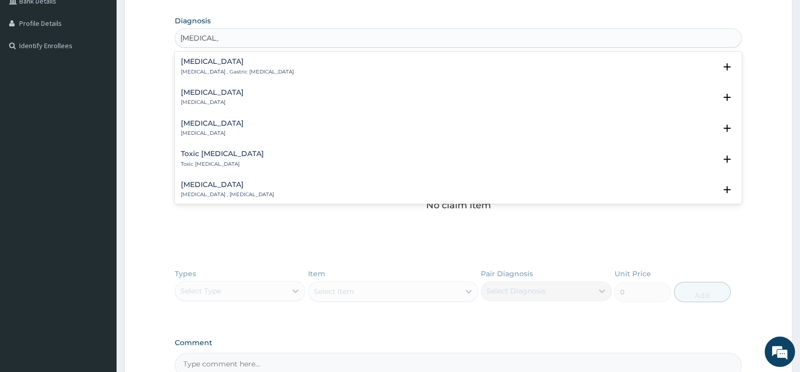
click at [202, 63] on h4 "Gastritis" at bounding box center [237, 62] width 113 height 8
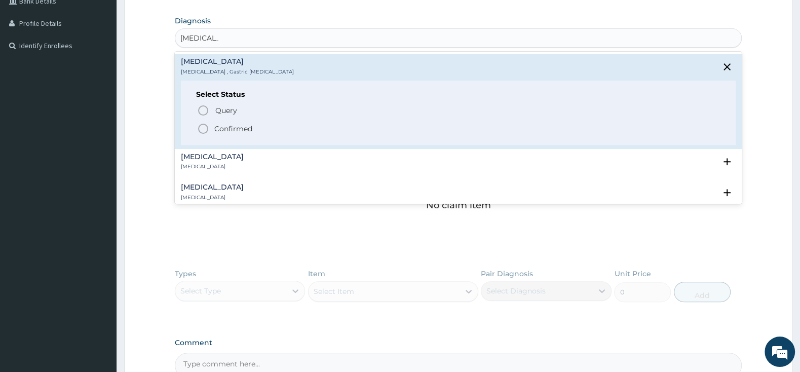
click at [203, 130] on icon "status option filled" at bounding box center [203, 129] width 12 height 12
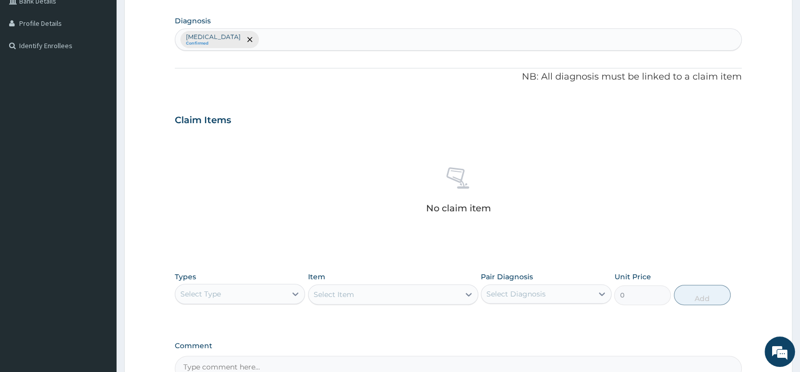
scroll to position [360, 0]
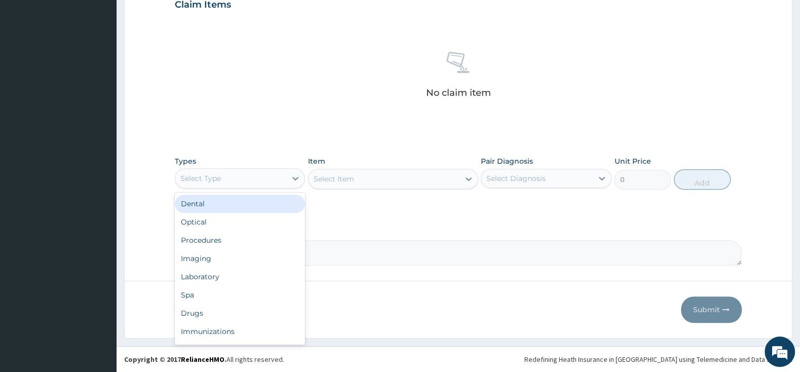
click at [271, 174] on div "Select Type" at bounding box center [230, 178] width 111 height 16
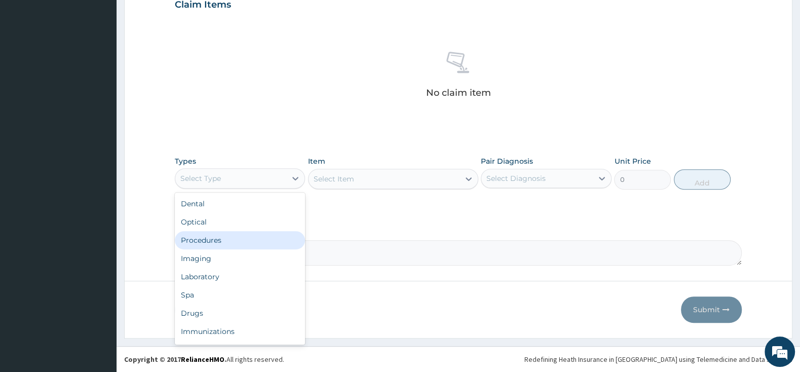
click at [230, 240] on div "Procedures" at bounding box center [240, 240] width 130 height 18
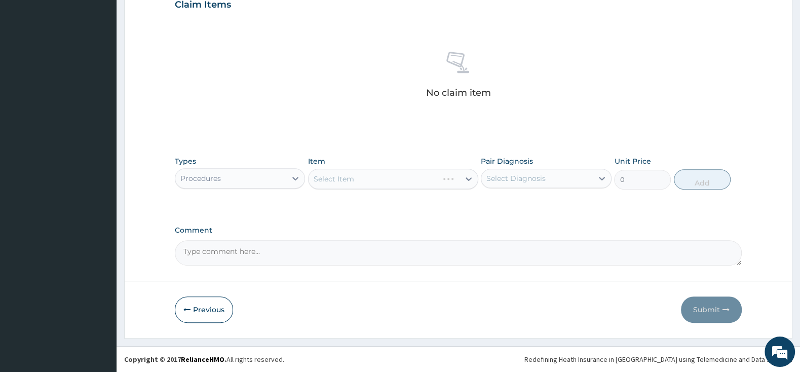
click at [340, 182] on div "Select Item" at bounding box center [393, 179] width 170 height 20
click at [359, 180] on div "Select Item" at bounding box center [393, 179] width 170 height 20
click at [359, 177] on div "Select Item" at bounding box center [393, 179] width 170 height 20
click at [334, 177] on div "Select Item" at bounding box center [334, 179] width 41 height 10
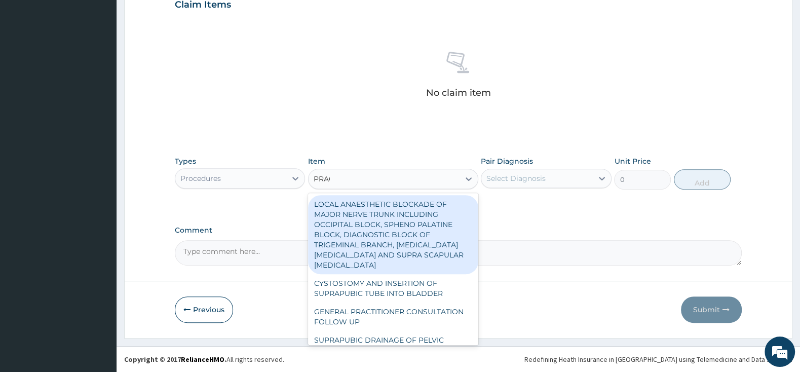
type input "PRACT"
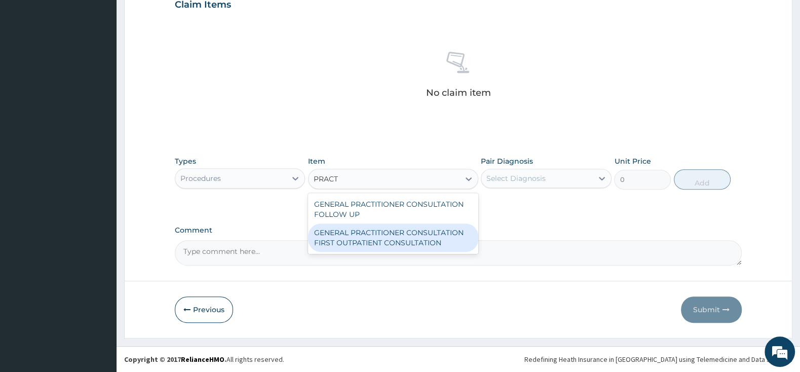
click at [468, 232] on div "GENERAL PRACTITIONER CONSULTATION FIRST OUTPATIENT CONSULTATION" at bounding box center [393, 238] width 170 height 28
type input "3000"
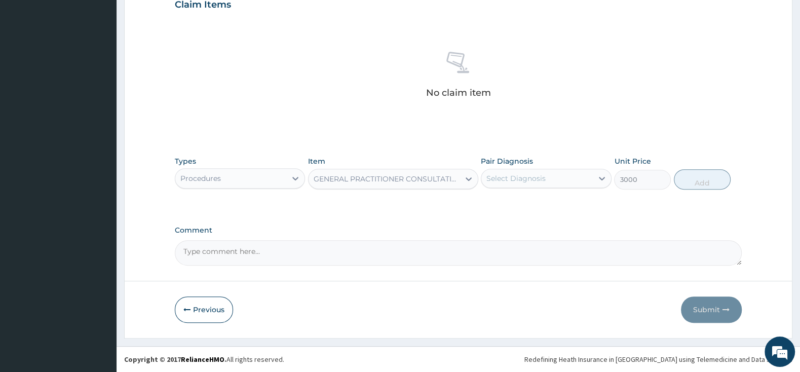
click at [506, 176] on div "Select Diagnosis" at bounding box center [516, 178] width 59 height 10
click at [487, 202] on input "checkbox" at bounding box center [490, 203] width 7 height 7
checkbox input "true"
click at [702, 179] on button "Add" at bounding box center [702, 179] width 57 height 20
type input "0"
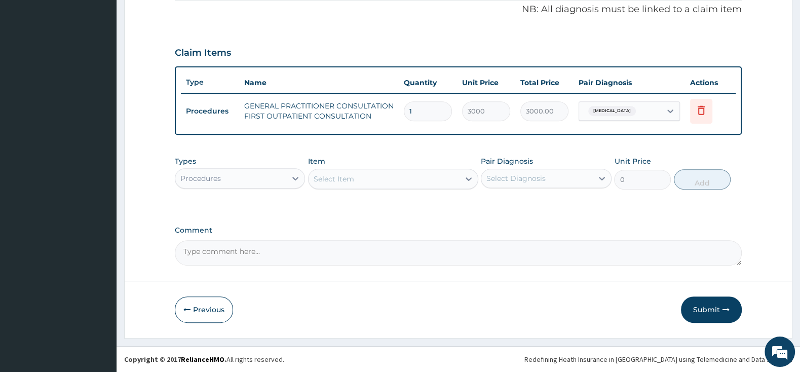
scroll to position [310, 0]
click at [243, 184] on div "Procedures" at bounding box center [230, 179] width 111 height 16
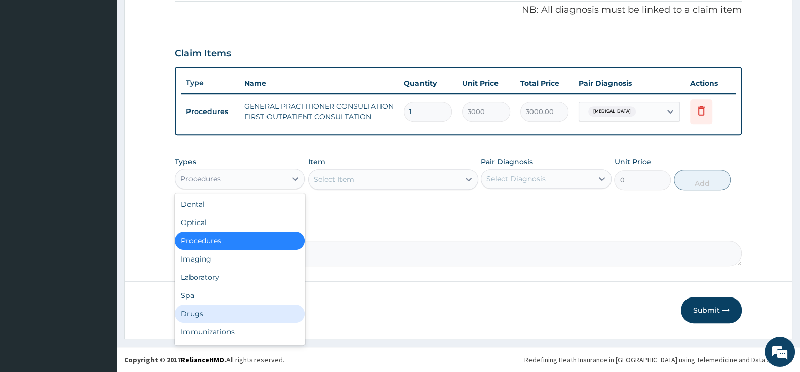
click at [211, 310] on div "Drugs" at bounding box center [240, 314] width 130 height 18
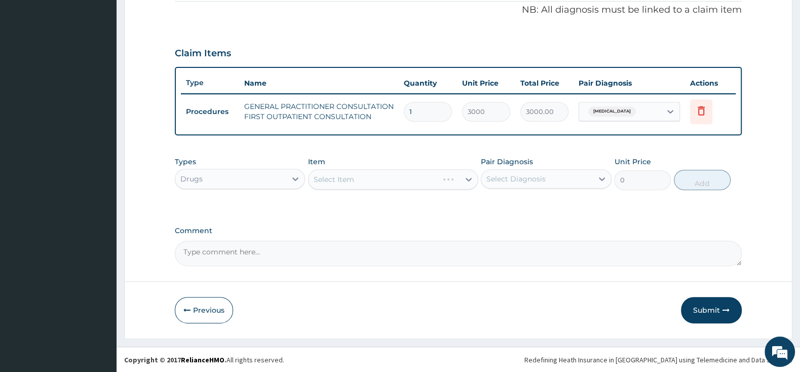
click at [371, 184] on div "Select Item" at bounding box center [393, 179] width 170 height 20
click at [390, 176] on div "Select Item" at bounding box center [393, 179] width 170 height 20
click at [320, 174] on div "Select Item" at bounding box center [334, 179] width 41 height 10
click at [339, 172] on div "Select Item" at bounding box center [384, 179] width 151 height 16
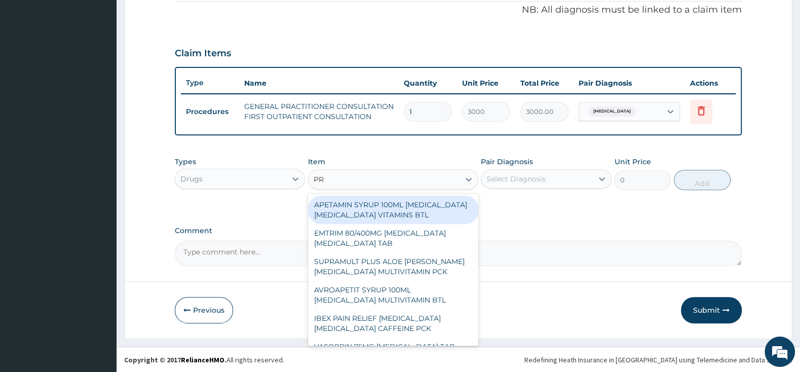
type input "P"
type input "GAS"
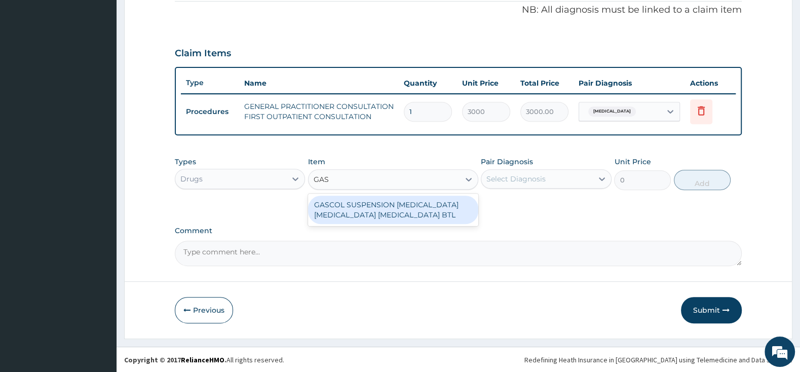
click at [370, 216] on div "GASCOL SUSPENSION ALUMINUM HYDROXIDE MAGNESIUM HYDROXIDE SIMETHICONE BTL" at bounding box center [393, 210] width 170 height 28
type input "678.5"
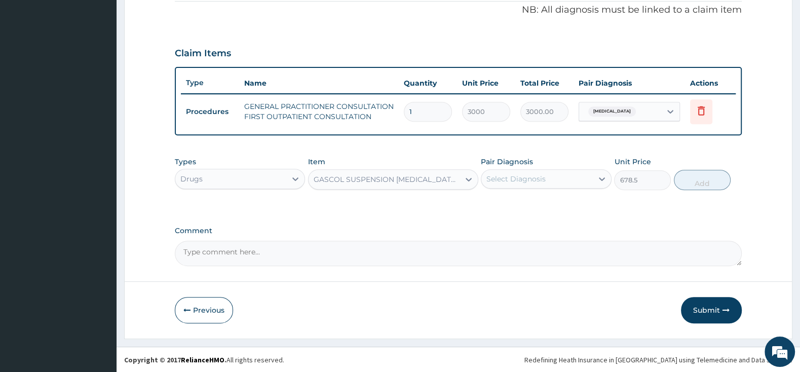
click at [455, 179] on div "GASCOL SUSPENSION ALUMINUM HYDROXIDE MAGNESIUM HYDROXIDE SIMETHICONE BTL" at bounding box center [387, 179] width 147 height 10
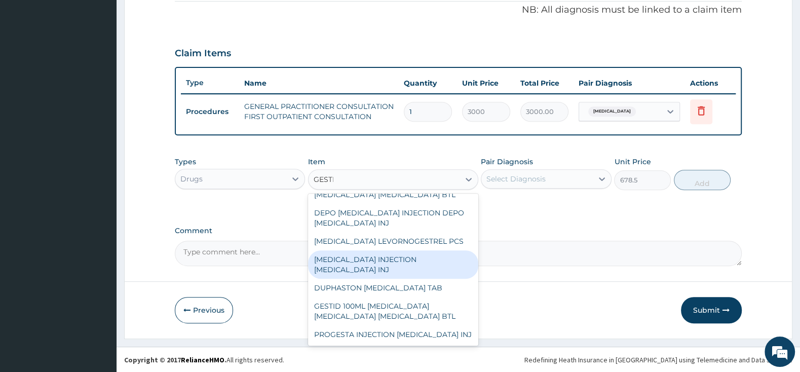
scroll to position [0, 0]
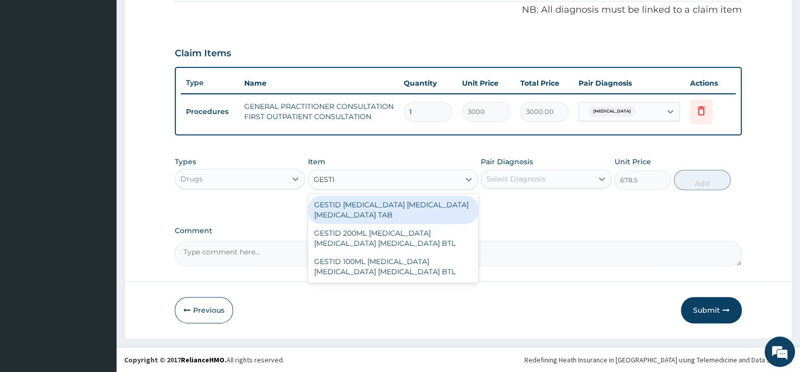
type input "GESTID"
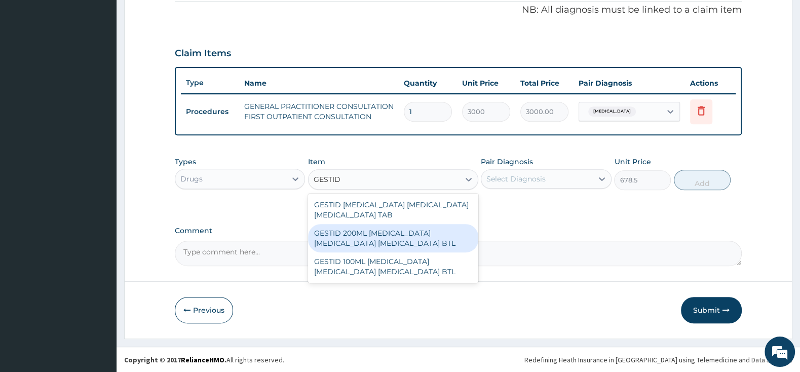
click at [416, 251] on div "GESTID 200ML ALUMINUM HYDROXIDE MAGNESIUM HYDROXIDE SIMETHICONE BTL" at bounding box center [393, 238] width 170 height 28
type input "920"
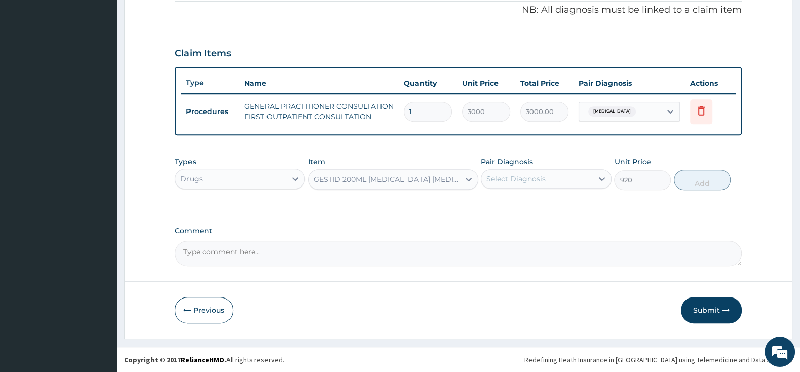
drag, startPoint x: 523, startPoint y: 178, endPoint x: 518, endPoint y: 185, distance: 8.7
click at [522, 177] on div "Select Diagnosis" at bounding box center [516, 179] width 59 height 10
drag, startPoint x: 492, startPoint y: 207, endPoint x: 499, endPoint y: 201, distance: 9.3
click at [492, 206] on input "checkbox" at bounding box center [490, 204] width 7 height 7
checkbox input "true"
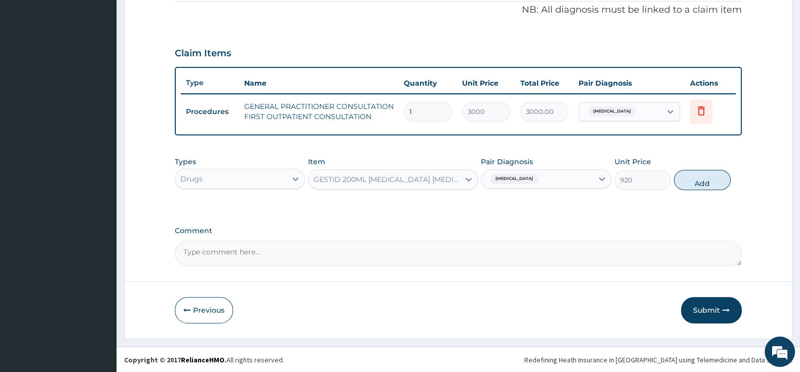
drag, startPoint x: 718, startPoint y: 185, endPoint x: 650, endPoint y: 206, distance: 70.6
click at [717, 185] on button "Add" at bounding box center [702, 180] width 57 height 20
type input "0"
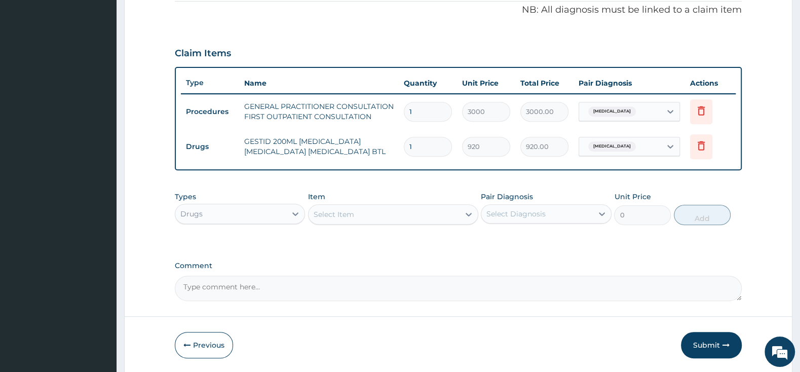
click at [431, 218] on div "Select Item" at bounding box center [384, 214] width 151 height 16
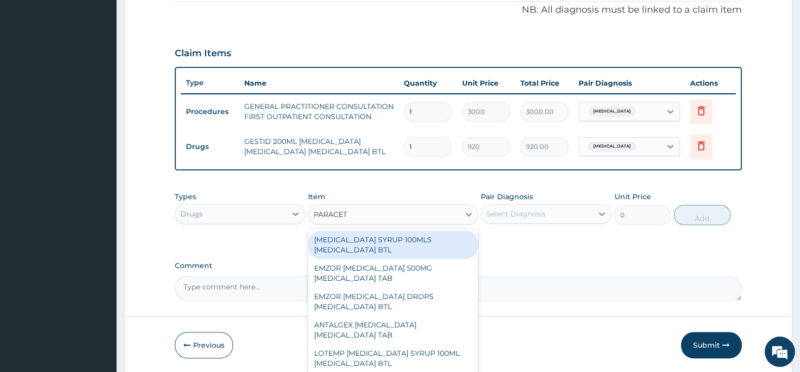
type input "PARACETA"
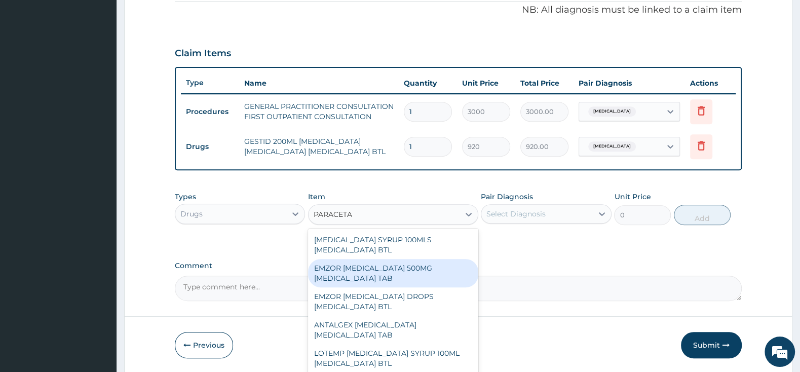
click at [387, 276] on div "EMZOR PARACETAMOL 500MG ACETAMINOPHEN TAB" at bounding box center [393, 273] width 170 height 28
type input "11.5"
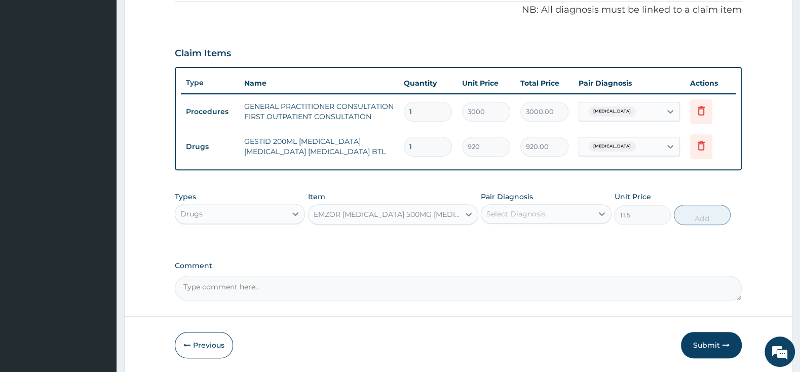
click at [497, 216] on div "Select Diagnosis" at bounding box center [516, 214] width 59 height 10
click at [492, 238] on div "Gastritis" at bounding box center [546, 240] width 130 height 21
checkbox input "true"
click at [712, 221] on button "Add" at bounding box center [702, 215] width 57 height 20
type input "0"
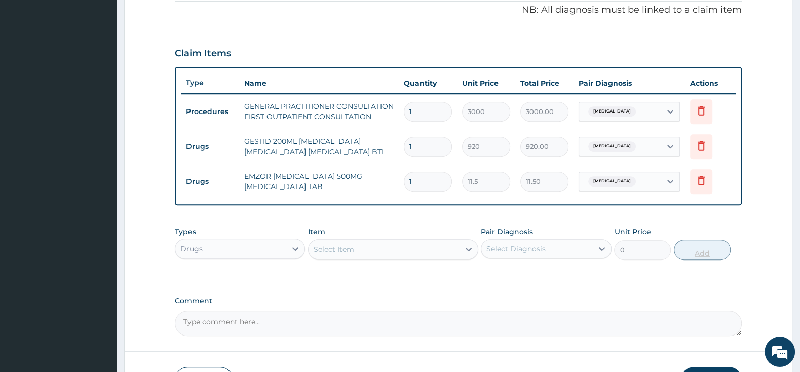
type input "0.00"
type input "2"
type input "23.00"
type input "20"
type input "230.00"
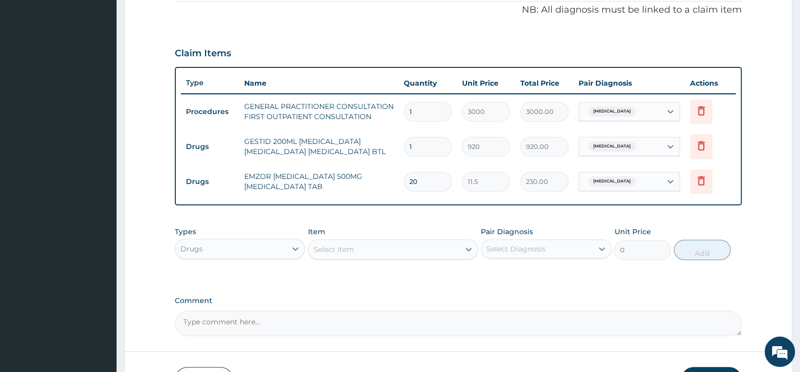
type input "20"
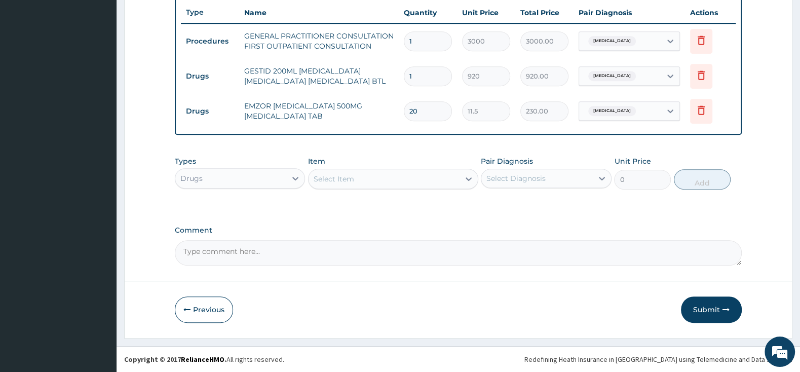
drag, startPoint x: 713, startPoint y: 309, endPoint x: 550, endPoint y: 288, distance: 164.0
click at [713, 309] on button "Submit" at bounding box center [711, 310] width 61 height 26
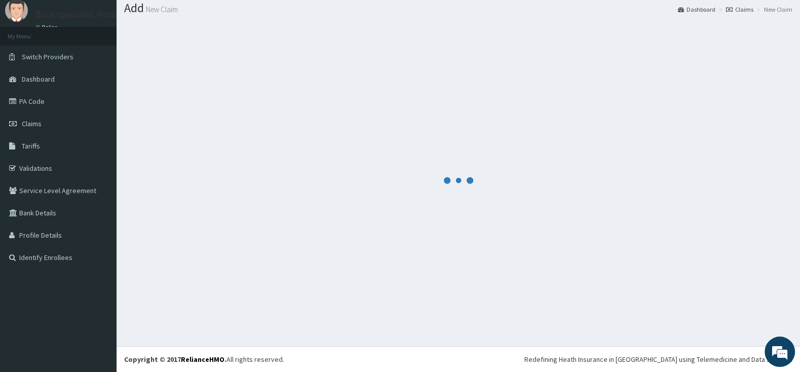
scroll to position [31, 0]
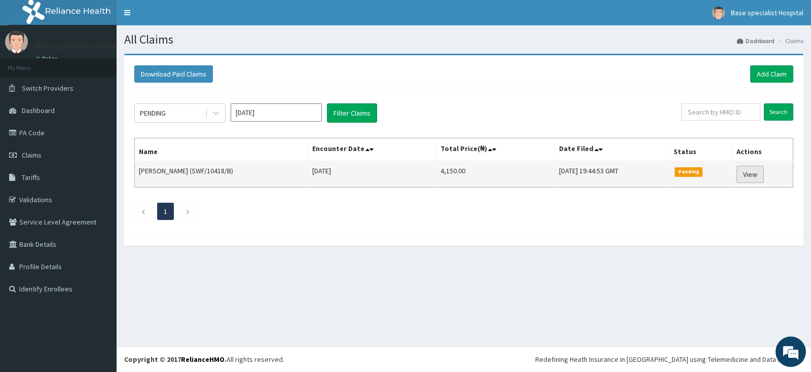
click at [758, 169] on link "View" at bounding box center [750, 174] width 27 height 17
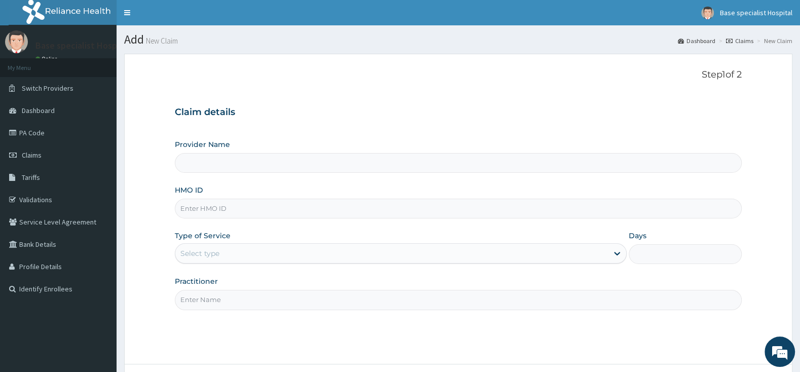
paste input "XCR/10033/A"
type input "XCR/10033/A"
type input "Base Specialist Hospital"
click at [194, 208] on input "XCR/10033/A" at bounding box center [458, 209] width 567 height 20
type input "XCR/10033/A"
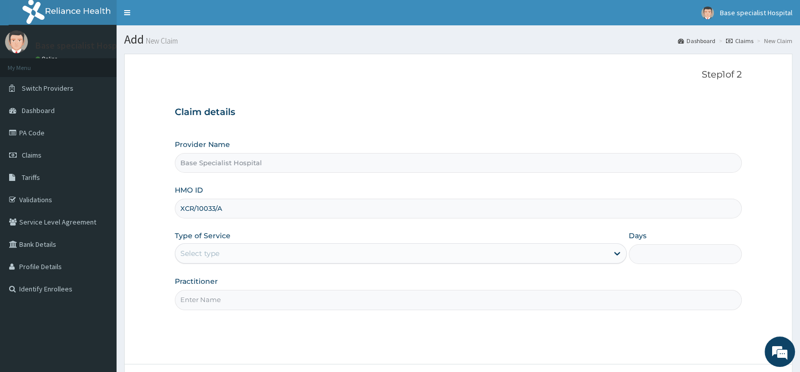
click at [310, 251] on div "Select type" at bounding box center [391, 253] width 433 height 16
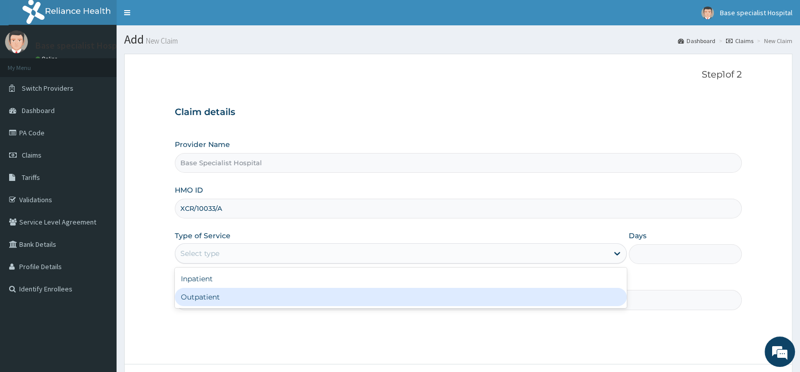
click at [309, 297] on div "Outpatient" at bounding box center [401, 297] width 452 height 18
type input "1"
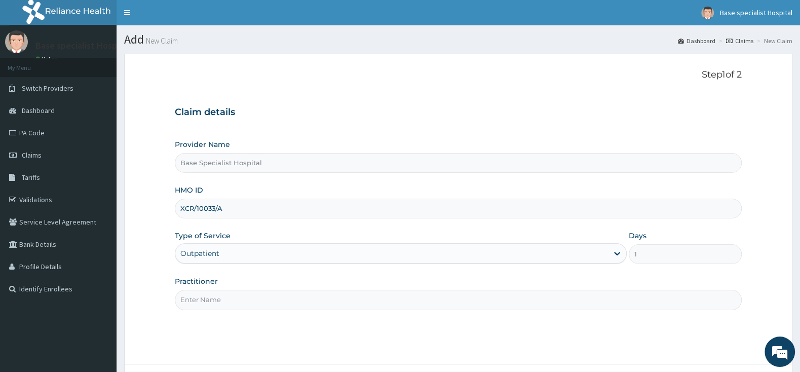
click at [309, 297] on input "Practitioner" at bounding box center [458, 300] width 567 height 20
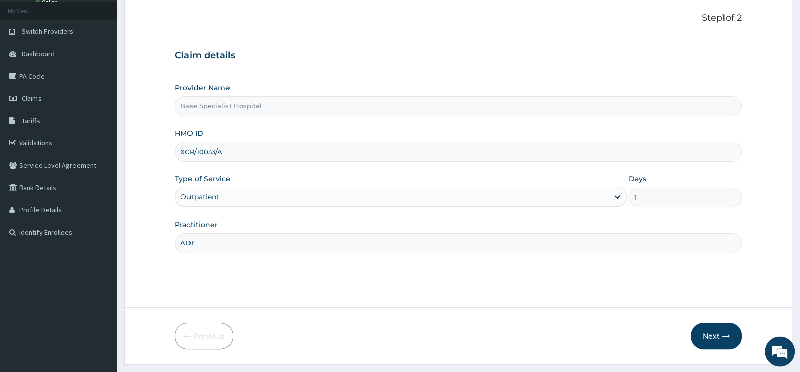
scroll to position [84, 0]
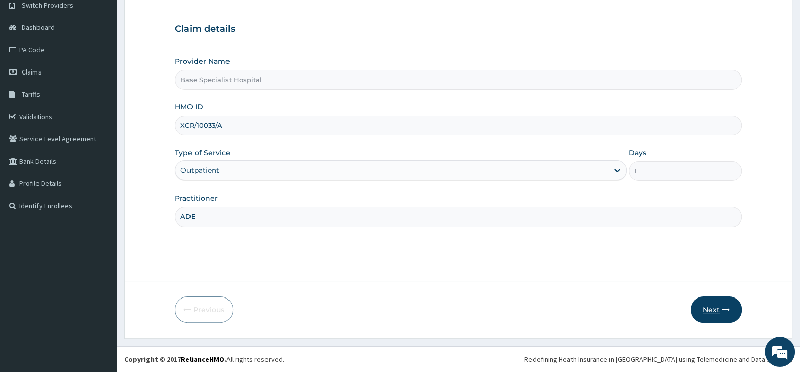
type input "ADE"
click at [716, 309] on button "Next" at bounding box center [716, 310] width 51 height 26
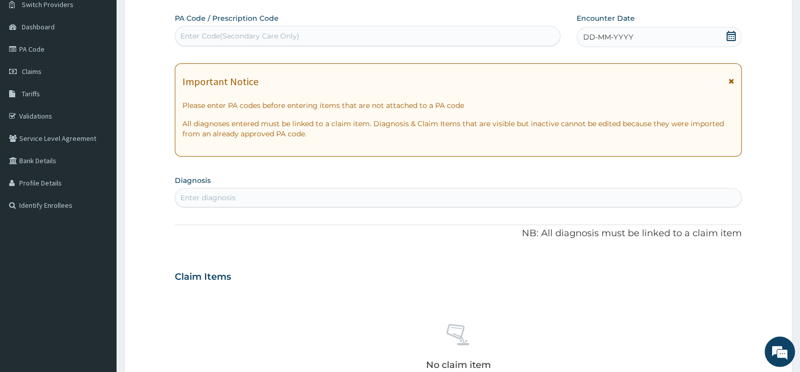
scroll to position [0, 0]
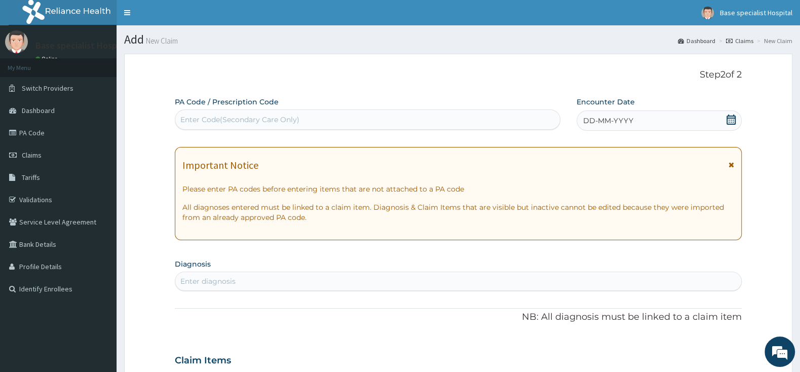
click at [710, 121] on div "DD-MM-YYYY" at bounding box center [659, 121] width 165 height 20
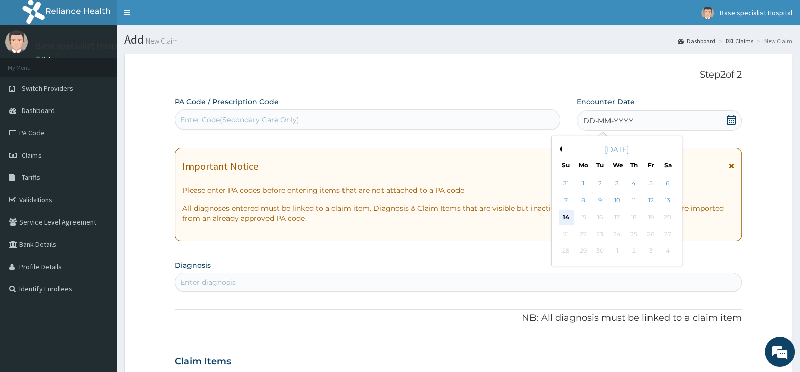
click at [570, 222] on div "14" at bounding box center [566, 217] width 15 height 15
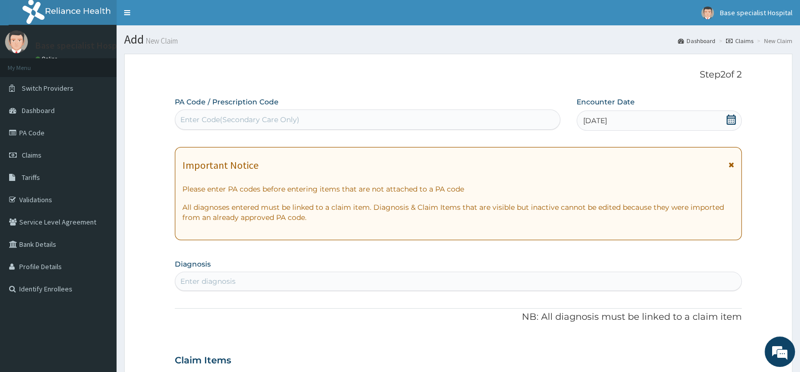
click at [492, 285] on div "Enter diagnosis" at bounding box center [458, 281] width 566 height 16
type input "MALARIA"
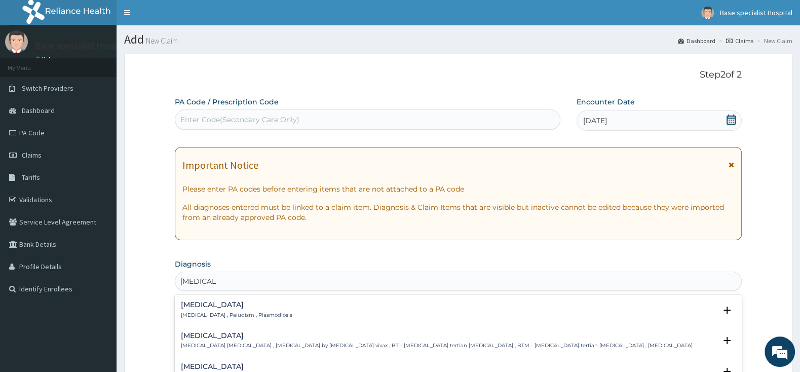
click at [225, 304] on h4 "Malaria" at bounding box center [237, 305] width 112 height 8
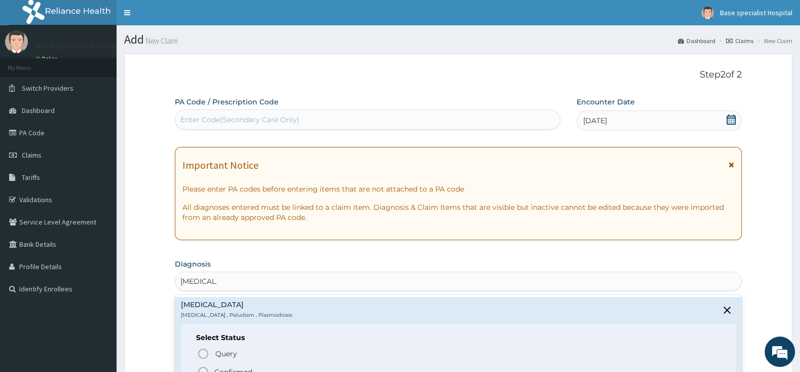
scroll to position [53, 0]
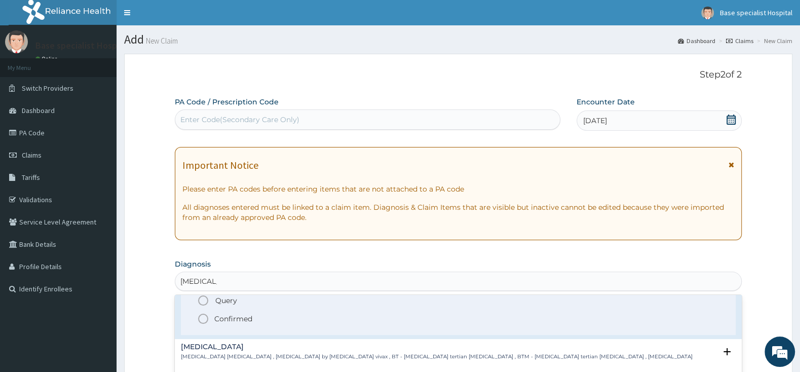
click at [207, 321] on icon "status option filled" at bounding box center [203, 319] width 12 height 12
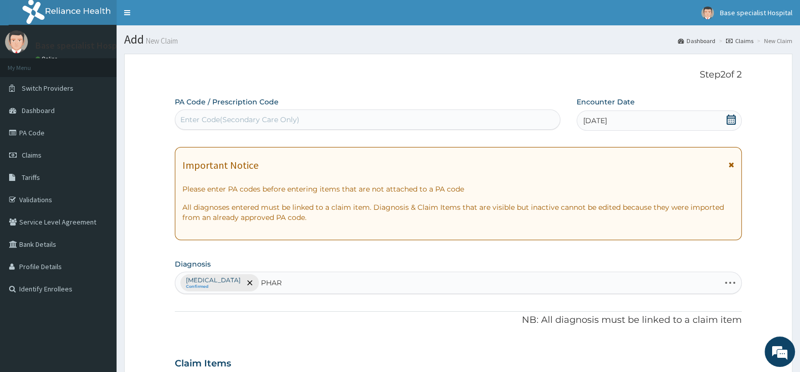
type input "PHARY"
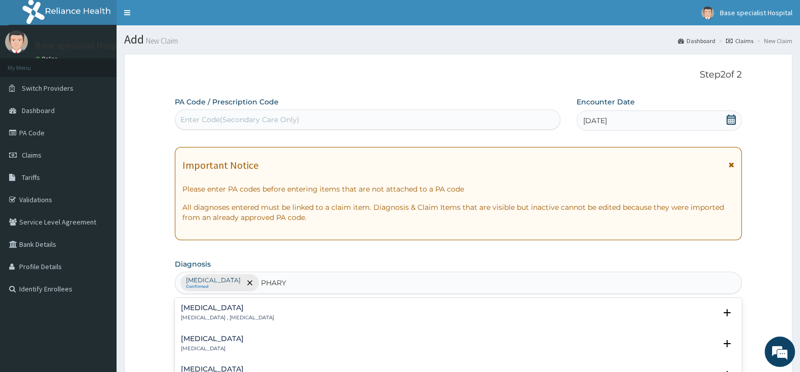
click at [192, 339] on h4 "Pharyngitis" at bounding box center [212, 339] width 63 height 8
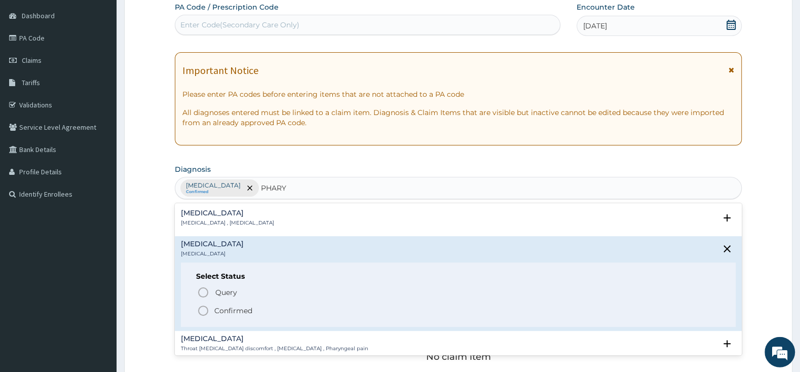
scroll to position [160, 0]
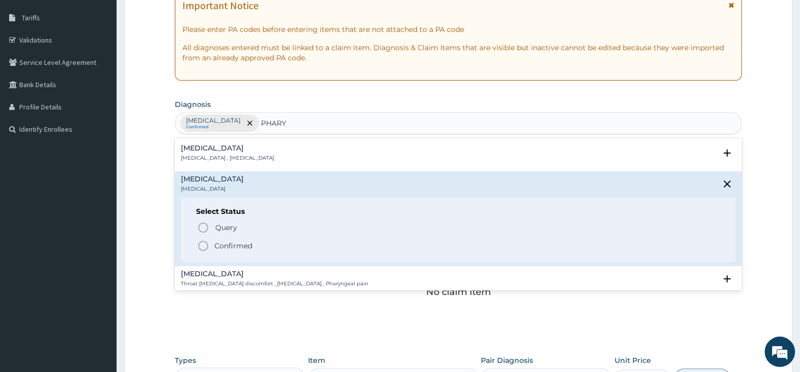
click at [208, 243] on icon "status option filled" at bounding box center [203, 246] width 12 height 12
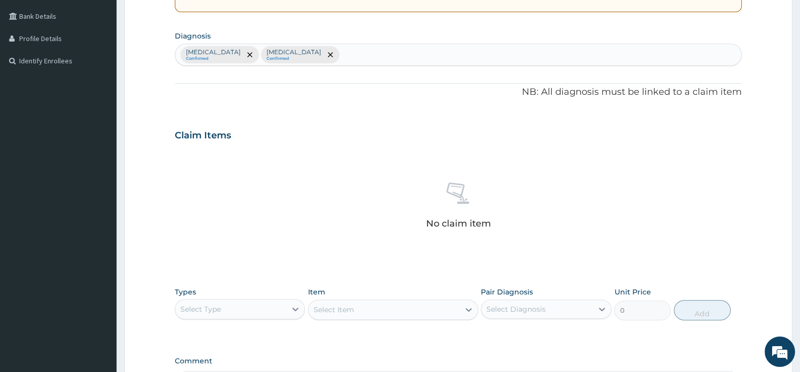
scroll to position [266, 0]
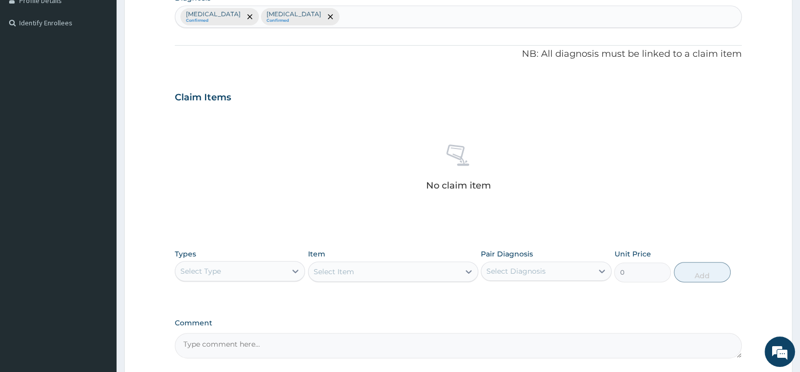
click at [266, 271] on div "Select Type" at bounding box center [230, 271] width 111 height 16
click at [250, 326] on div "Procedures" at bounding box center [240, 333] width 130 height 18
click at [354, 274] on div "Select Item" at bounding box center [393, 272] width 170 height 20
click at [358, 274] on div "Select Item" at bounding box center [393, 272] width 170 height 20
click at [240, 273] on div "Procedures" at bounding box center [230, 271] width 111 height 16
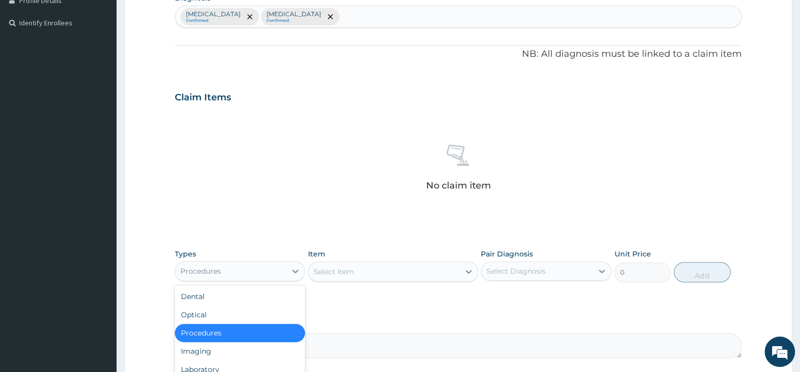
click at [238, 337] on div "Procedures" at bounding box center [240, 333] width 130 height 18
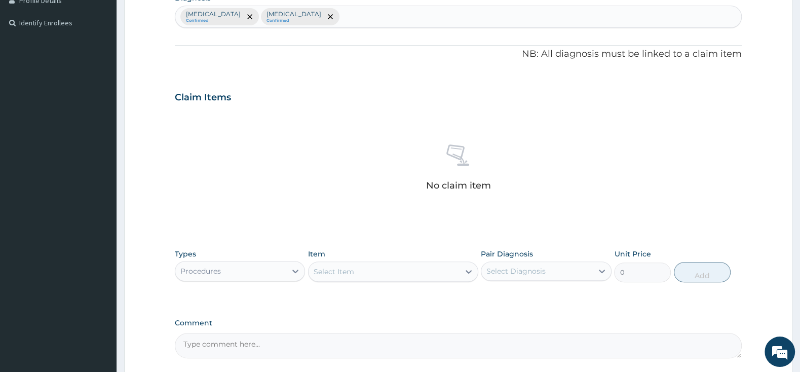
click at [348, 276] on div "Select Item" at bounding box center [334, 272] width 41 height 10
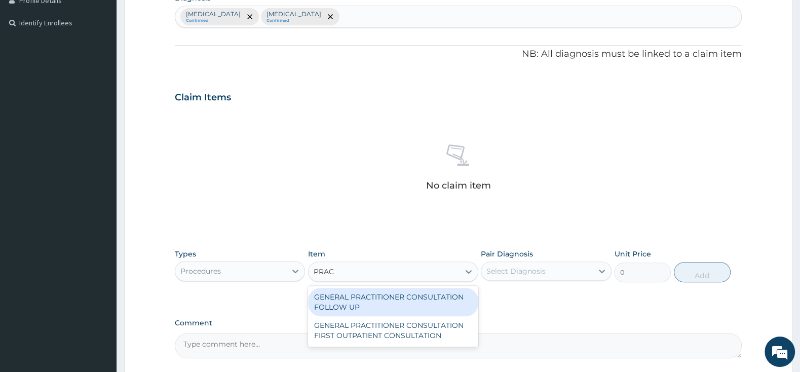
type input "PRACT"
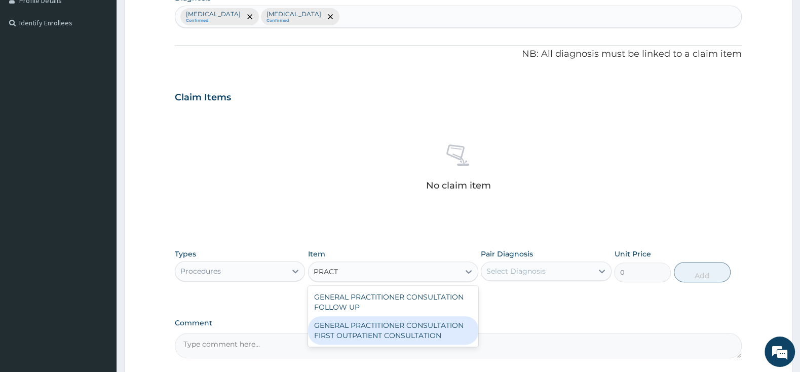
click at [392, 324] on div "GENERAL PRACTITIONER CONSULTATION FIRST OUTPATIENT CONSULTATION" at bounding box center [393, 330] width 170 height 28
type input "3000"
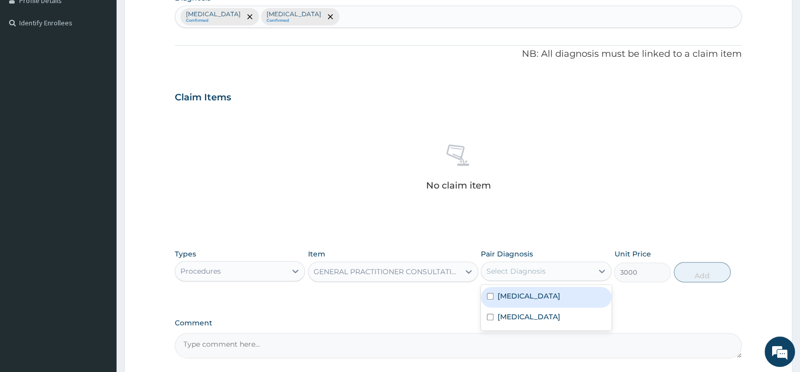
click at [515, 269] on div "Select Diagnosis" at bounding box center [516, 271] width 59 height 10
drag, startPoint x: 491, startPoint y: 296, endPoint x: 491, endPoint y: 321, distance: 25.9
click at [491, 296] on input "checkbox" at bounding box center [490, 296] width 7 height 7
checkbox input "true"
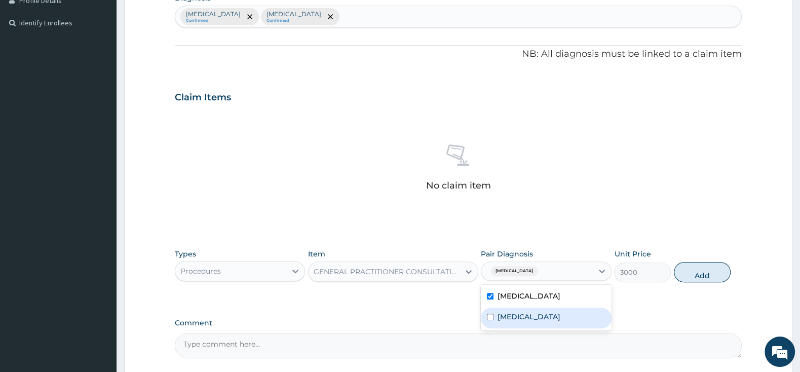
click at [489, 323] on div "Pharyngitis" at bounding box center [546, 318] width 130 height 21
checkbox input "true"
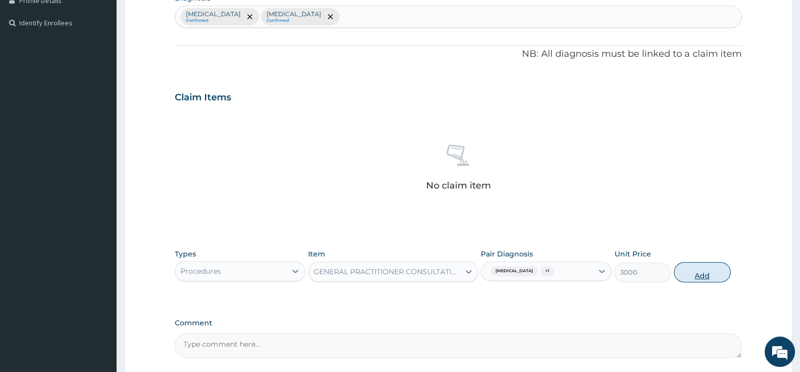
click at [697, 276] on button "Add" at bounding box center [702, 272] width 57 height 20
type input "0"
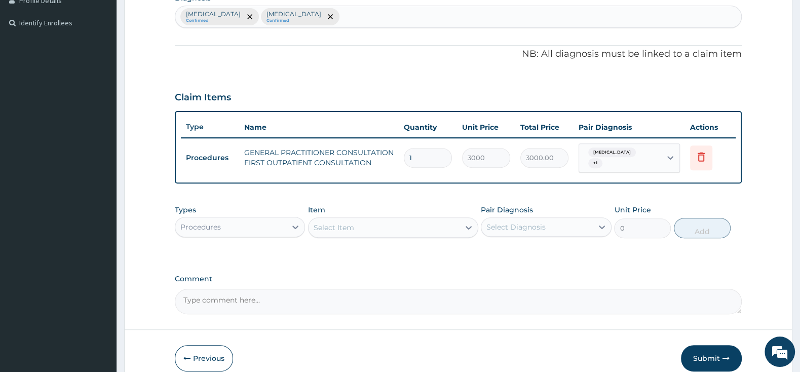
click at [286, 228] on div "Procedures" at bounding box center [230, 227] width 111 height 16
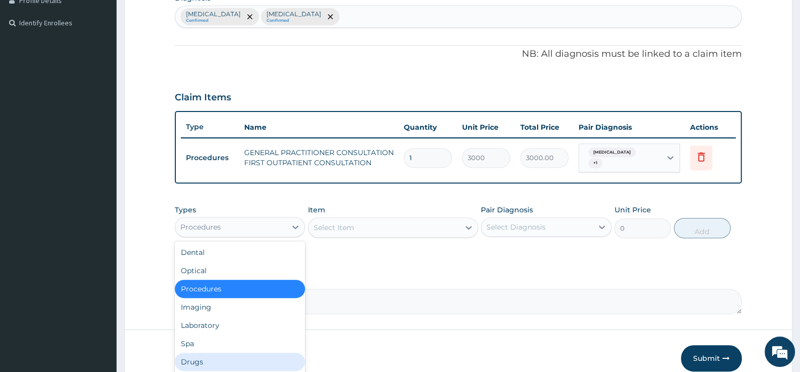
click at [247, 353] on div "Drugs" at bounding box center [240, 362] width 130 height 18
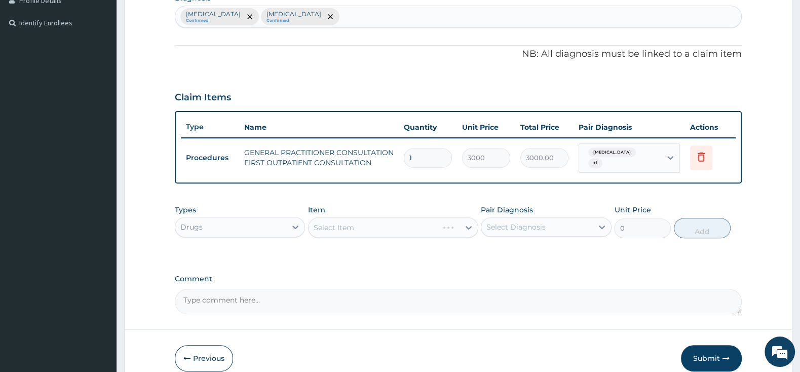
click at [379, 223] on div "Select Item" at bounding box center [393, 227] width 170 height 20
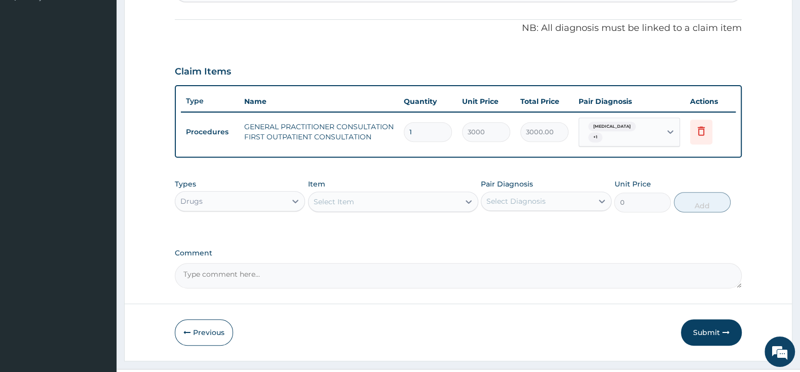
scroll to position [310, 0]
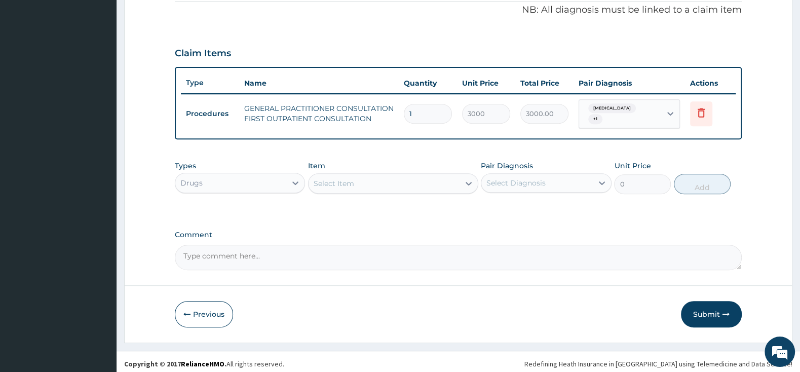
click at [452, 181] on div "Select Item" at bounding box center [384, 183] width 151 height 16
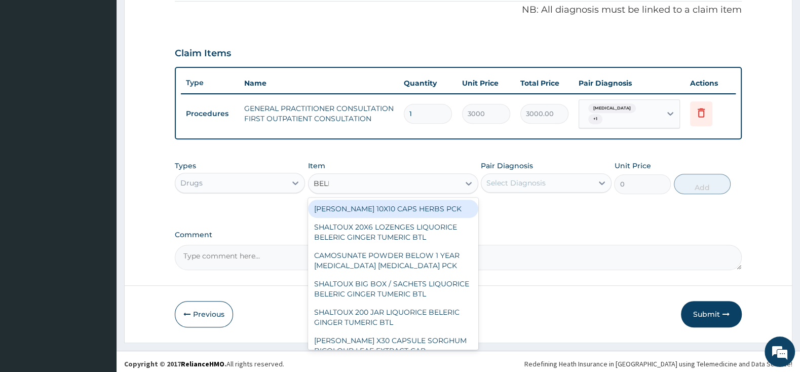
type input "BELLA"
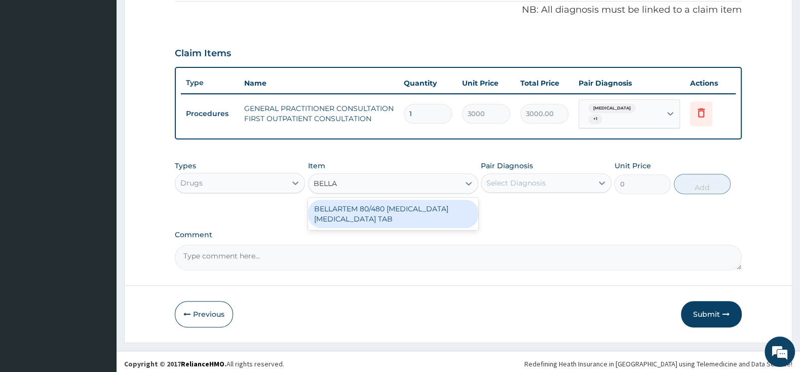
click at [433, 210] on div "BELLARTEM 80/480 ARTEMETHER LUMEFANTRINE TAB" at bounding box center [393, 214] width 170 height 28
type input "379.5"
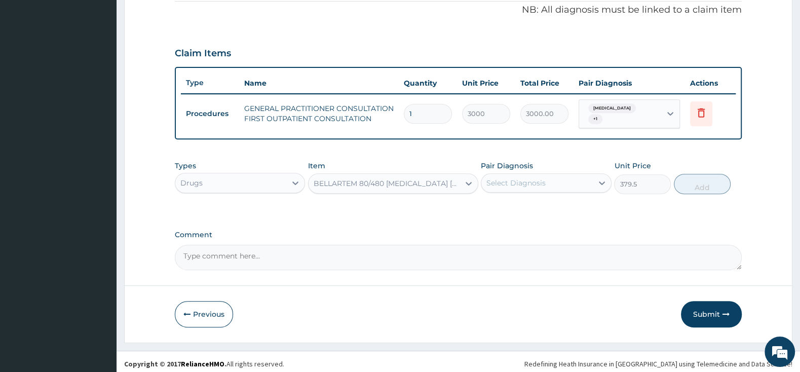
click at [504, 178] on div "Select Diagnosis" at bounding box center [516, 183] width 59 height 10
click at [490, 205] on input "checkbox" at bounding box center [490, 208] width 7 height 7
checkbox input "true"
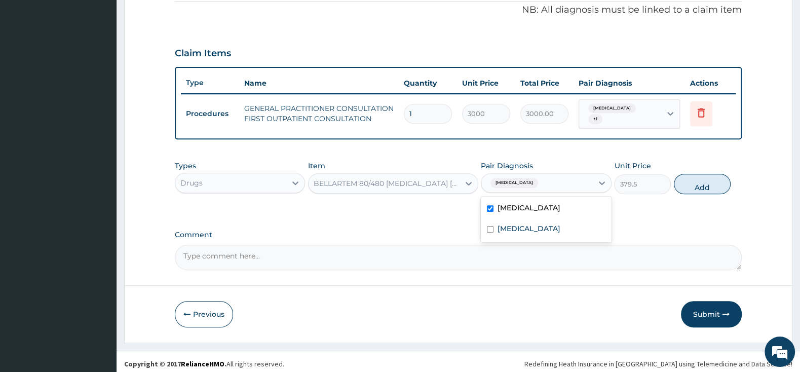
click at [720, 174] on button "Add" at bounding box center [702, 184] width 57 height 20
type input "0"
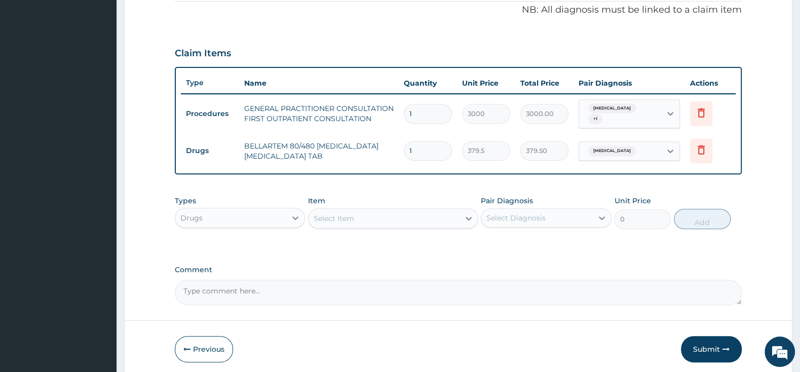
type input "0.00"
type input "6"
type input "2277.00"
type input "6"
click at [437, 213] on div "Select Item" at bounding box center [384, 218] width 151 height 16
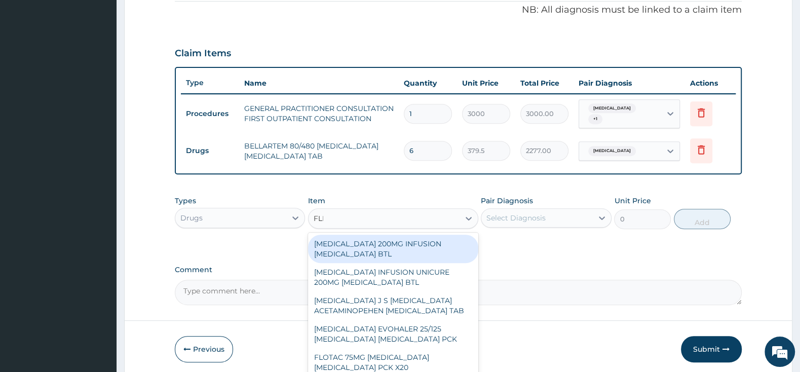
type input "FLEM"
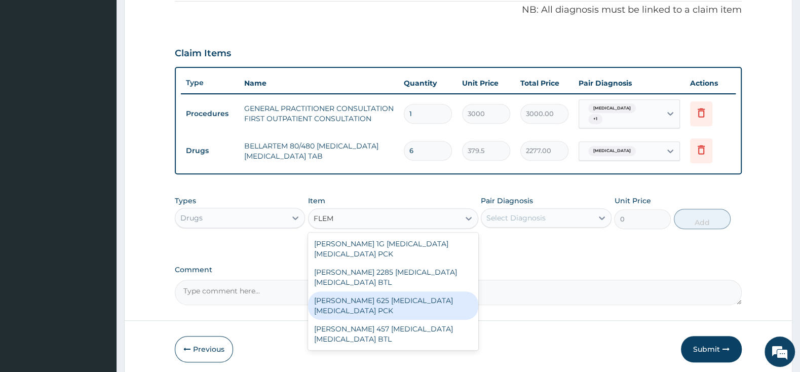
click at [448, 303] on div "FLEMING 625 AMOXICILLIN CLAVULANIC ACID PCK" at bounding box center [393, 305] width 170 height 28
type input "2300"
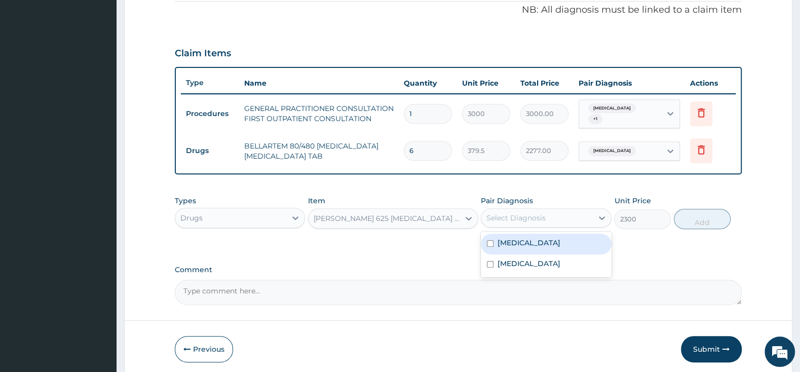
click at [527, 213] on div "Select Diagnosis" at bounding box center [516, 218] width 59 height 10
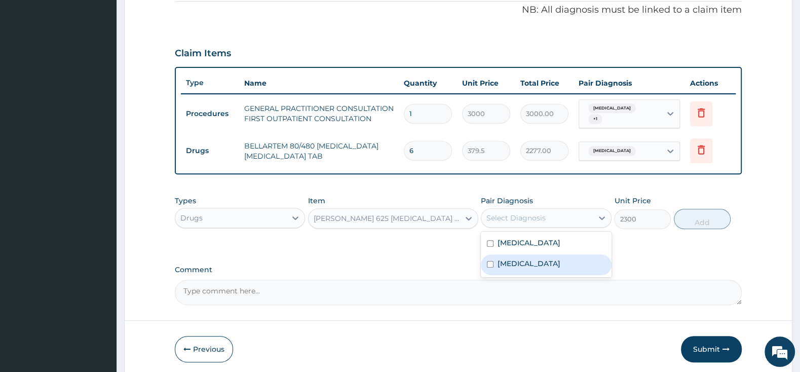
click at [492, 264] on div "Pharyngitis" at bounding box center [546, 264] width 130 height 21
checkbox input "true"
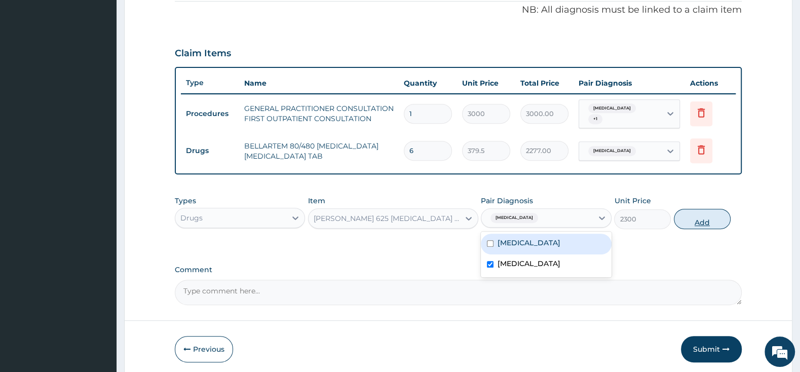
click at [692, 209] on button "Add" at bounding box center [702, 219] width 57 height 20
type input "0"
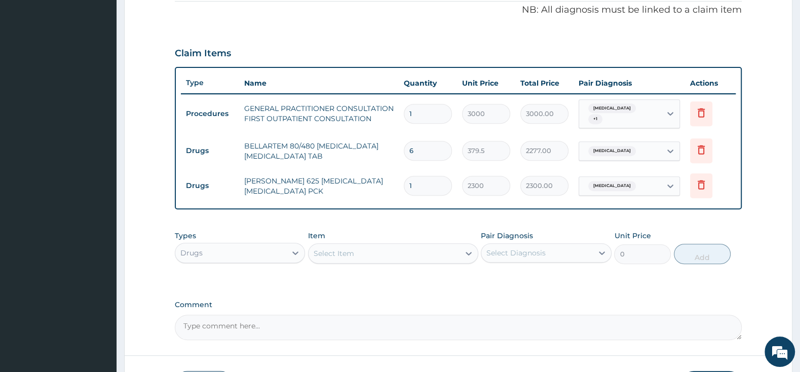
click at [426, 251] on div "Select Item" at bounding box center [384, 253] width 151 height 16
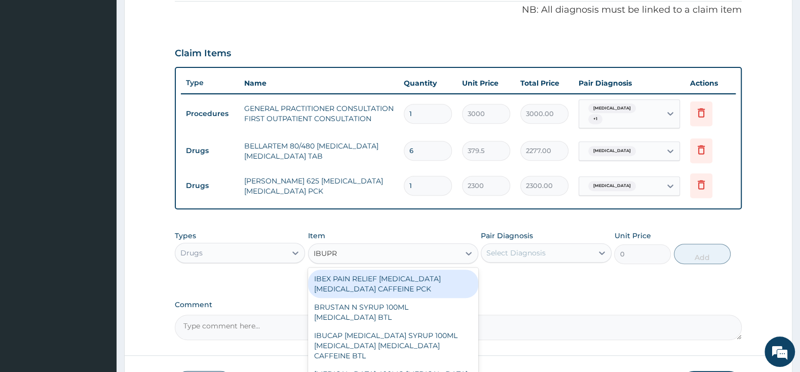
type input "IBUPRO"
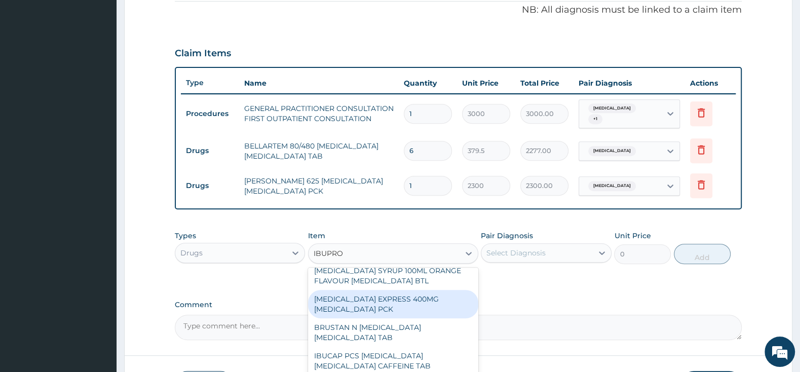
scroll to position [160, 0]
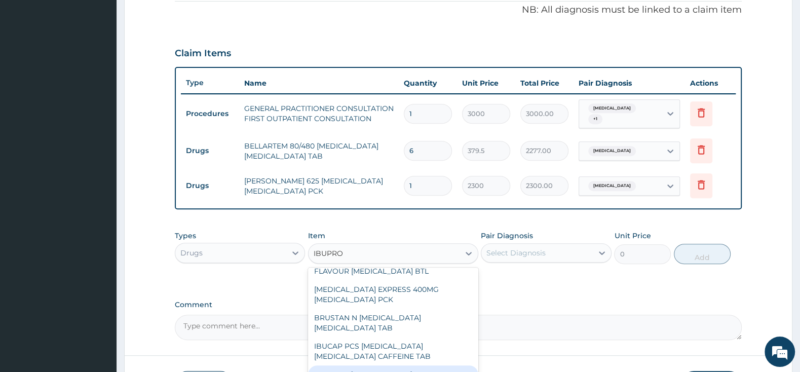
click at [418, 365] on div "INBU 400 IBUPROFEN TAB" at bounding box center [393, 374] width 170 height 18
type input "63.25"
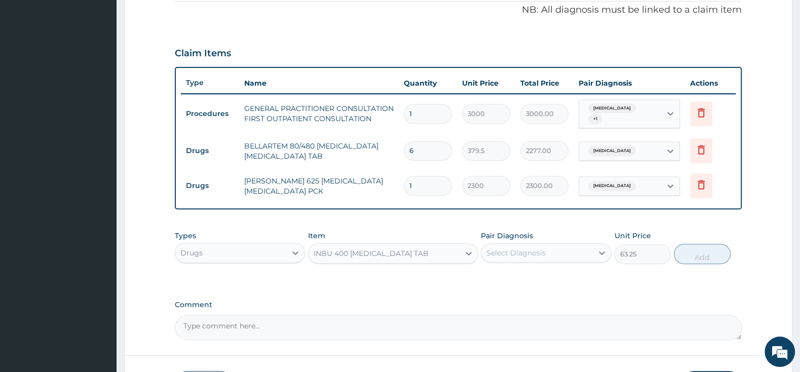
click at [497, 250] on div "Select Diagnosis" at bounding box center [516, 253] width 59 height 10
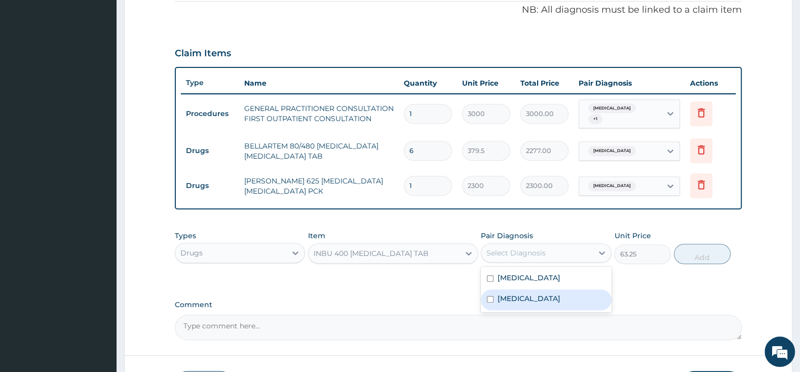
click at [491, 296] on input "checkbox" at bounding box center [490, 299] width 7 height 7
checkbox input "true"
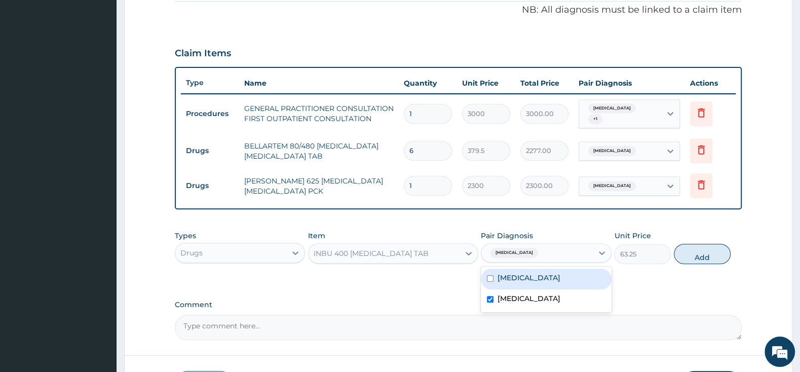
click at [491, 275] on input "checkbox" at bounding box center [490, 278] width 7 height 7
checkbox input "true"
click at [692, 253] on button "Add" at bounding box center [702, 254] width 57 height 20
type input "0"
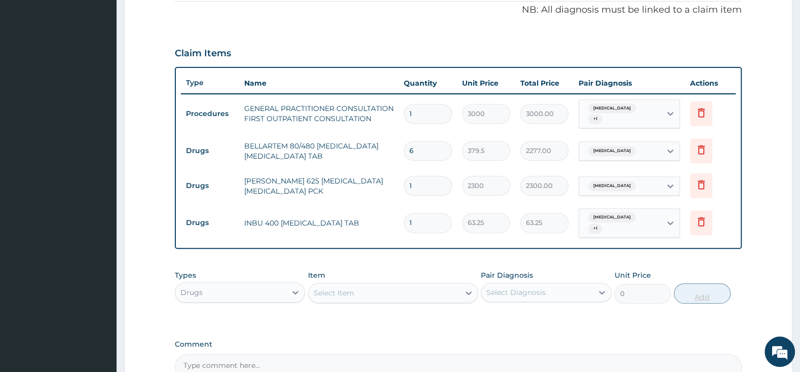
type input "15"
type input "948.75"
type input "15"
click at [410, 271] on div "Item Select Item" at bounding box center [393, 286] width 170 height 33
click at [413, 286] on div "Select Item" at bounding box center [384, 293] width 151 height 16
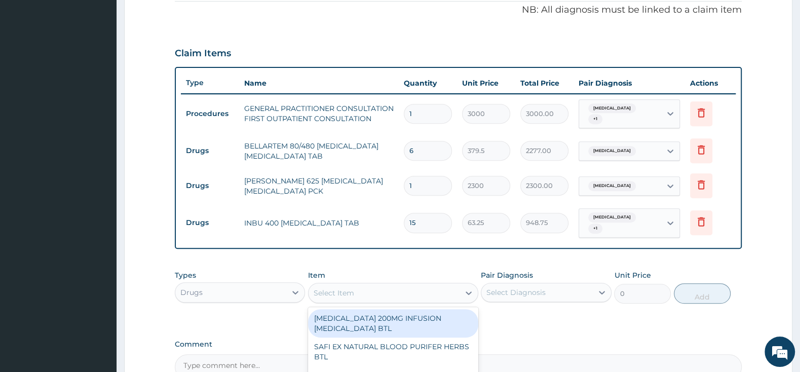
type input "P"
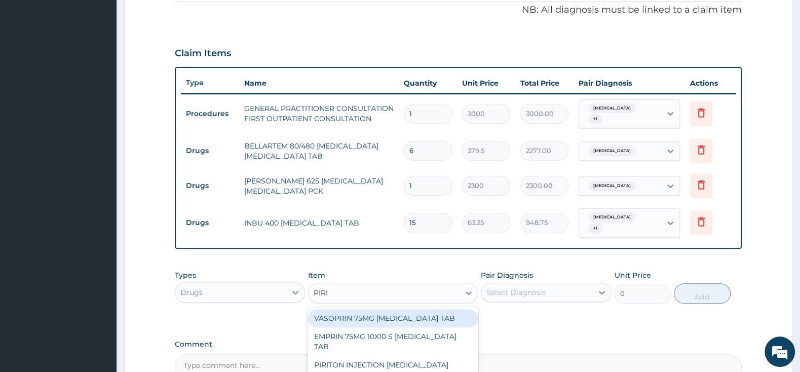
type input "PIRIT"
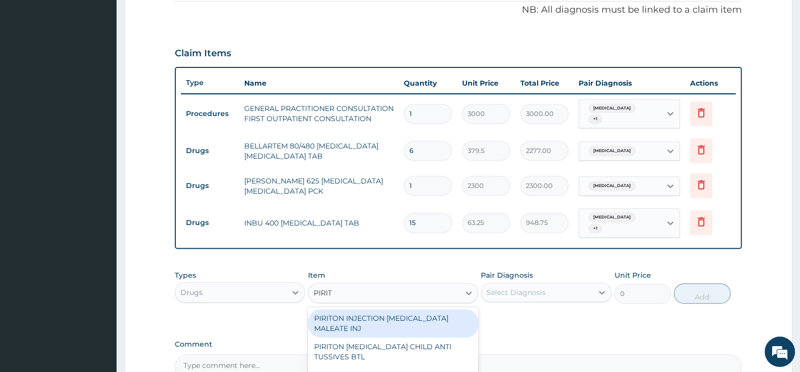
scroll to position [416, 0]
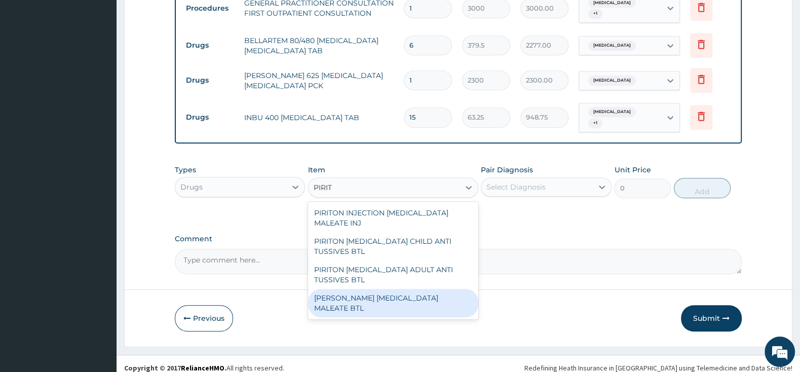
click at [449, 293] on div "PIRITON EVANS CHLORPHENAMINE MALEATE BTL" at bounding box center [393, 303] width 170 height 28
type input "747.5"
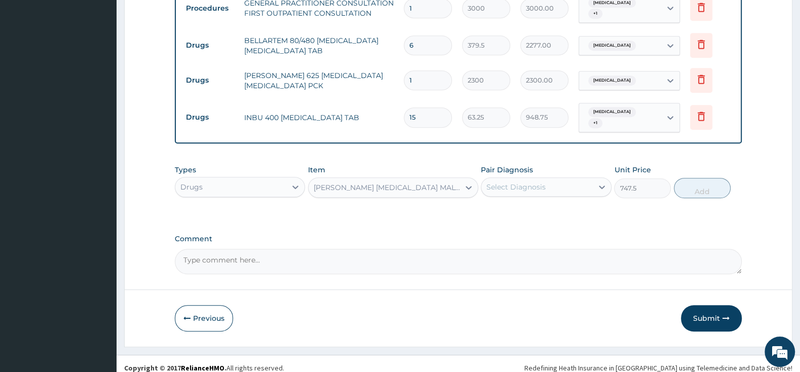
click at [518, 182] on div "Select Diagnosis" at bounding box center [516, 187] width 59 height 10
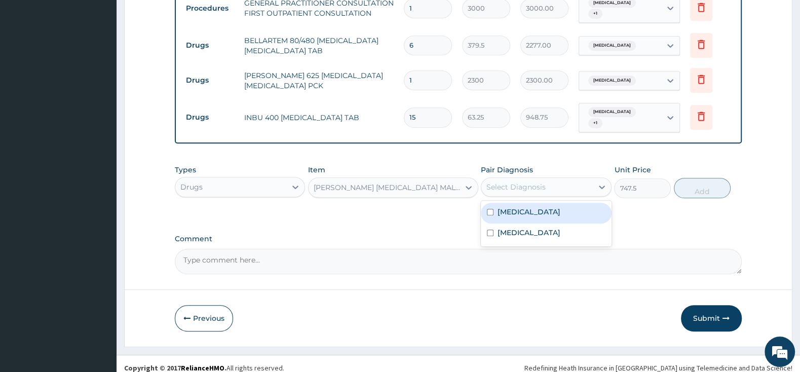
click at [488, 209] on input "checkbox" at bounding box center [490, 212] width 7 height 7
checkbox input "true"
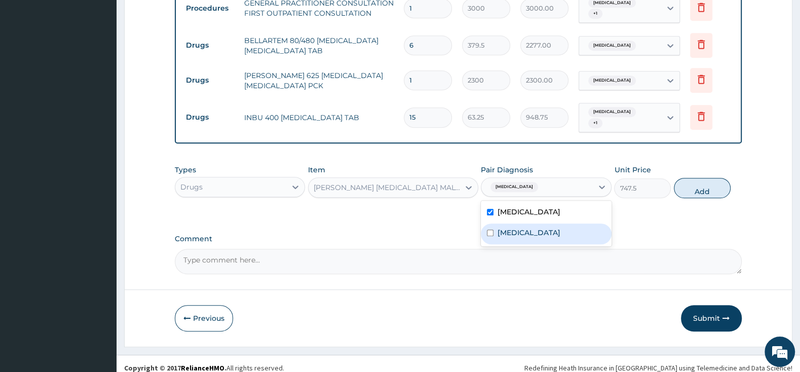
click at [488, 224] on div "Pharyngitis" at bounding box center [546, 234] width 130 height 21
checkbox input "true"
click at [705, 181] on button "Add" at bounding box center [702, 188] width 57 height 20
type input "0"
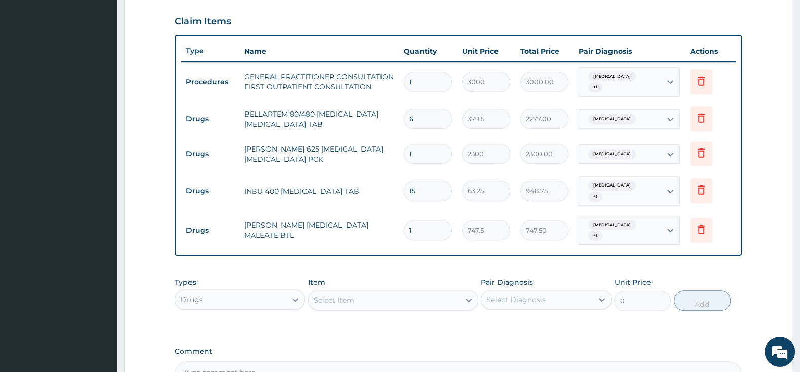
scroll to position [362, 0]
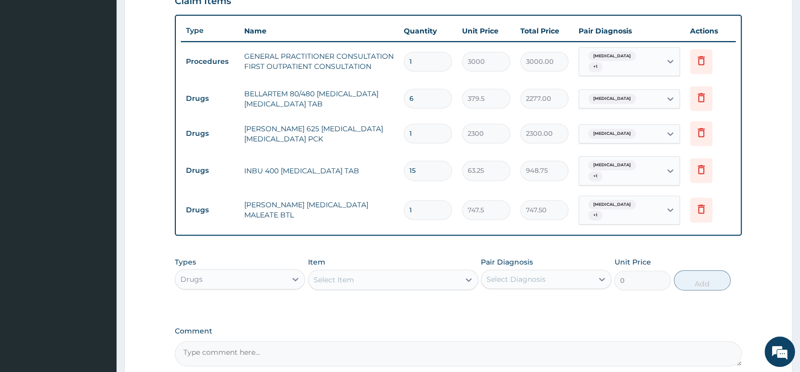
click at [422, 273] on div "Select Item" at bounding box center [384, 280] width 151 height 16
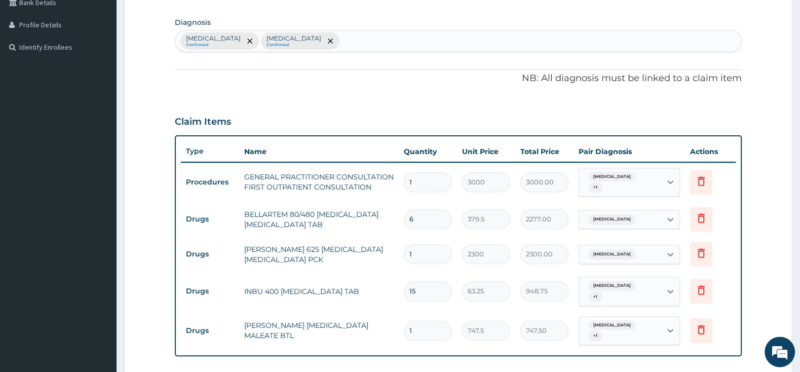
scroll to position [203, 0]
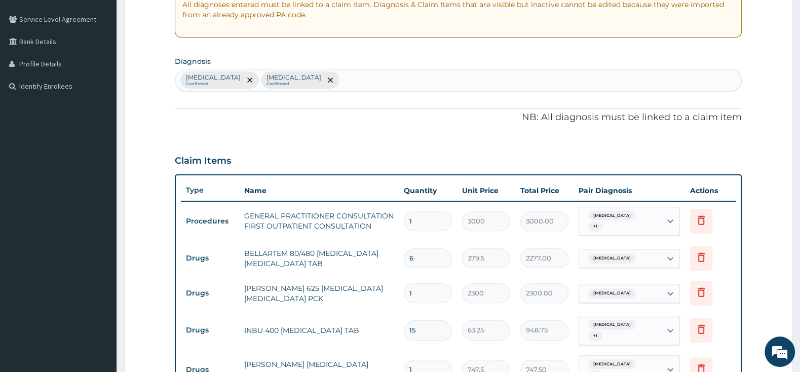
click at [408, 70] on div "Malaria Confirmed Pharyngitis Confirmed" at bounding box center [458, 79] width 566 height 21
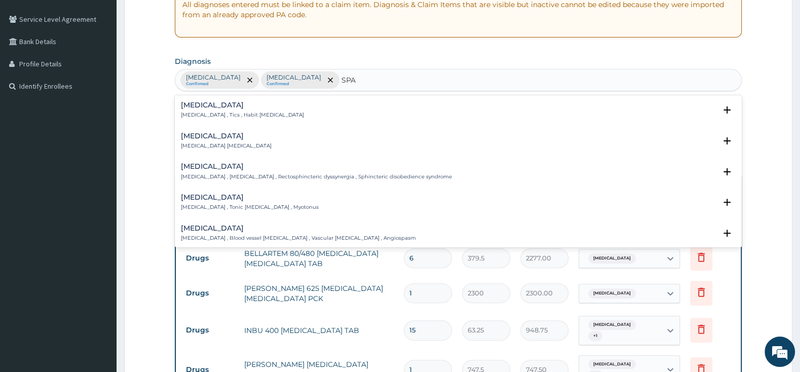
type input "SPAS"
click at [210, 147] on p "Spasm , Muscle spasm" at bounding box center [226, 145] width 91 height 7
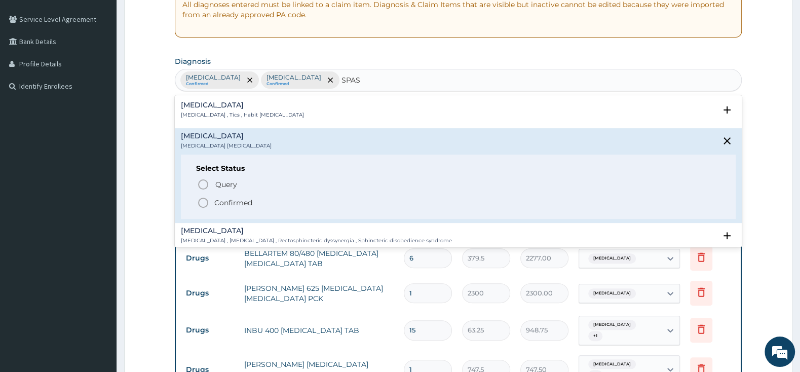
click at [200, 205] on icon "status option filled" at bounding box center [203, 203] width 12 height 12
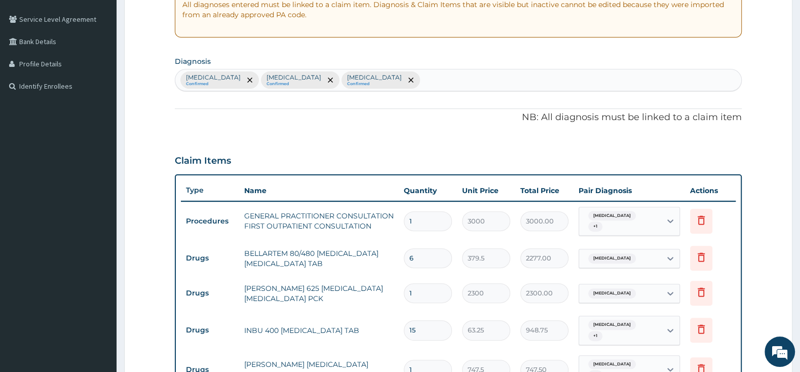
click at [646, 221] on div "Malaria + 1" at bounding box center [620, 221] width 82 height 28
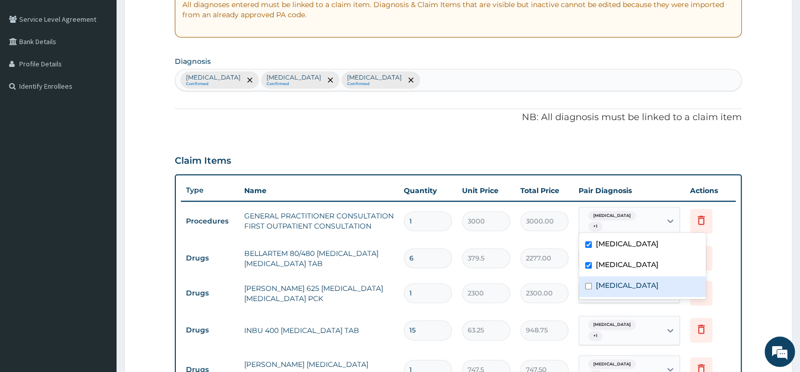
click at [583, 284] on div "Spasm" at bounding box center [642, 286] width 127 height 21
checkbox input "true"
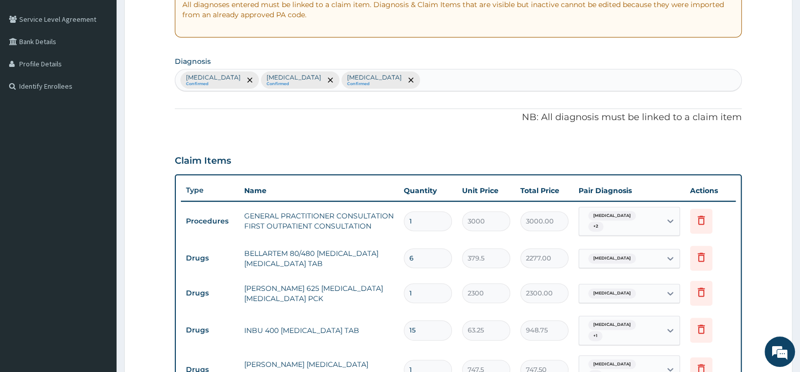
click at [606, 137] on div "PA Code / Prescription Code Enter Code(Secondary Care Only) Encounter Date 14-0…" at bounding box center [458, 210] width 567 height 632
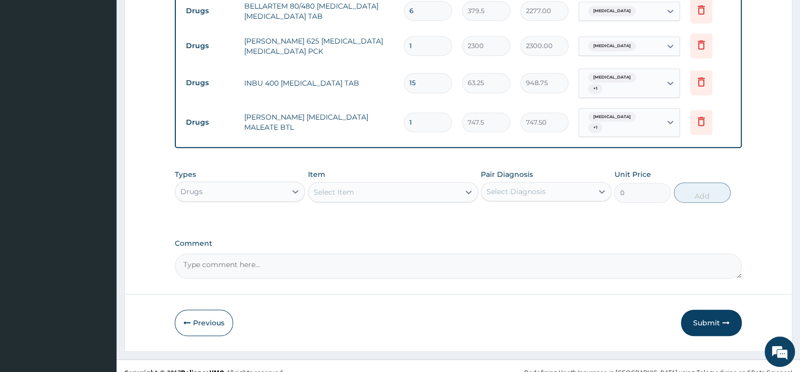
click at [362, 184] on div "Select Item" at bounding box center [384, 192] width 151 height 16
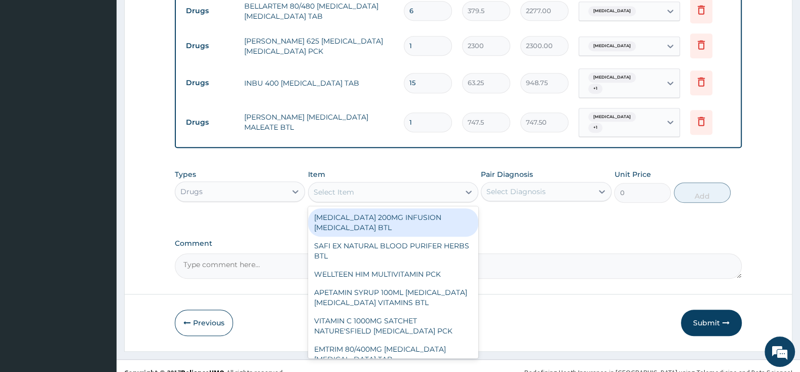
type input "M"
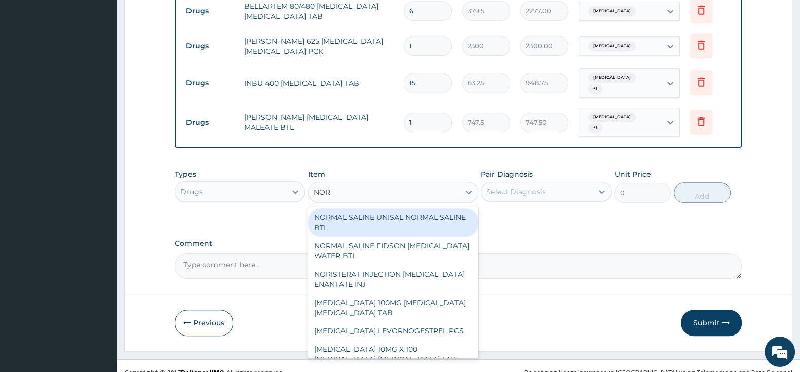
type input "NORF"
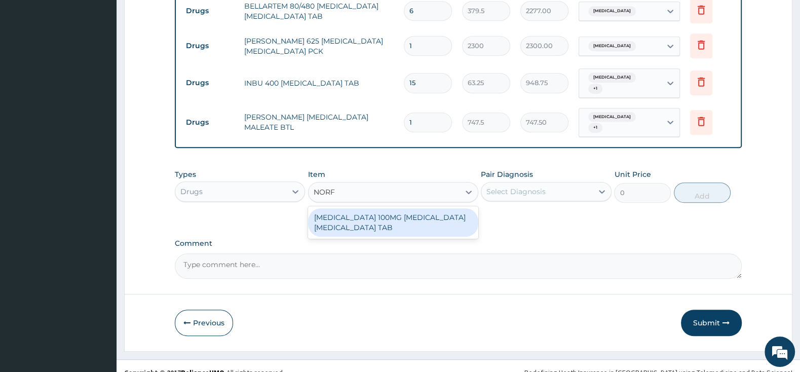
click at [435, 208] on div "NORFLEX 100MG ORPHENADRINE ACETAMINOPHEN TAB" at bounding box center [393, 222] width 170 height 28
type input "161"
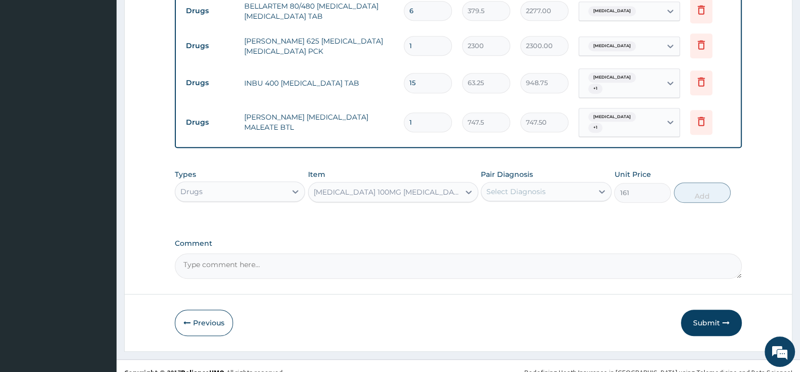
click at [511, 187] on div "Select Diagnosis" at bounding box center [516, 192] width 59 height 10
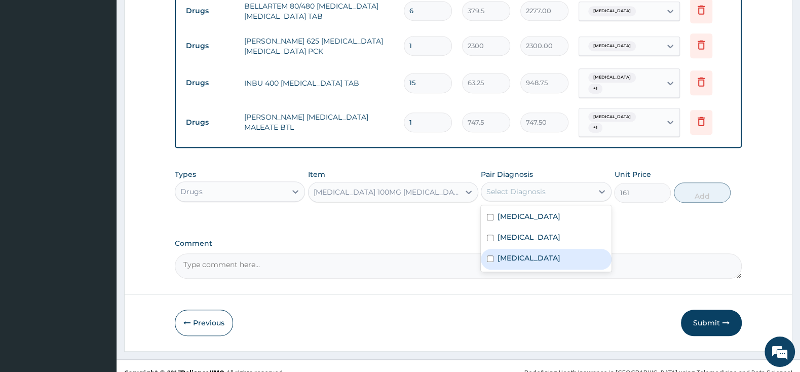
click at [491, 255] on input "checkbox" at bounding box center [490, 258] width 7 height 7
checkbox input "true"
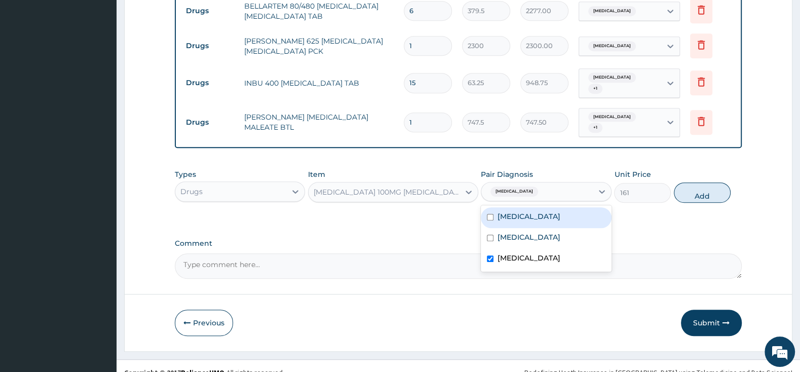
click at [494, 214] on input "checkbox" at bounding box center [490, 217] width 7 height 7
checkbox input "true"
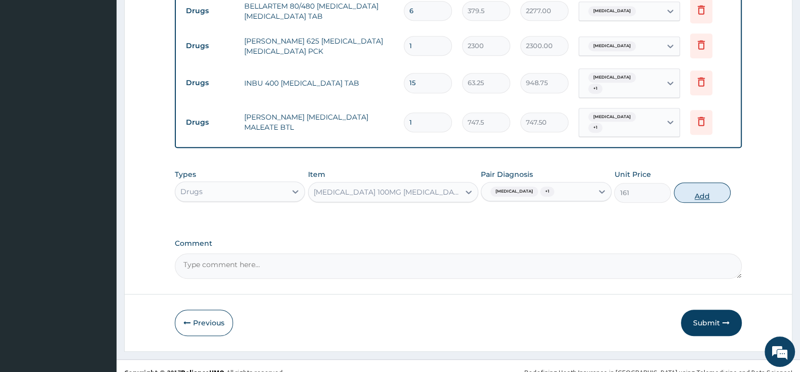
click at [705, 182] on button "Add" at bounding box center [702, 192] width 57 height 20
type input "0"
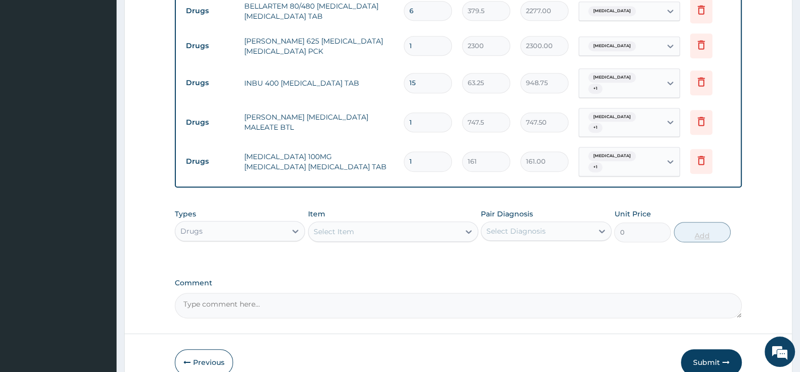
type input "10"
type input "1610.00"
type input "10"
click at [681, 245] on div "Types Drugs Item Select Item Pair Diagnosis Select Diagnosis Unit Price 0 Add" at bounding box center [458, 233] width 567 height 59
click at [698, 349] on button "Submit" at bounding box center [711, 362] width 61 height 26
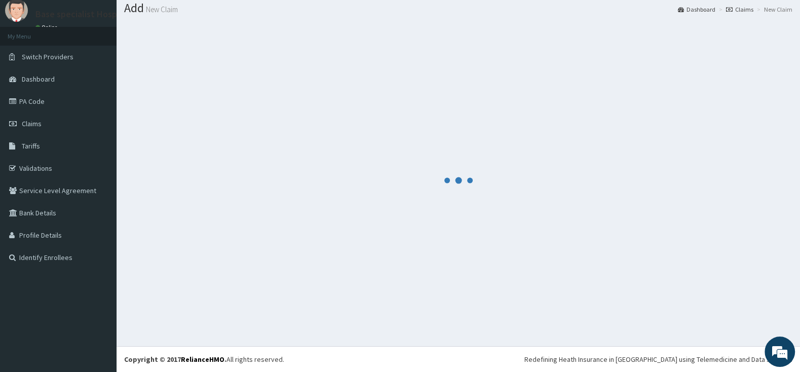
scroll to position [31, 0]
